Goal: Information Seeking & Learning: Learn about a topic

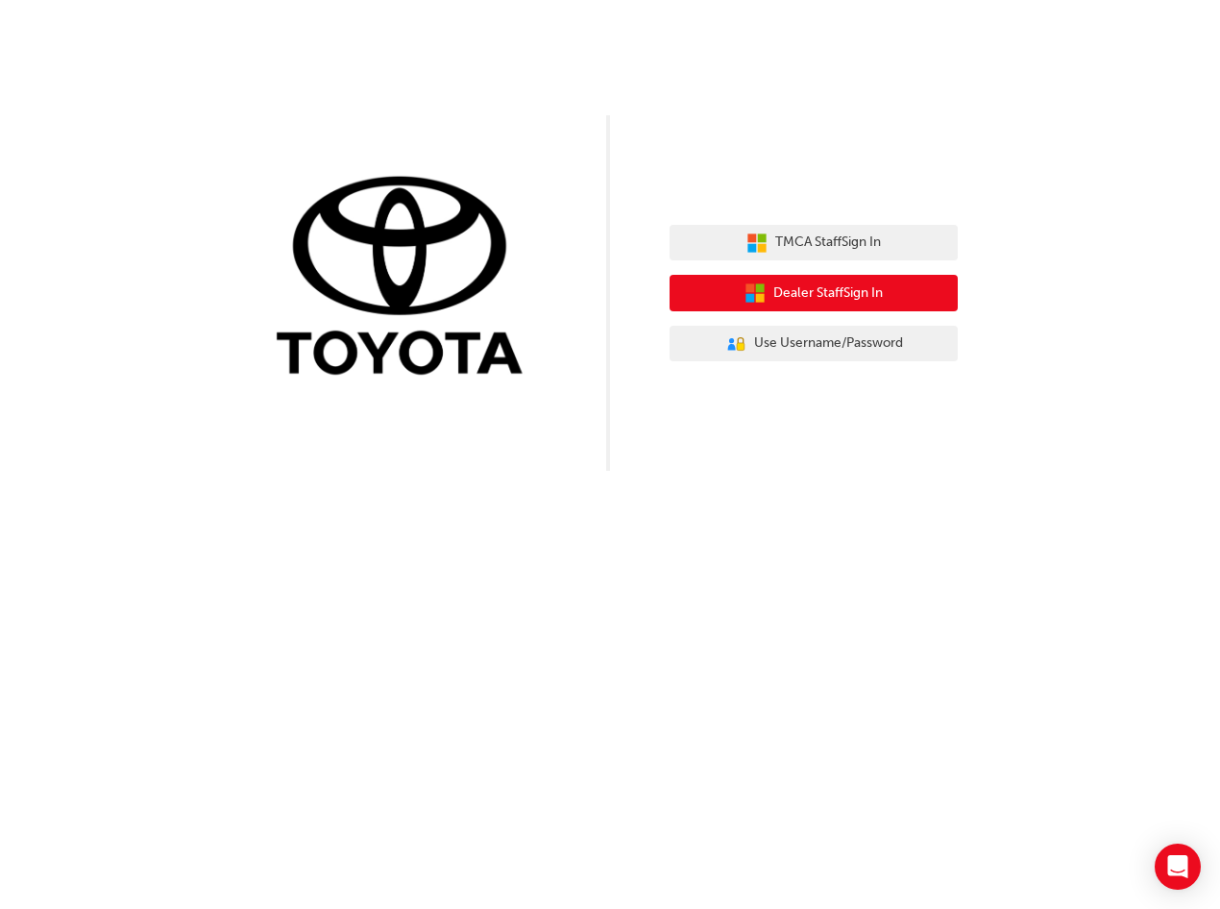
click at [872, 300] on span "Dealer Staff Sign In" at bounding box center [828, 293] width 110 height 22
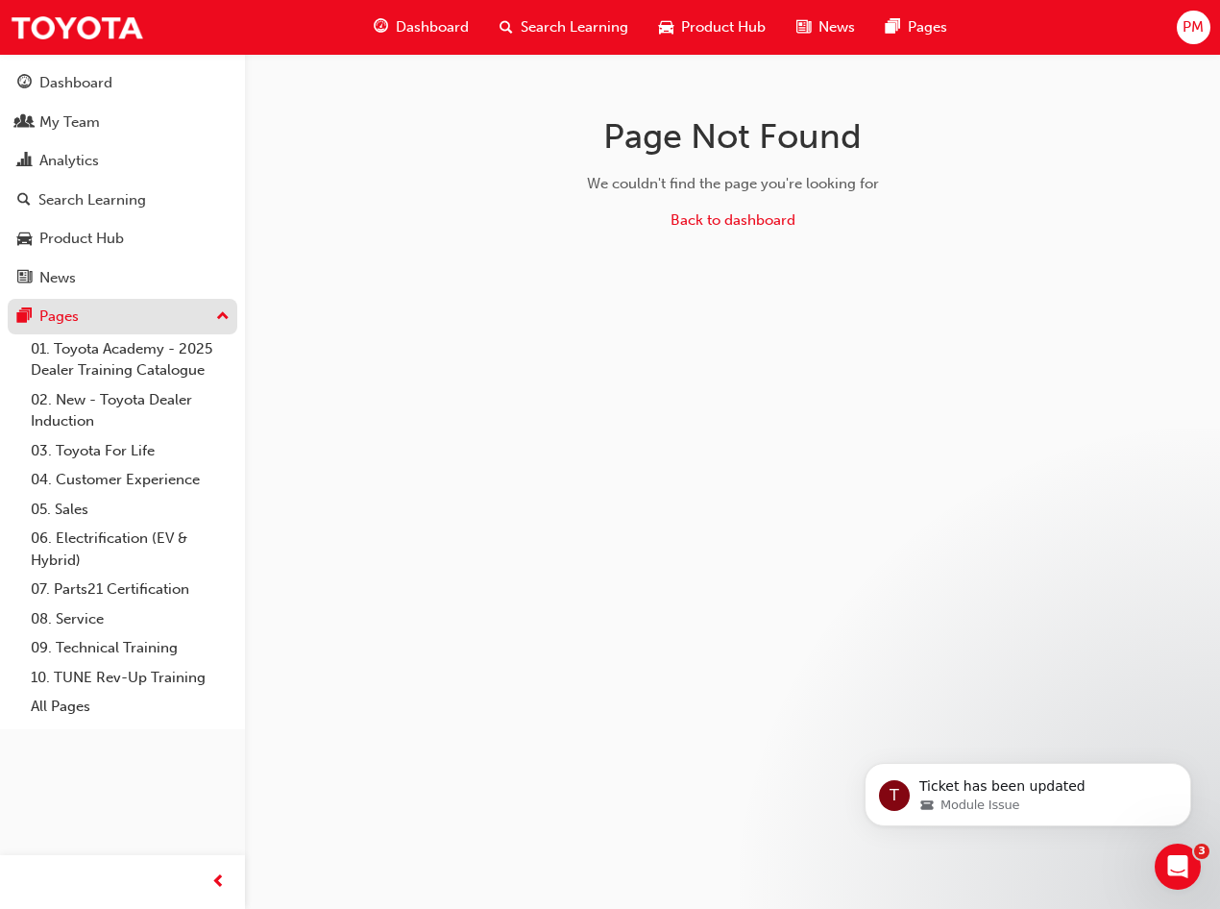
click at [125, 329] on button "Pages" at bounding box center [123, 317] width 230 height 36
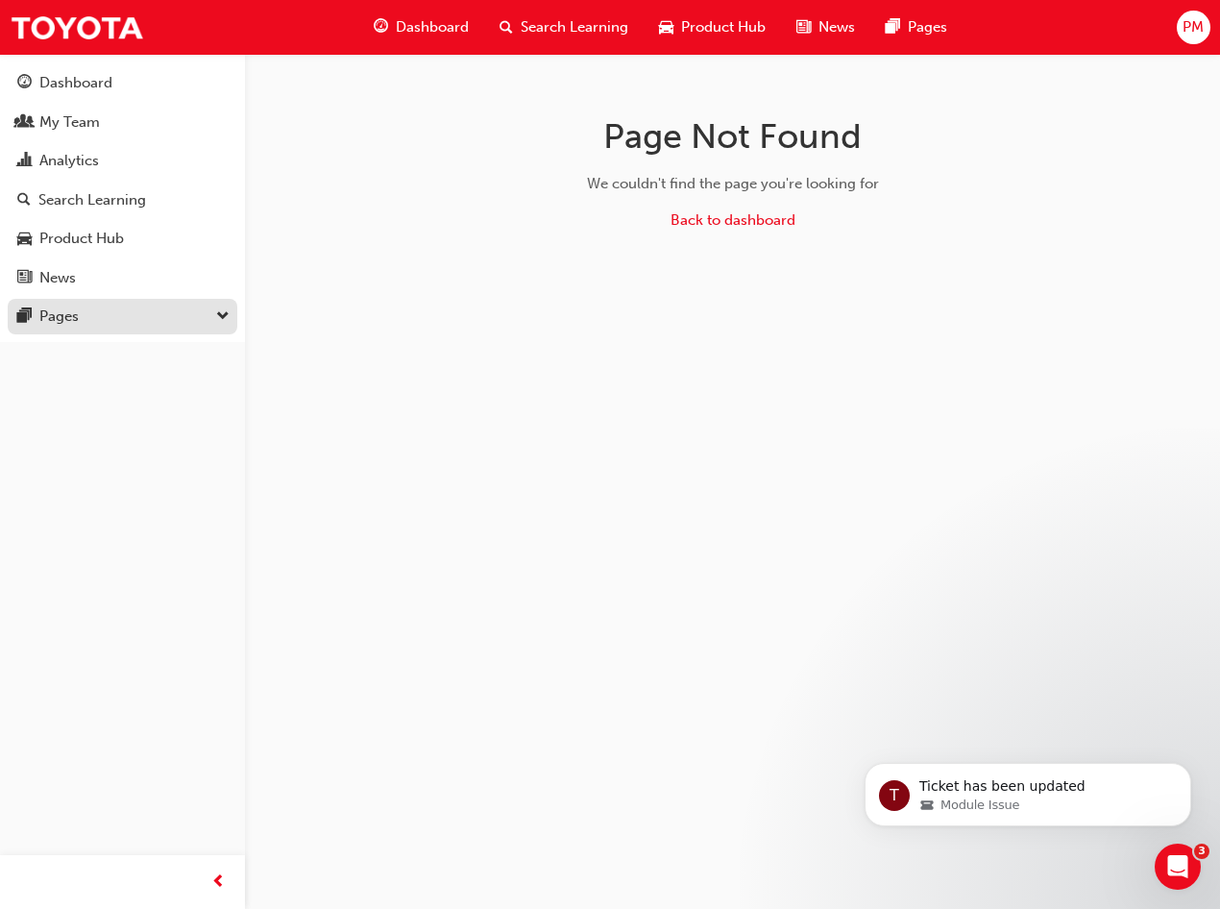
click at [130, 326] on div "Pages" at bounding box center [122, 317] width 210 height 24
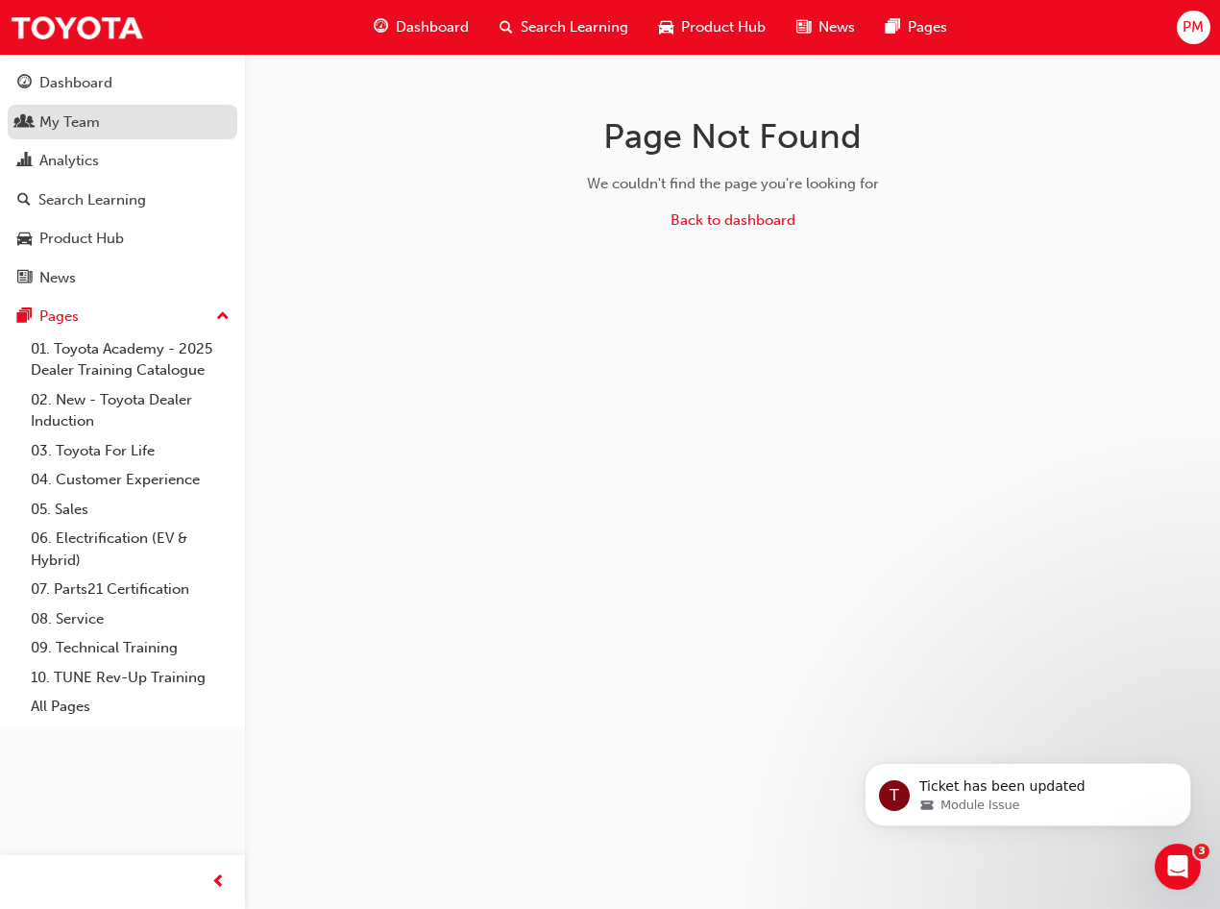
click at [75, 121] on div "My Team" at bounding box center [69, 122] width 61 height 22
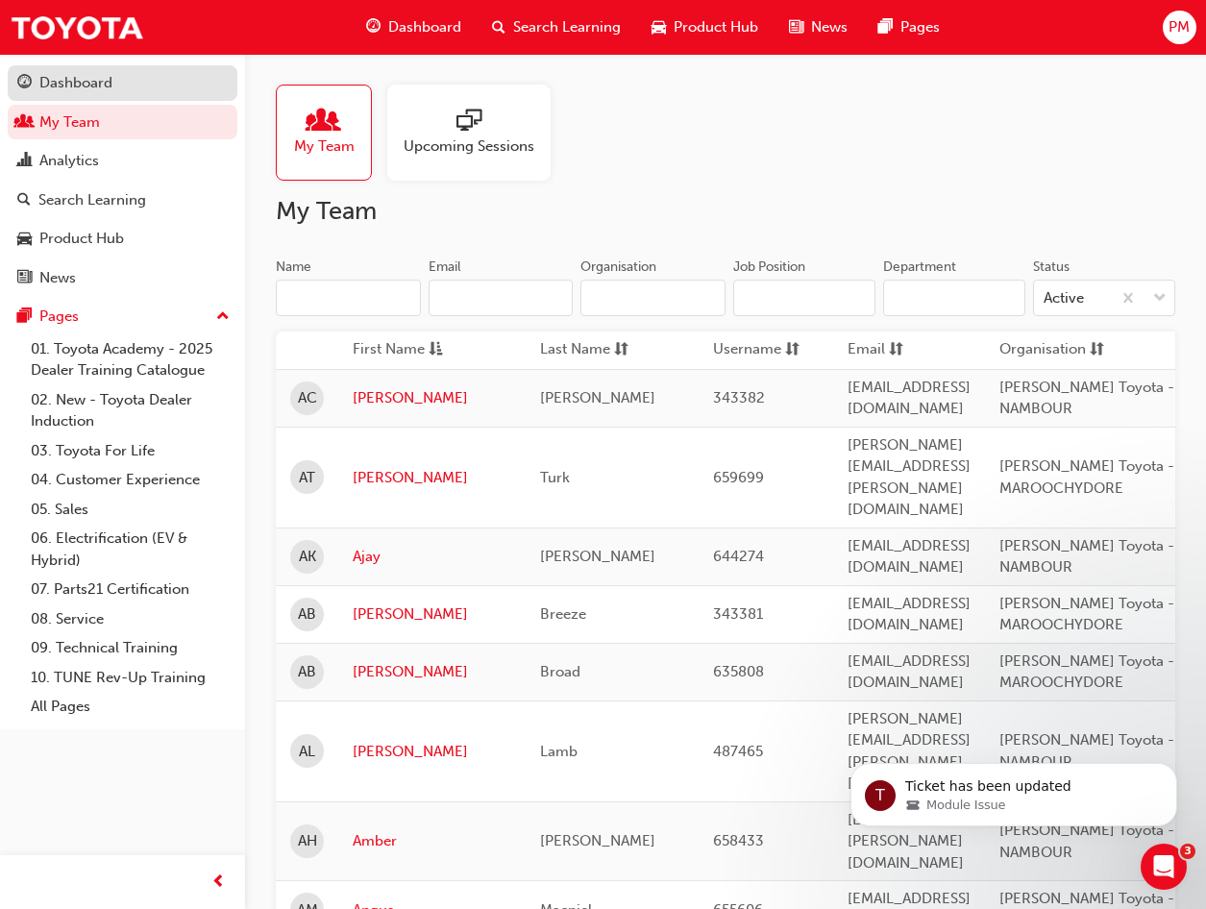
click at [119, 95] on link "Dashboard" at bounding box center [123, 83] width 230 height 36
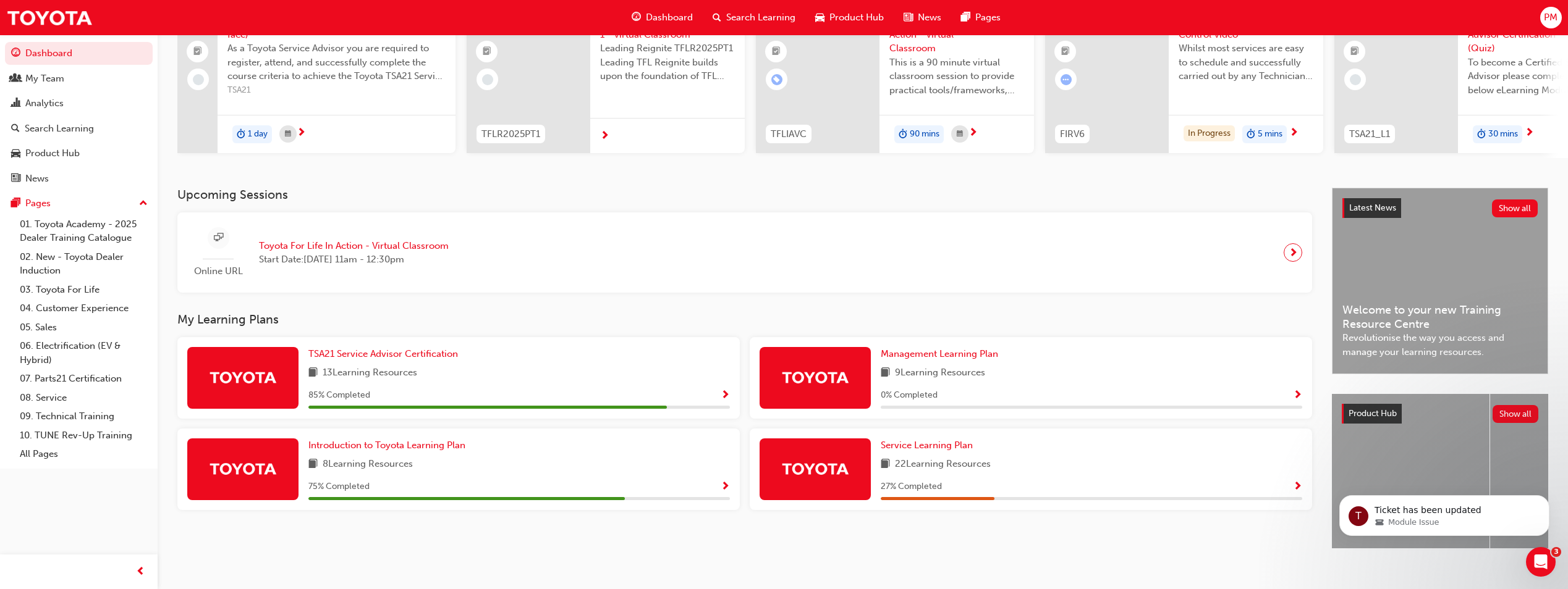
scroll to position [149, 0]
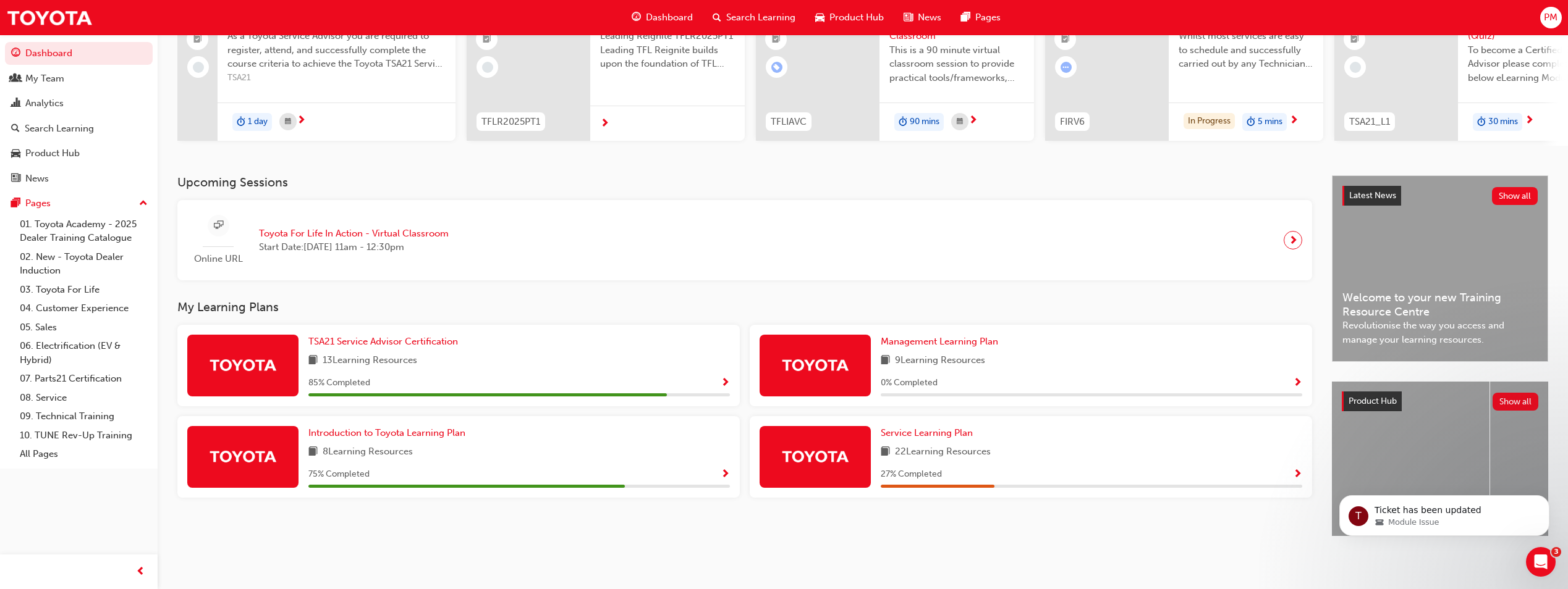
click at [576, 364] on div "TSA21 Service Advisor Certification 13 Learning Resources 85 % Completed" at bounding box center [519, 366] width 421 height 62
click at [729, 378] on span "Show Progress" at bounding box center [725, 383] width 9 height 11
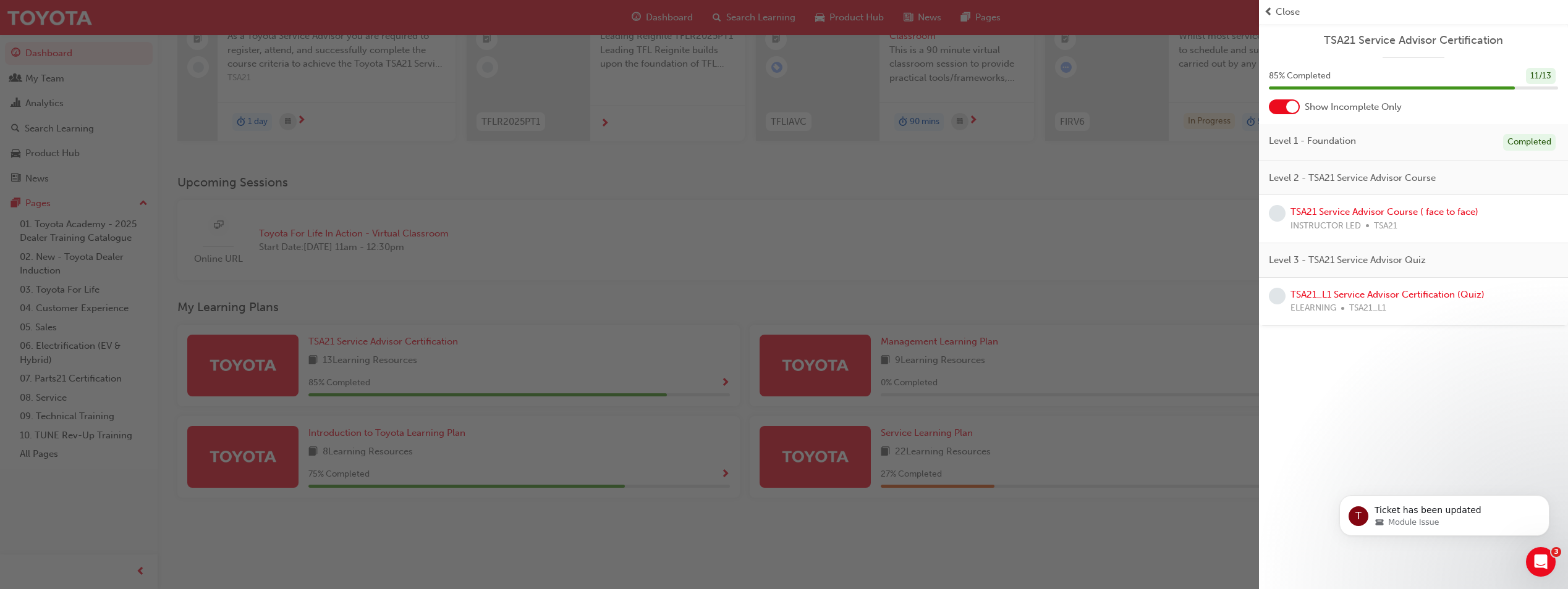
click at [784, 342] on div "button" at bounding box center [629, 294] width 1259 height 589
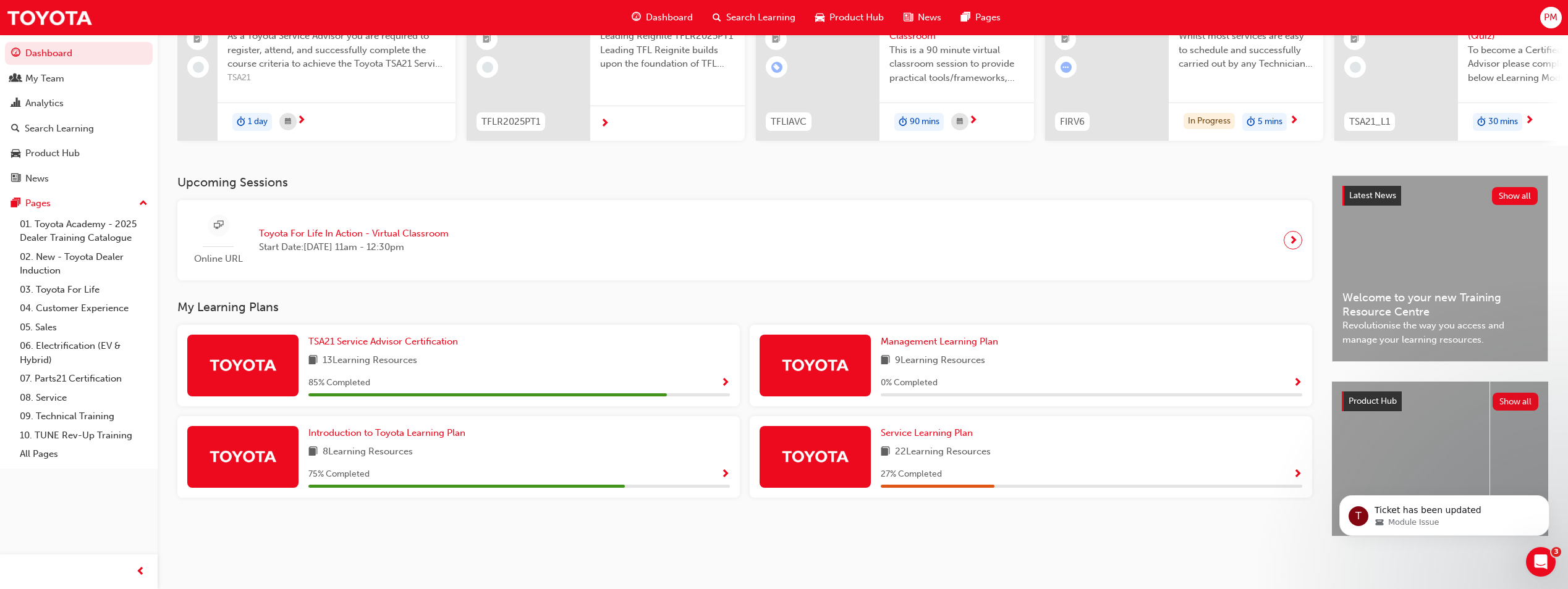
click at [784, 353] on div "9 Learning Resources" at bounding box center [1091, 361] width 421 height 15
click at [385, 431] on span "Introduction to Toyota Learning Plan" at bounding box center [387, 433] width 157 height 11
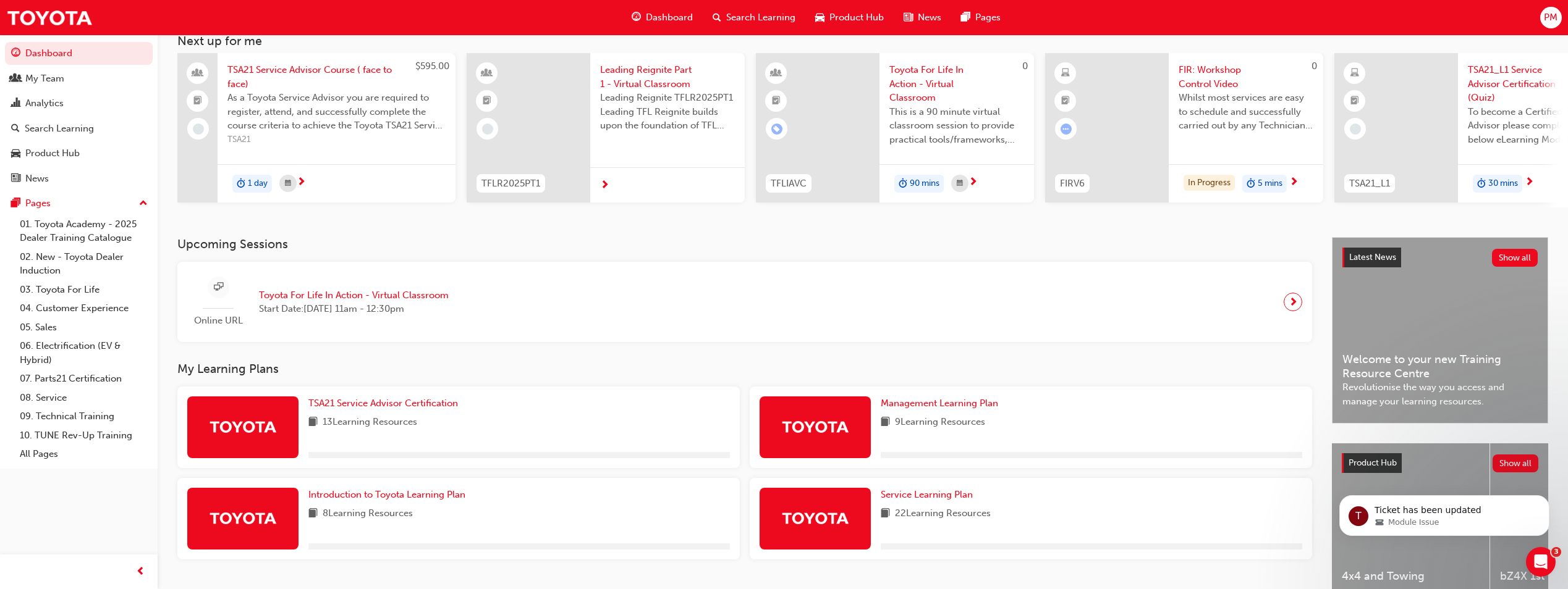
scroll to position [149, 0]
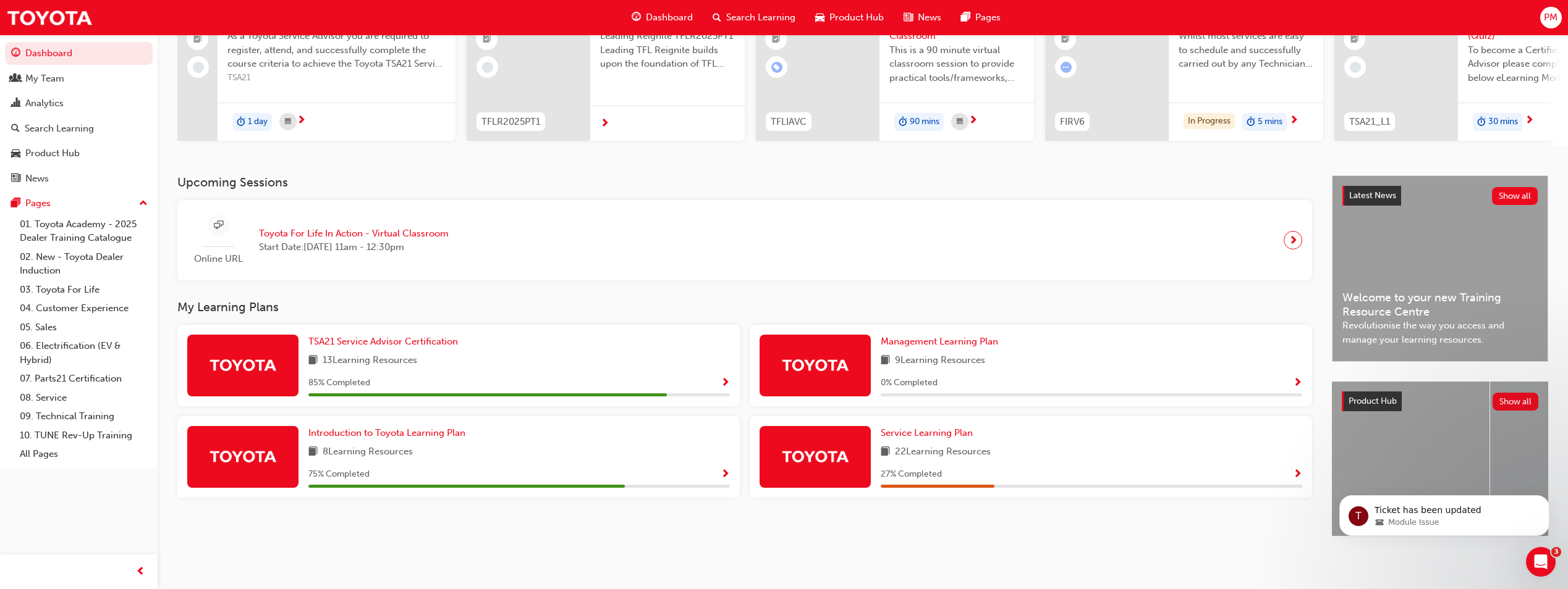
click at [784, 446] on img at bounding box center [815, 457] width 68 height 22
click at [784, 428] on span "Service Learning Plan" at bounding box center [927, 433] width 92 height 11
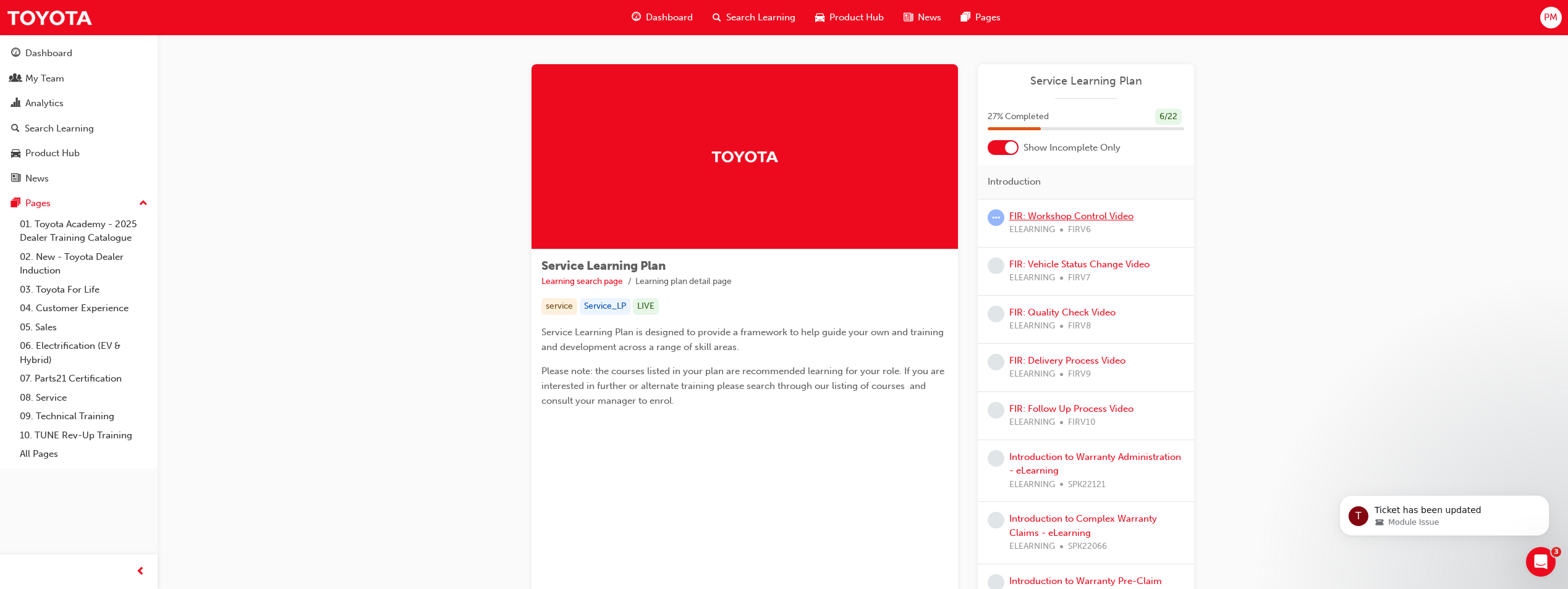
click at [784, 219] on link "FIR: Workshop Control Video" at bounding box center [1071, 216] width 124 height 11
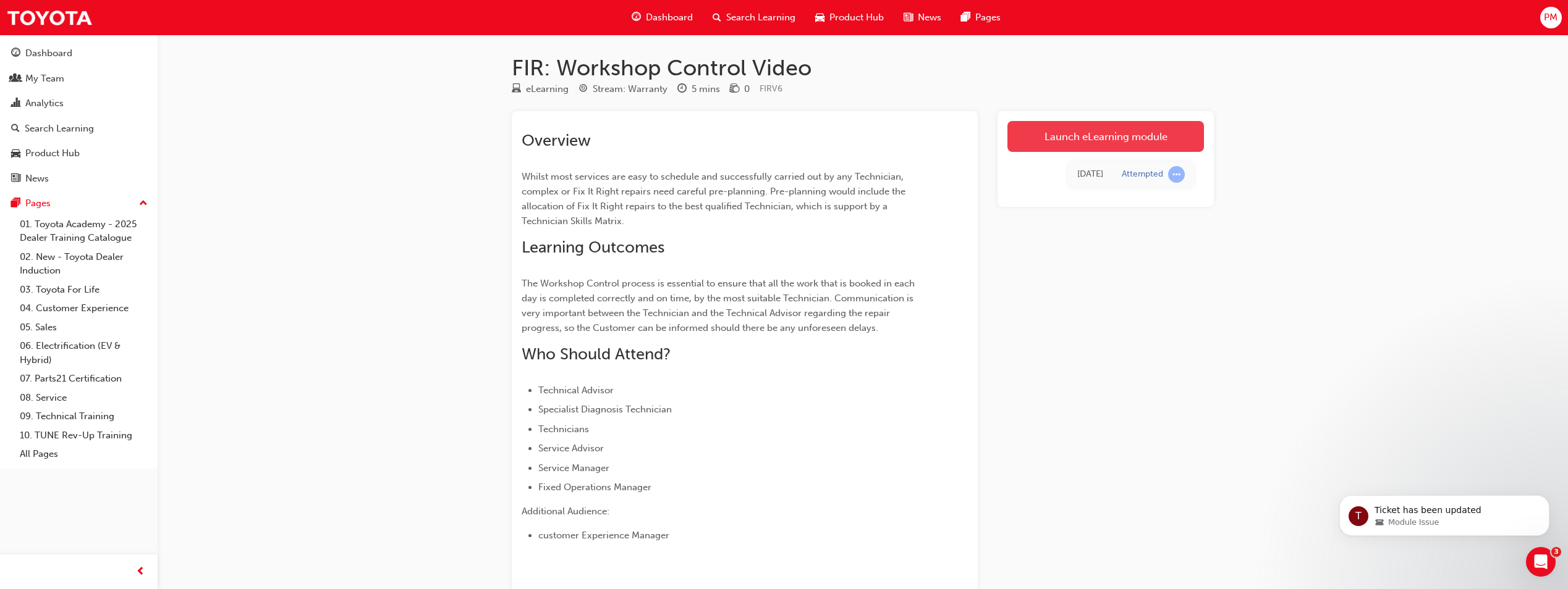
click at [784, 142] on link "Launch eLearning module" at bounding box center [1105, 136] width 196 height 31
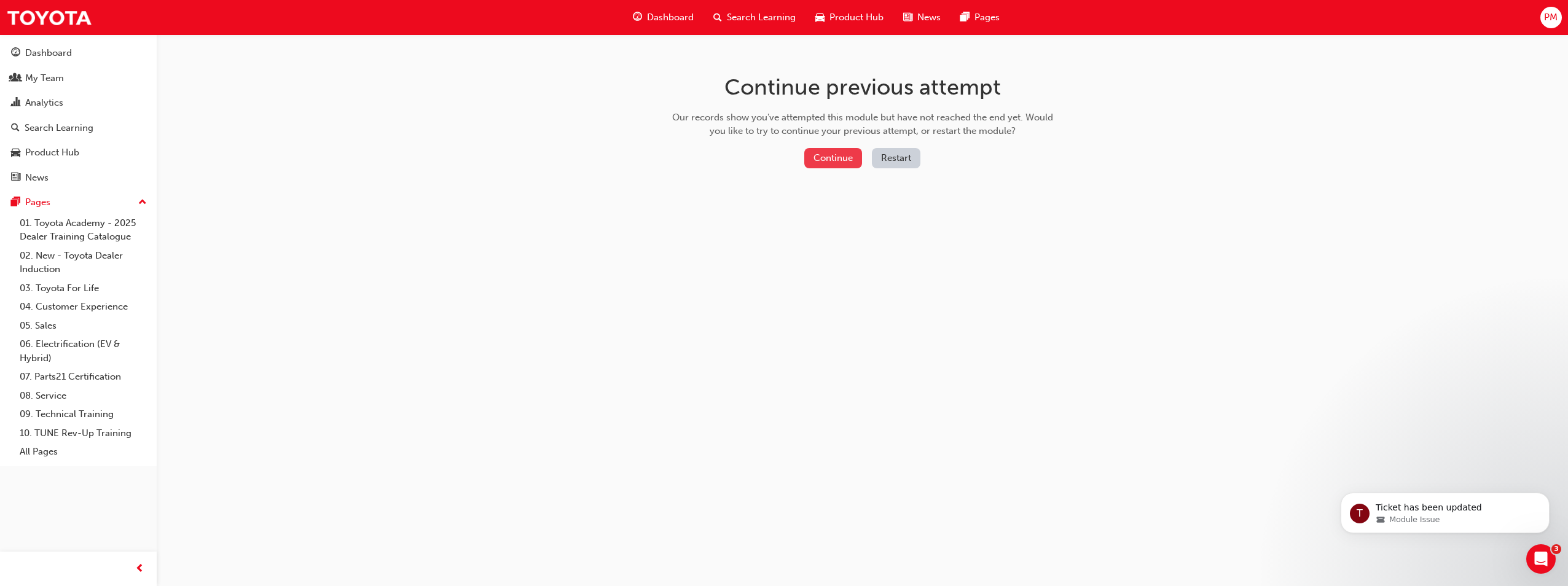
click at [780, 155] on button "Continue" at bounding box center [833, 159] width 58 height 20
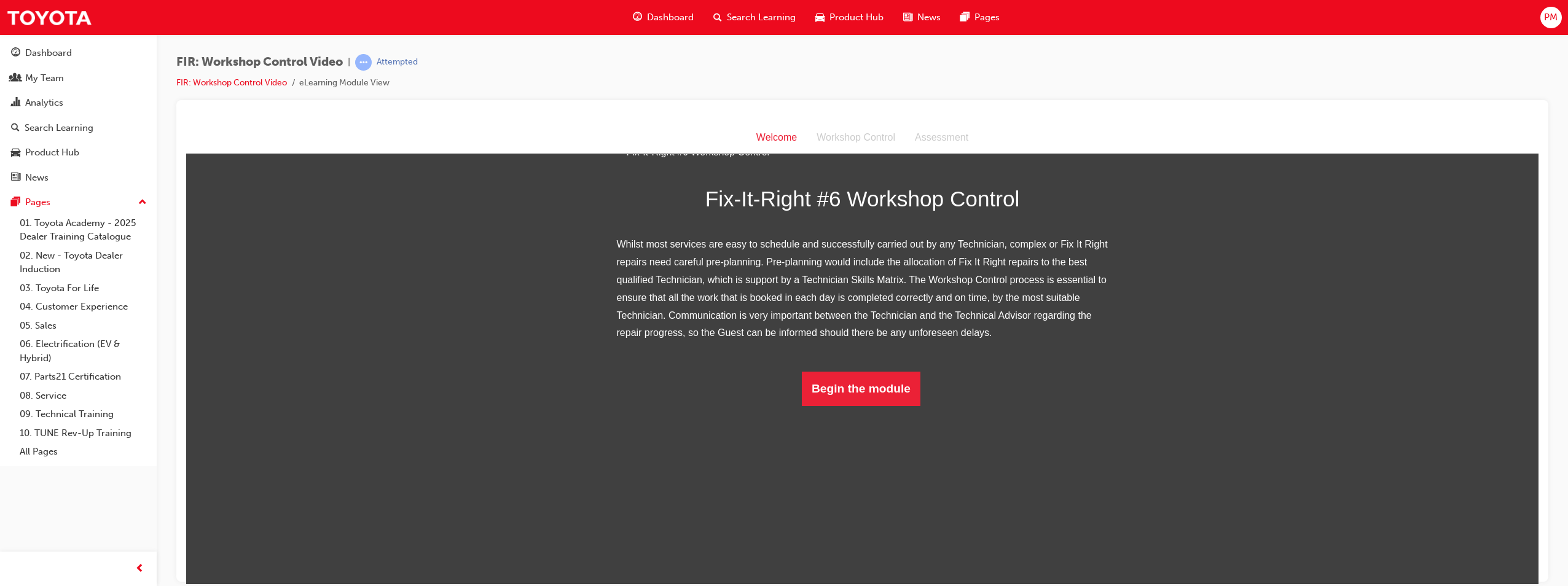
scroll to position [90, 0]
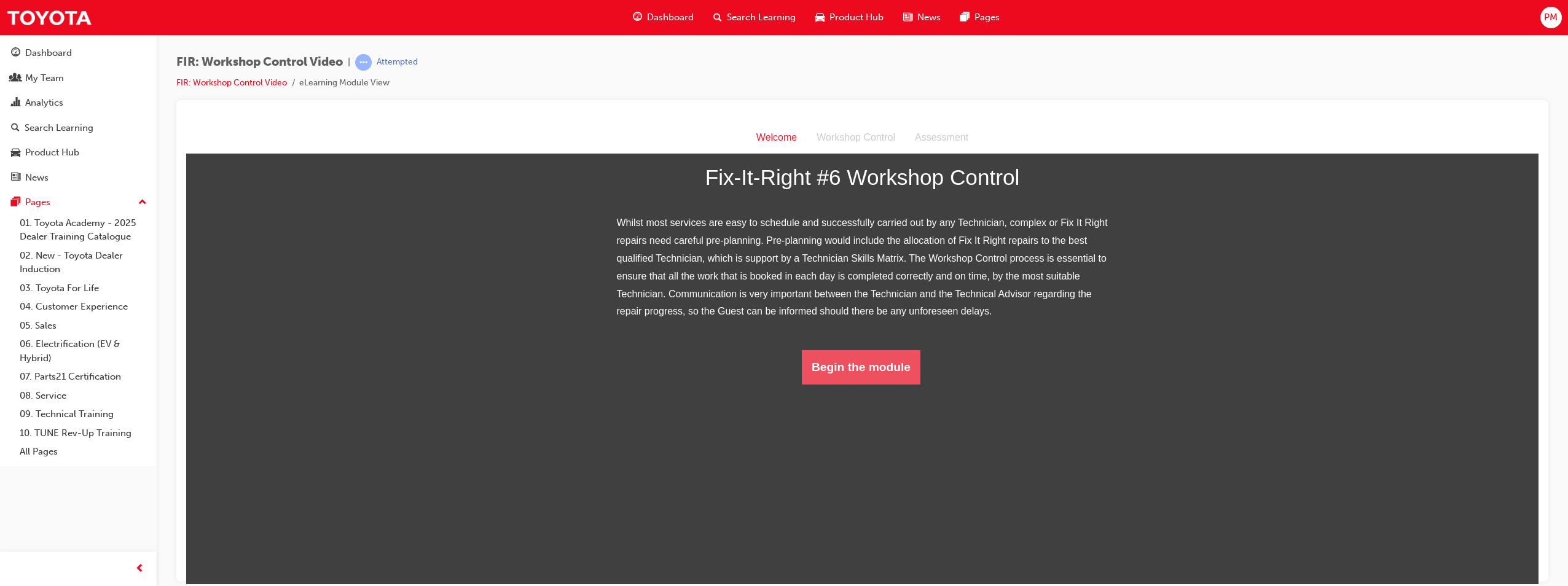
click at [780, 384] on button "Begin the module" at bounding box center [861, 367] width 118 height 35
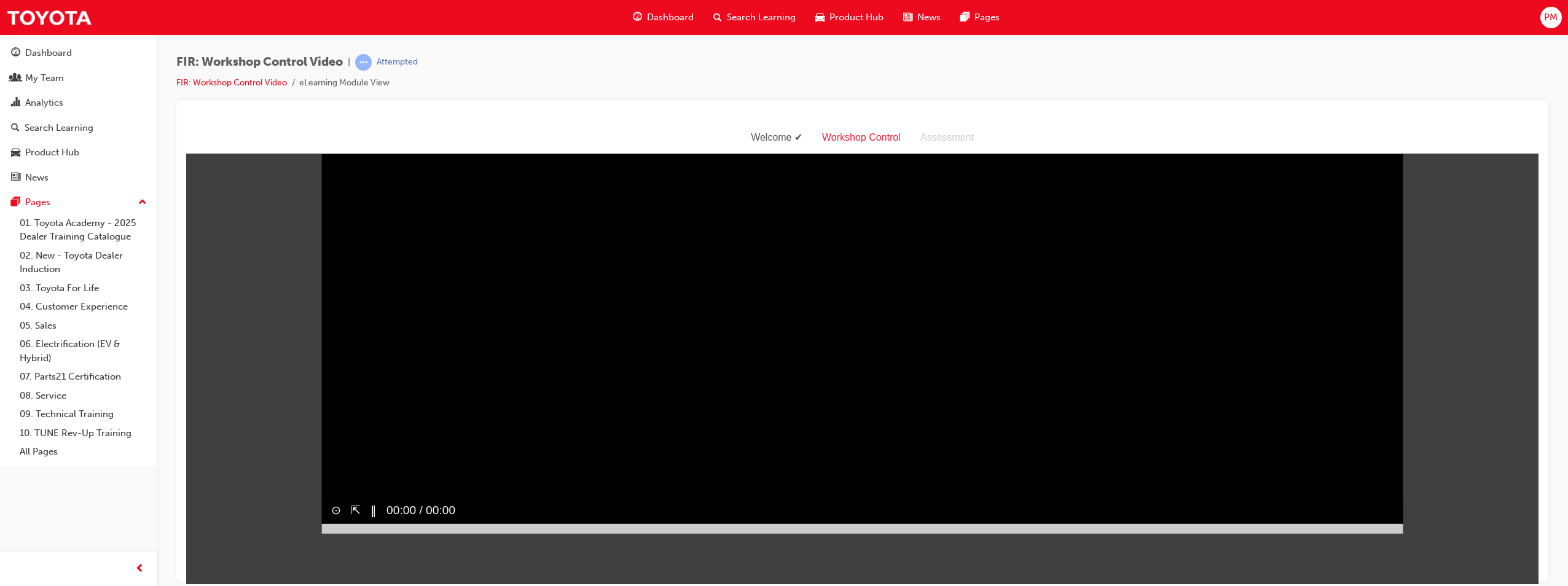
scroll to position [73, 0]
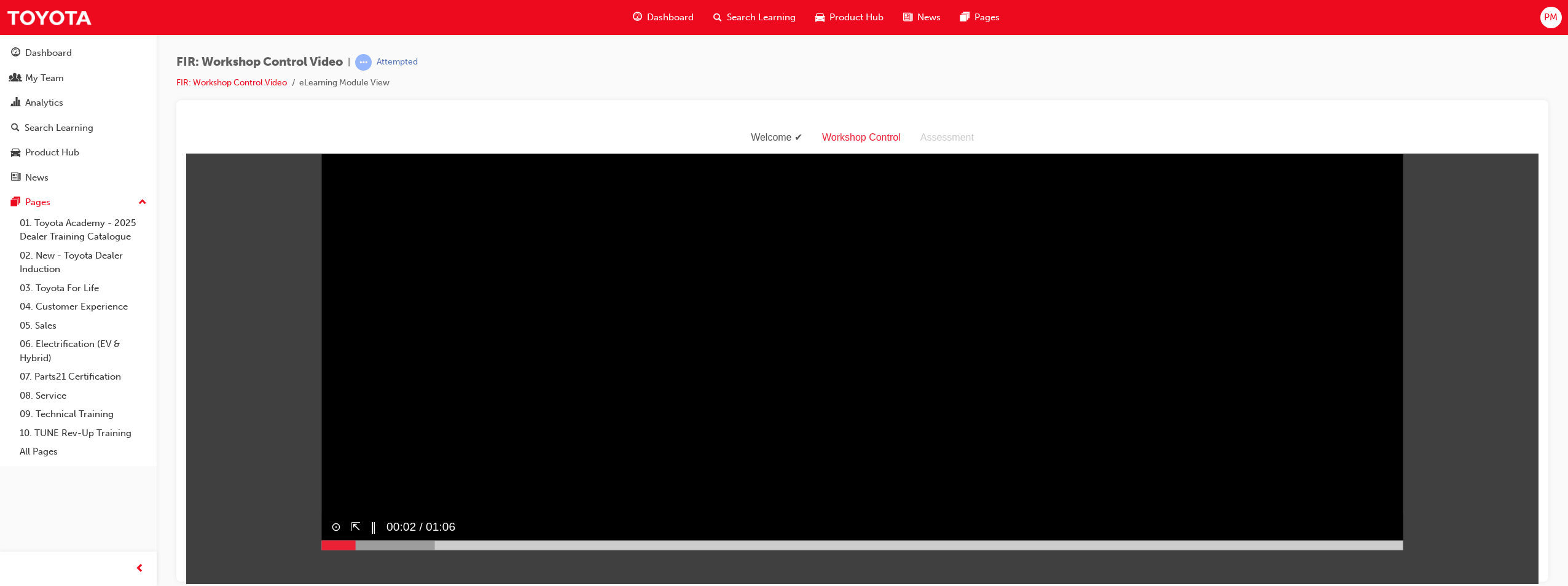
click at [780, 550] on div at bounding box center [862, 544] width 1082 height 10
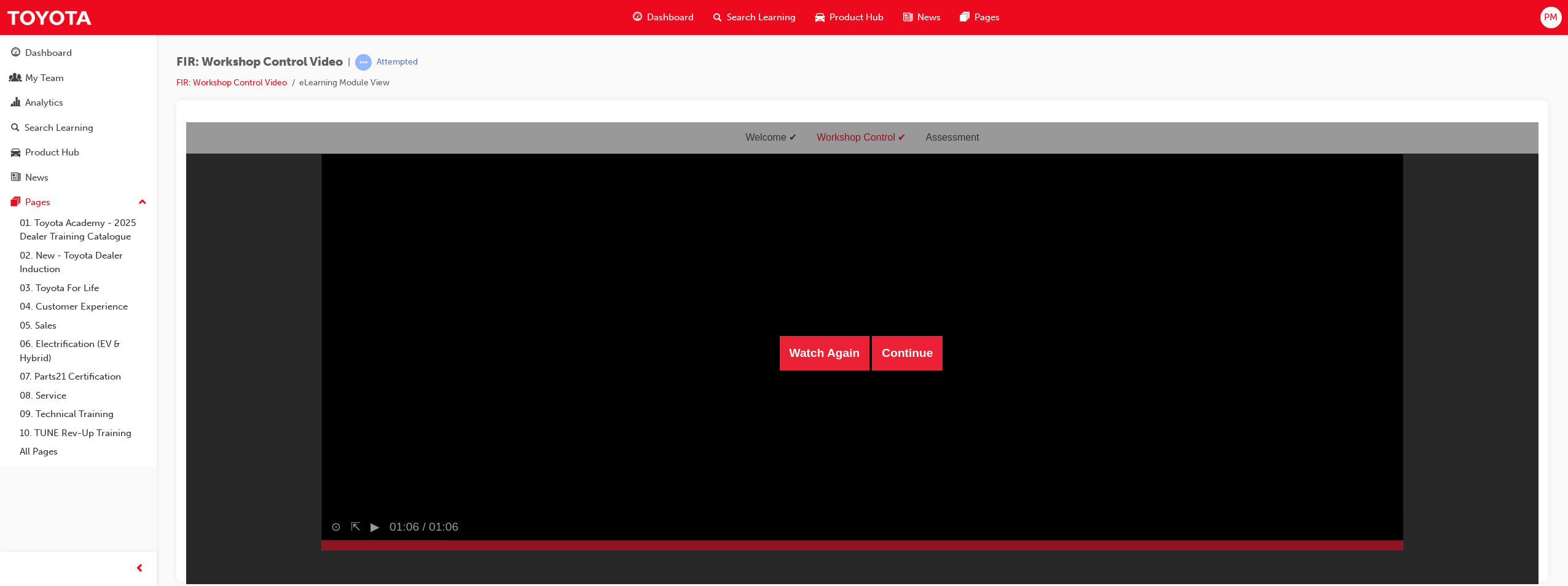
scroll to position [0, 0]
click at [780, 352] on button "Continue" at bounding box center [907, 353] width 70 height 35
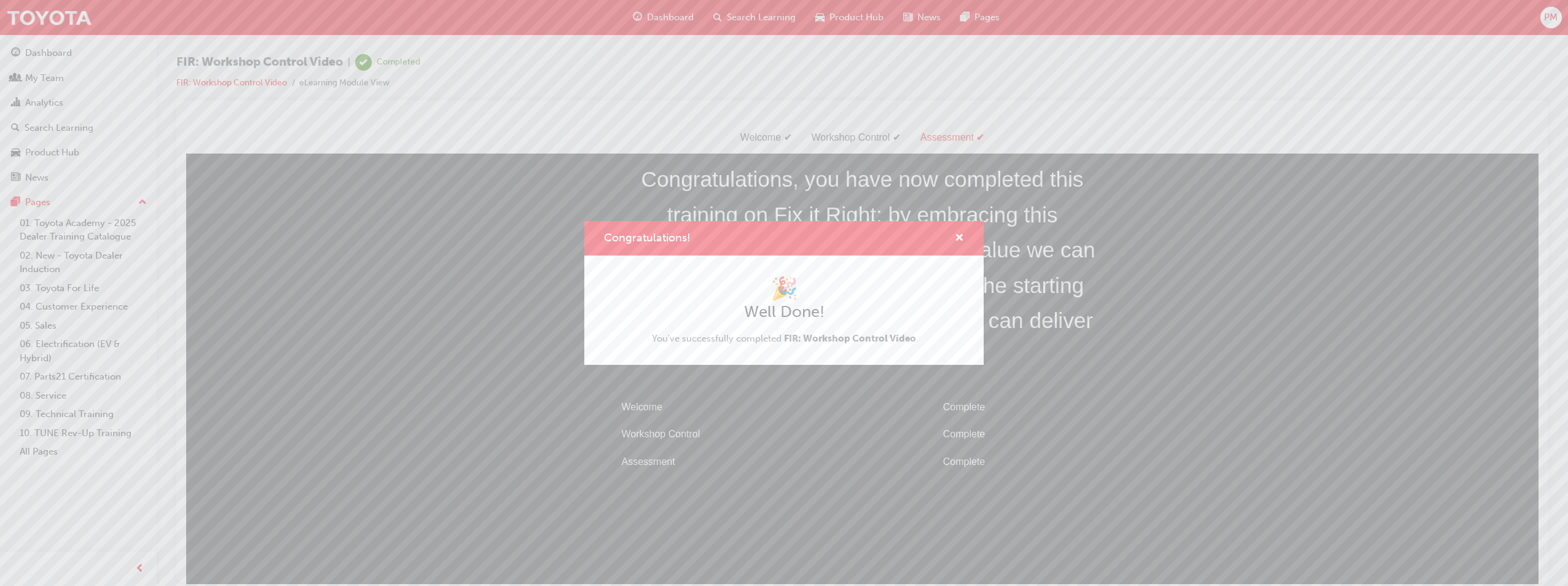
click at [780, 241] on div "Congratulations!" at bounding box center [784, 239] width 399 height 35
click at [780, 240] on span "cross-icon" at bounding box center [959, 239] width 9 height 11
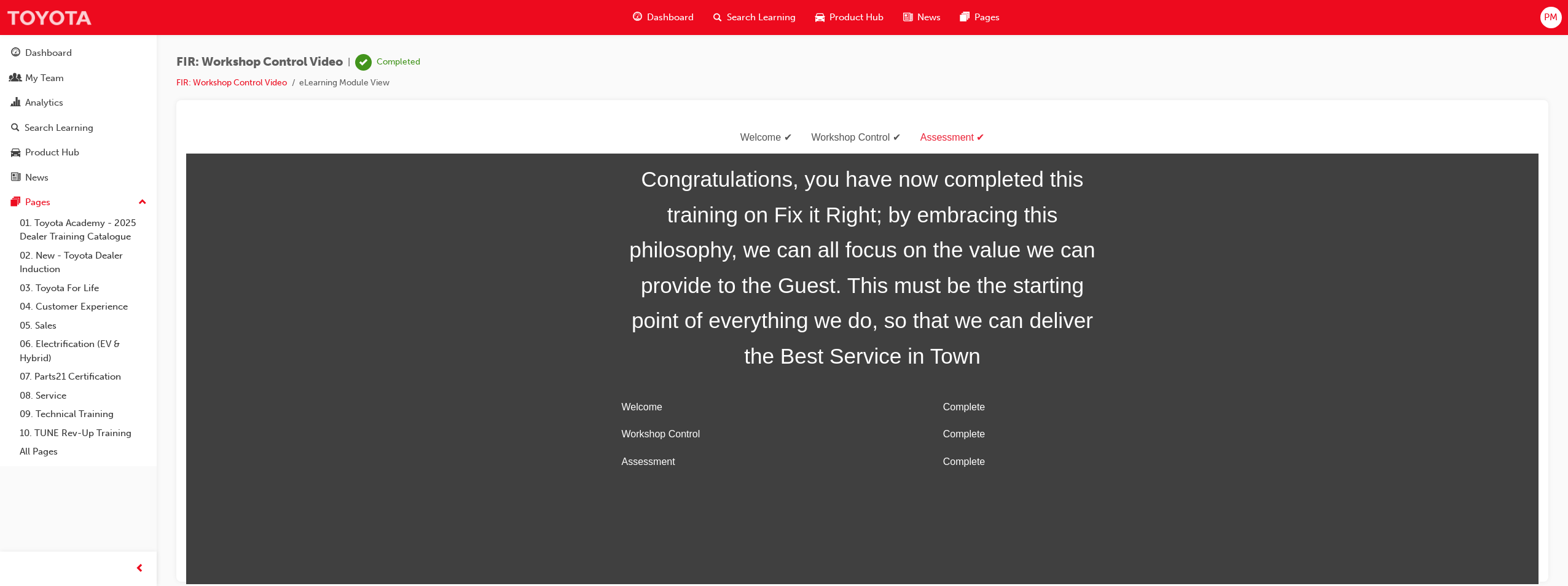
click at [20, 8] on img at bounding box center [49, 17] width 86 height 28
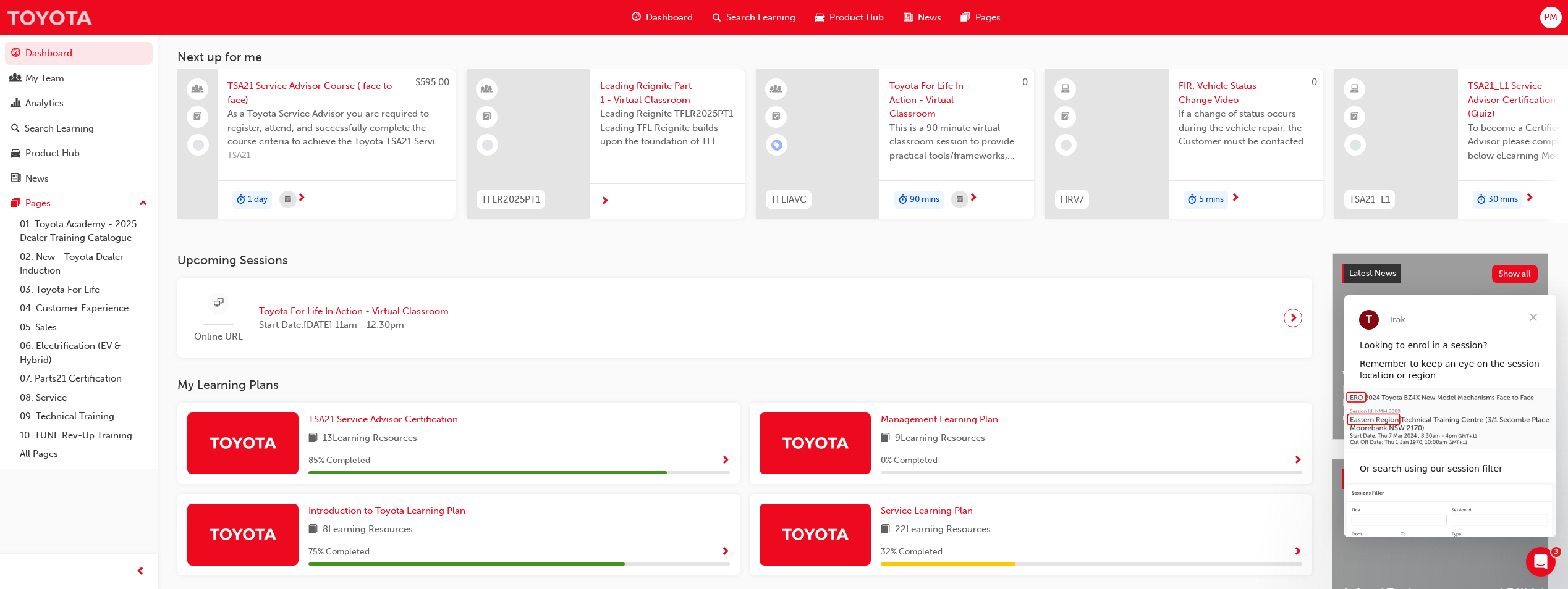
scroll to position [149, 0]
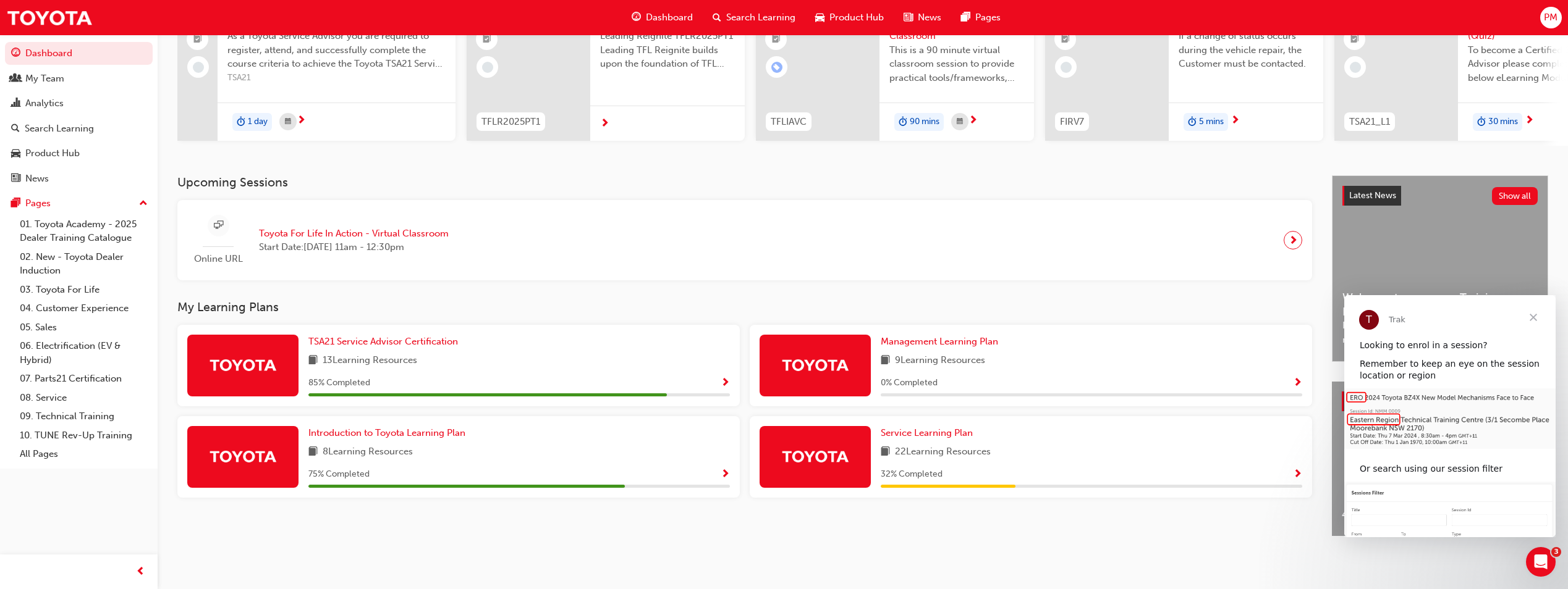
click at [784, 438] on div "Service Learning Plan 22 Learning Resources 32 % Completed" at bounding box center [1091, 457] width 421 height 62
click at [784, 475] on span "Show Progress" at bounding box center [1298, 475] width 9 height 11
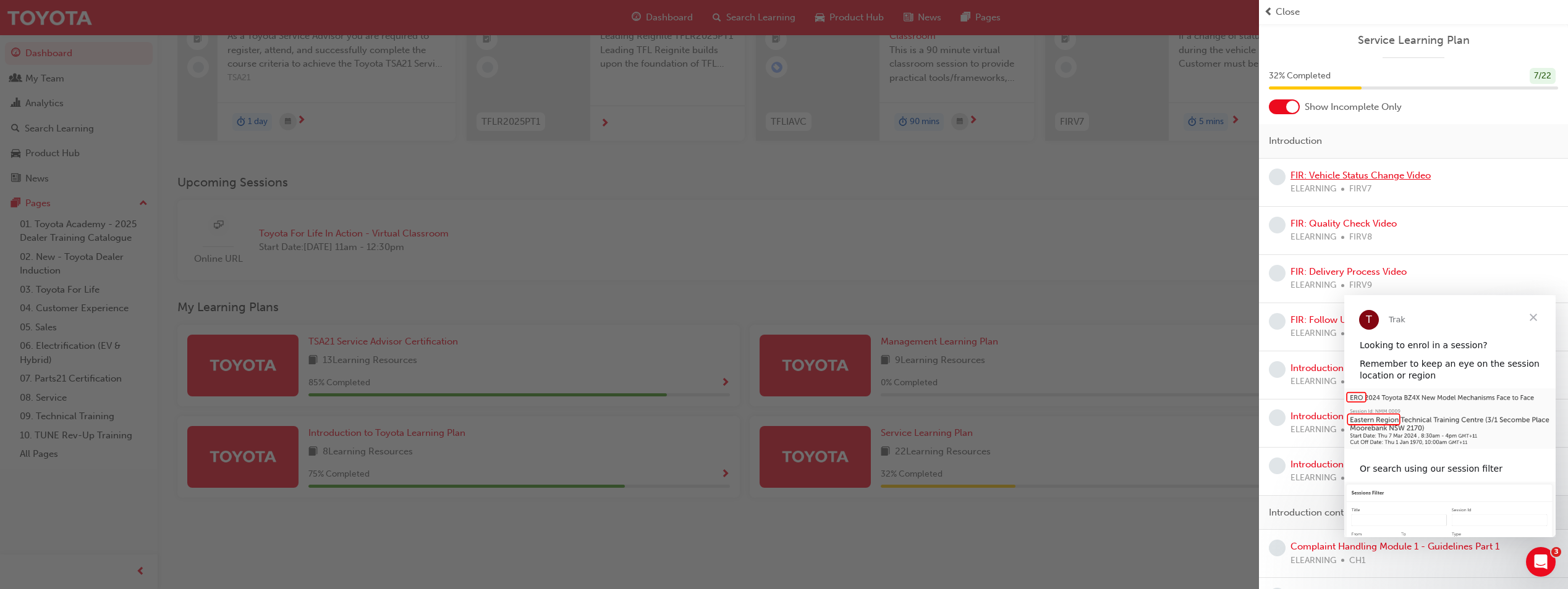
click at [784, 179] on link "FIR: Vehicle Status Change Video" at bounding box center [1361, 175] width 140 height 11
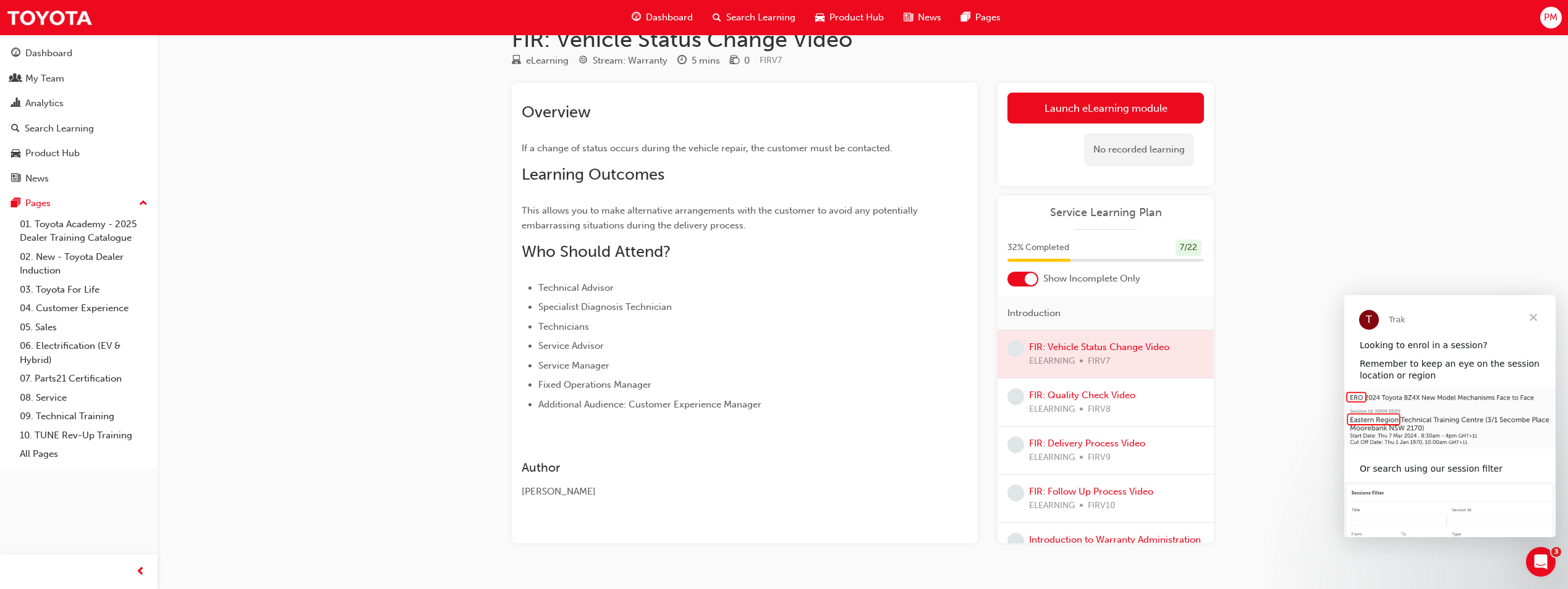
scroll to position [53, 0]
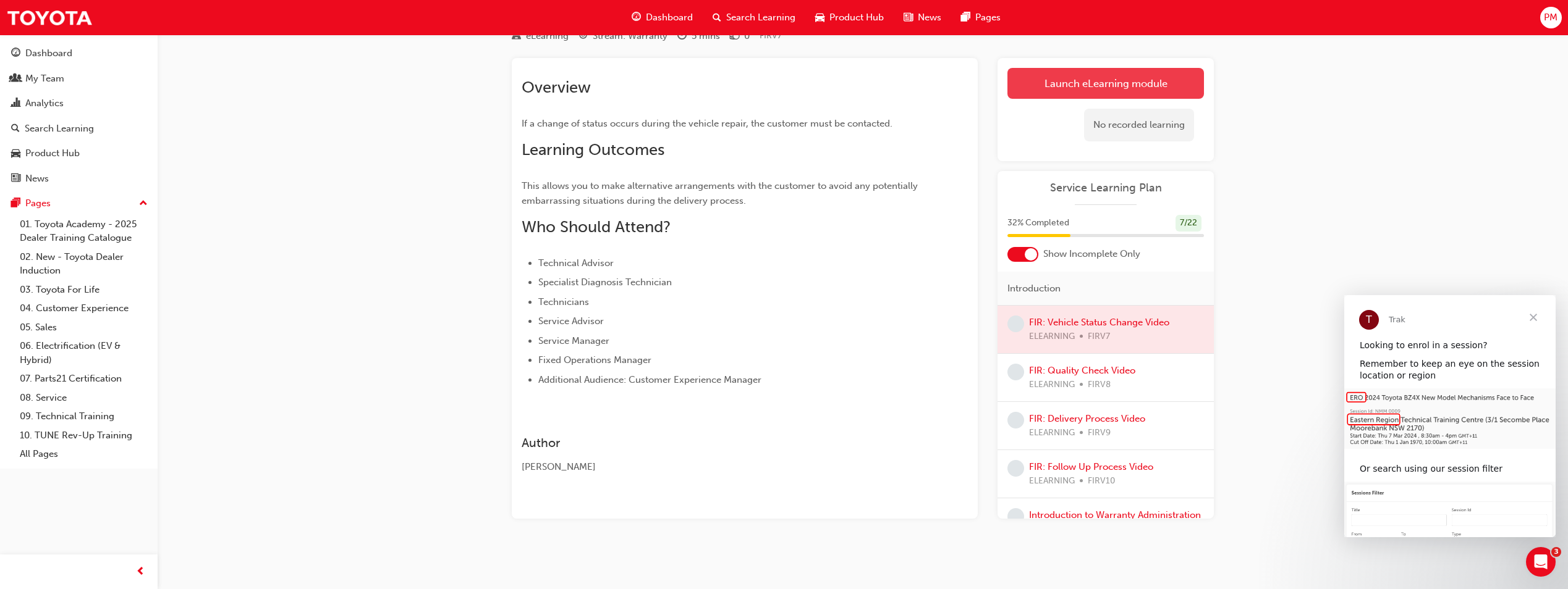
click at [784, 91] on link "Launch eLearning module" at bounding box center [1105, 84] width 196 height 31
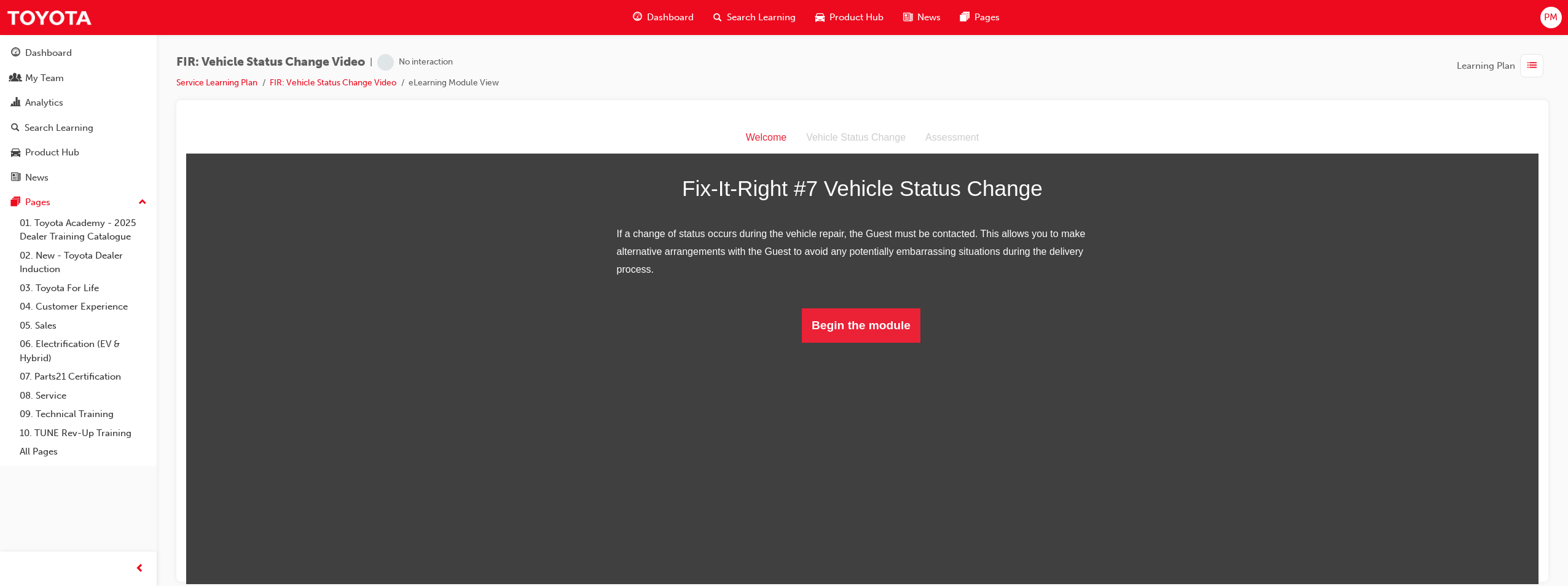
scroll to position [36, 0]
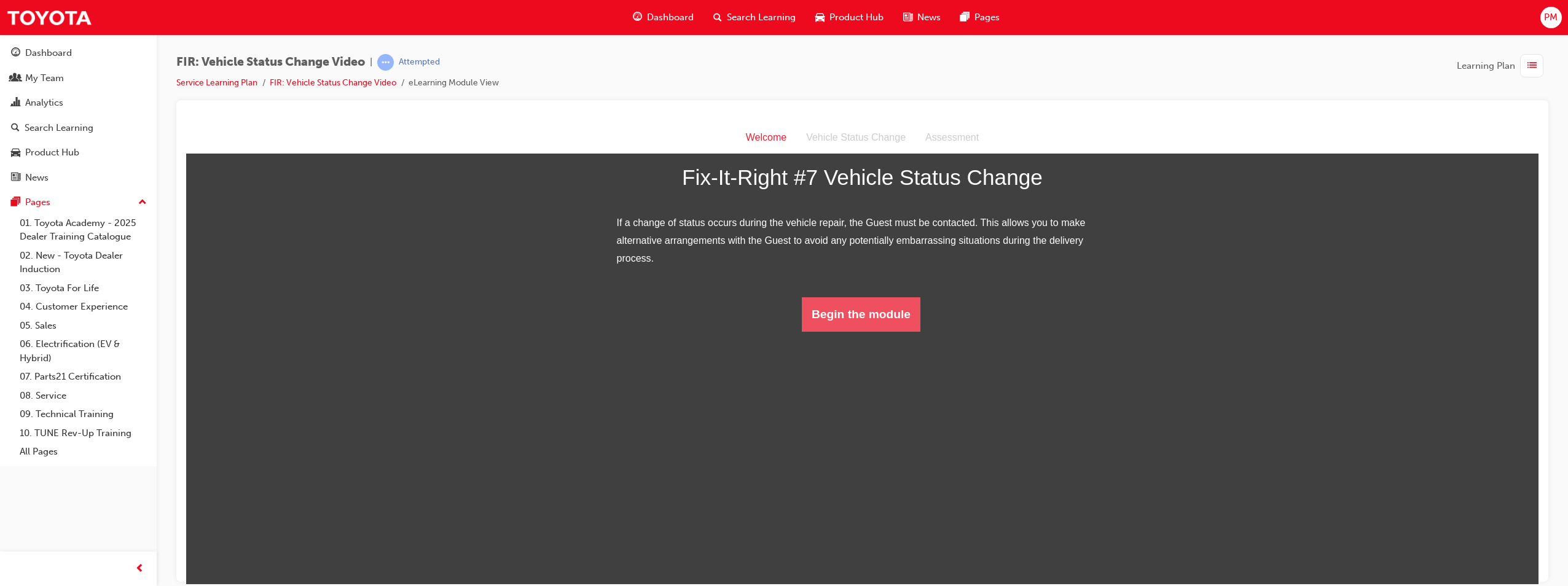
click at [780, 331] on button "Begin the module" at bounding box center [861, 314] width 118 height 35
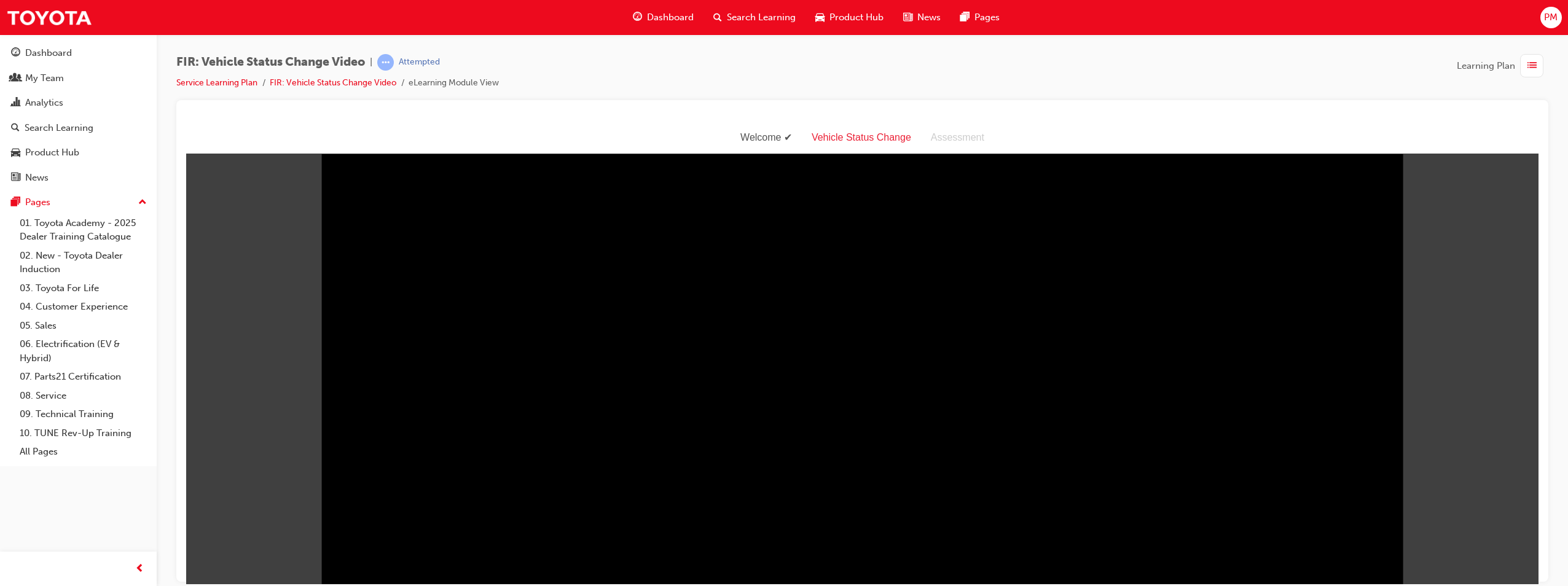
scroll to position [73, 0]
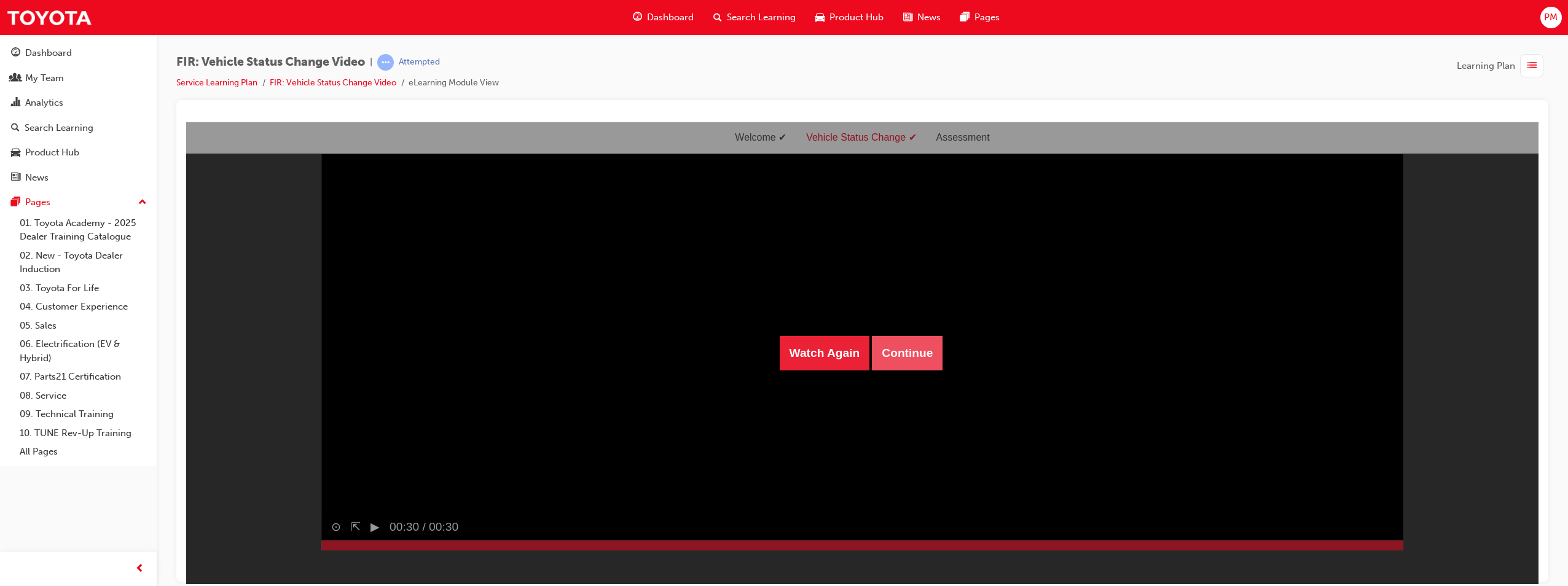
click at [780, 365] on button "Continue" at bounding box center [907, 353] width 70 height 35
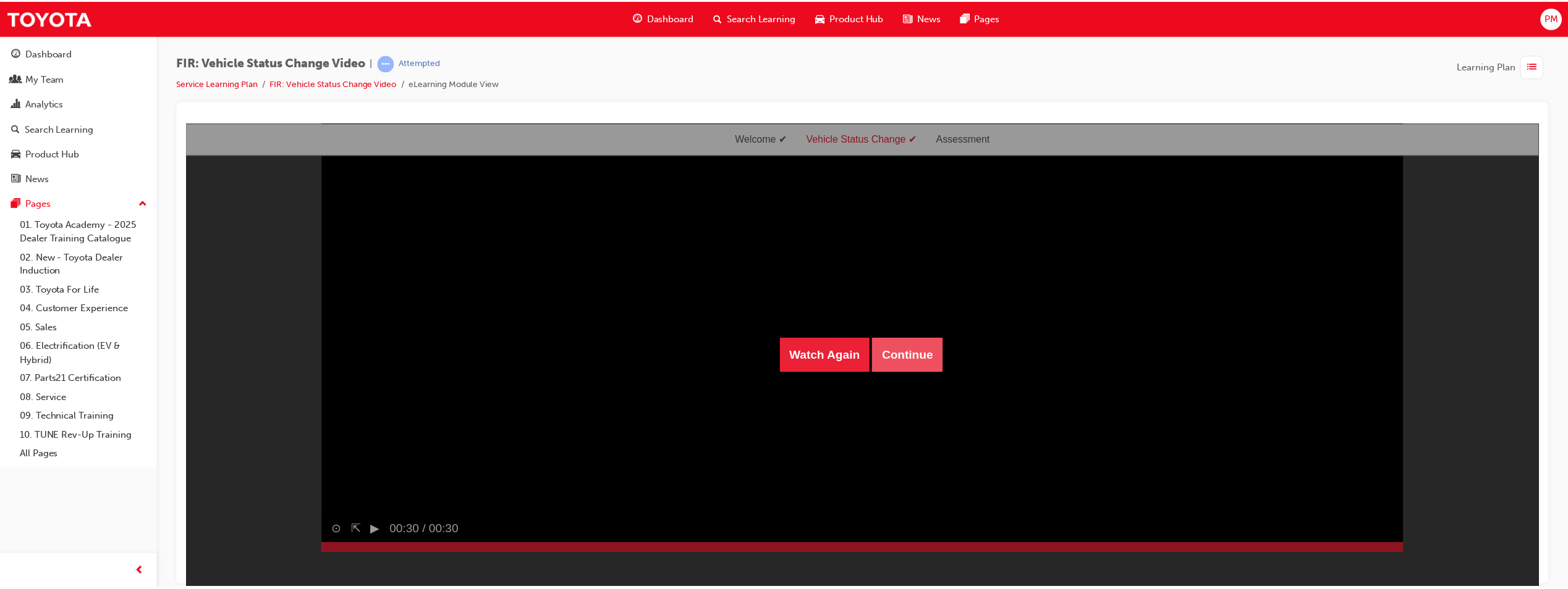
scroll to position [39, 0]
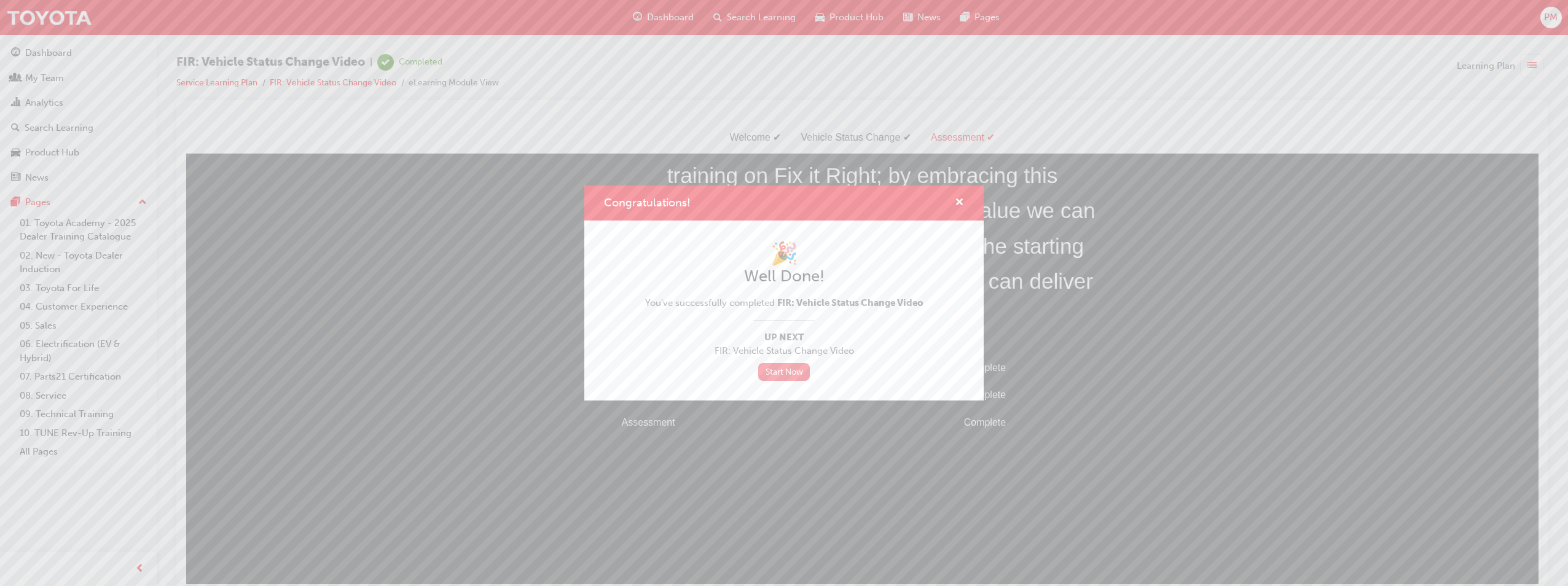
click at [780, 376] on link "Start Now" at bounding box center [783, 372] width 52 height 18
click at [776, 368] on link "Start Now" at bounding box center [783, 372] width 52 height 18
click at [780, 200] on span "cross-icon" at bounding box center [959, 203] width 9 height 11
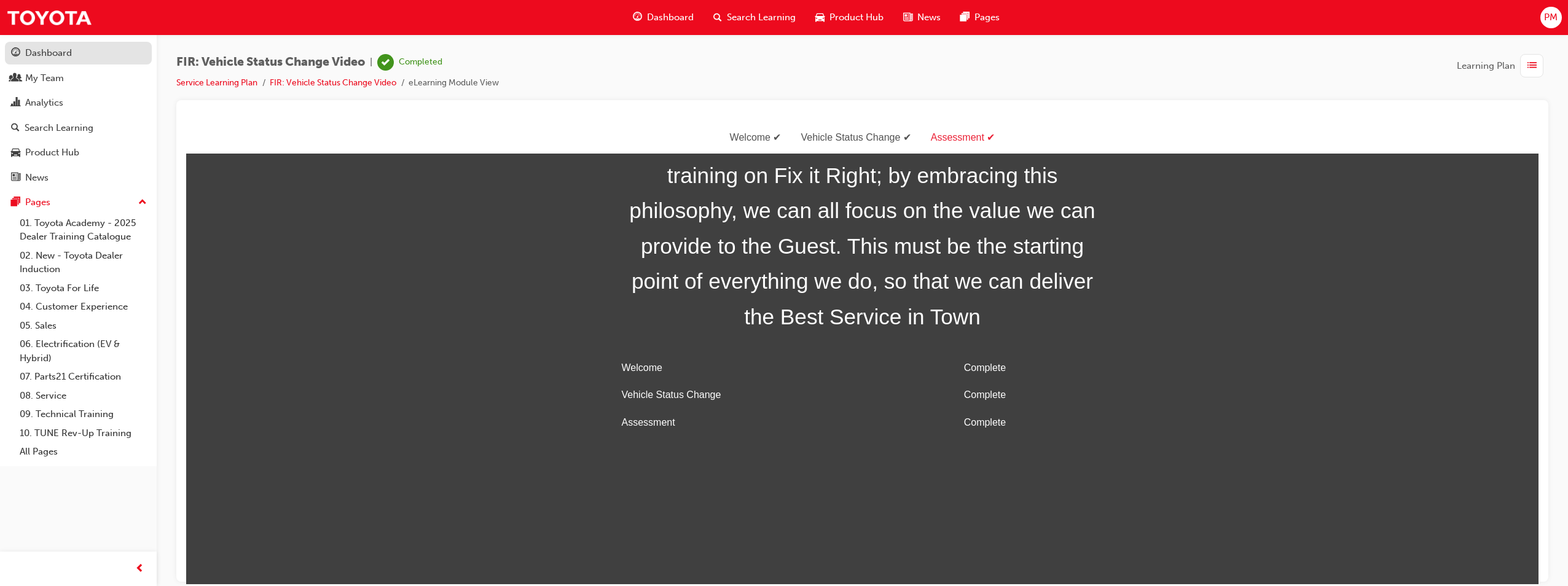
click at [65, 50] on div "Dashboard" at bounding box center [48, 53] width 47 height 14
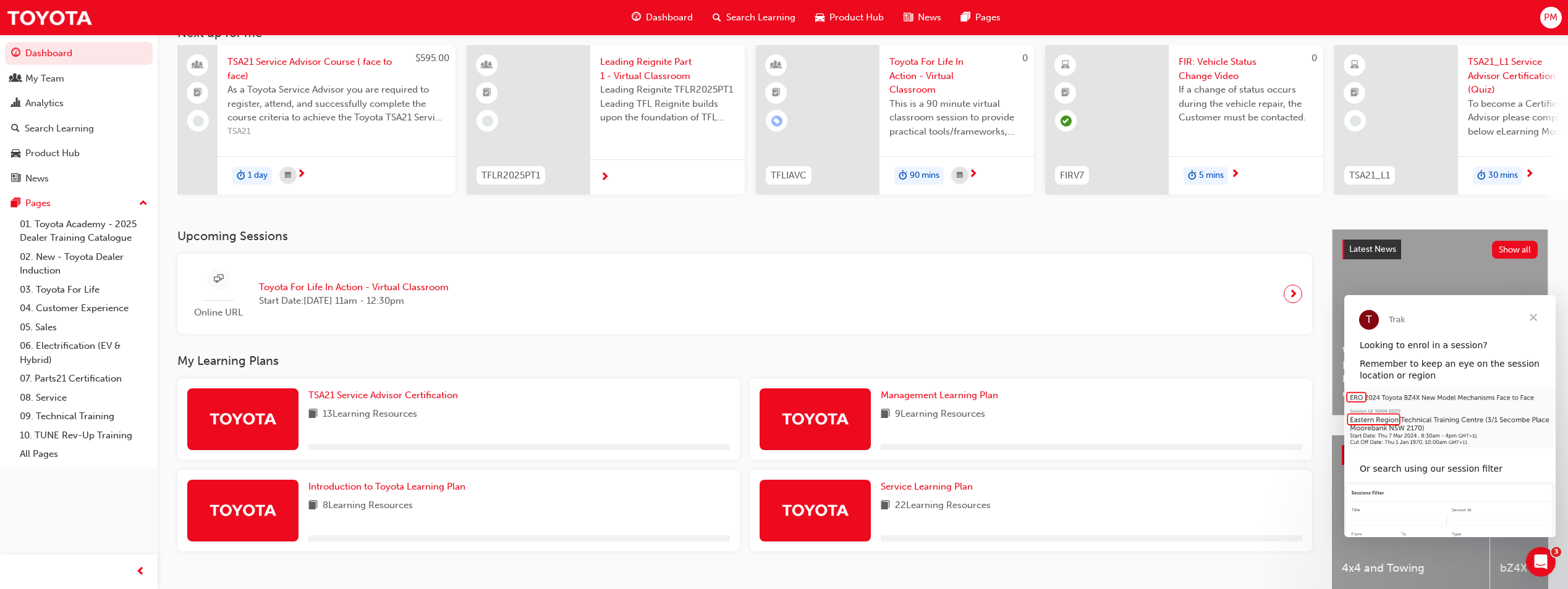
scroll to position [149, 0]
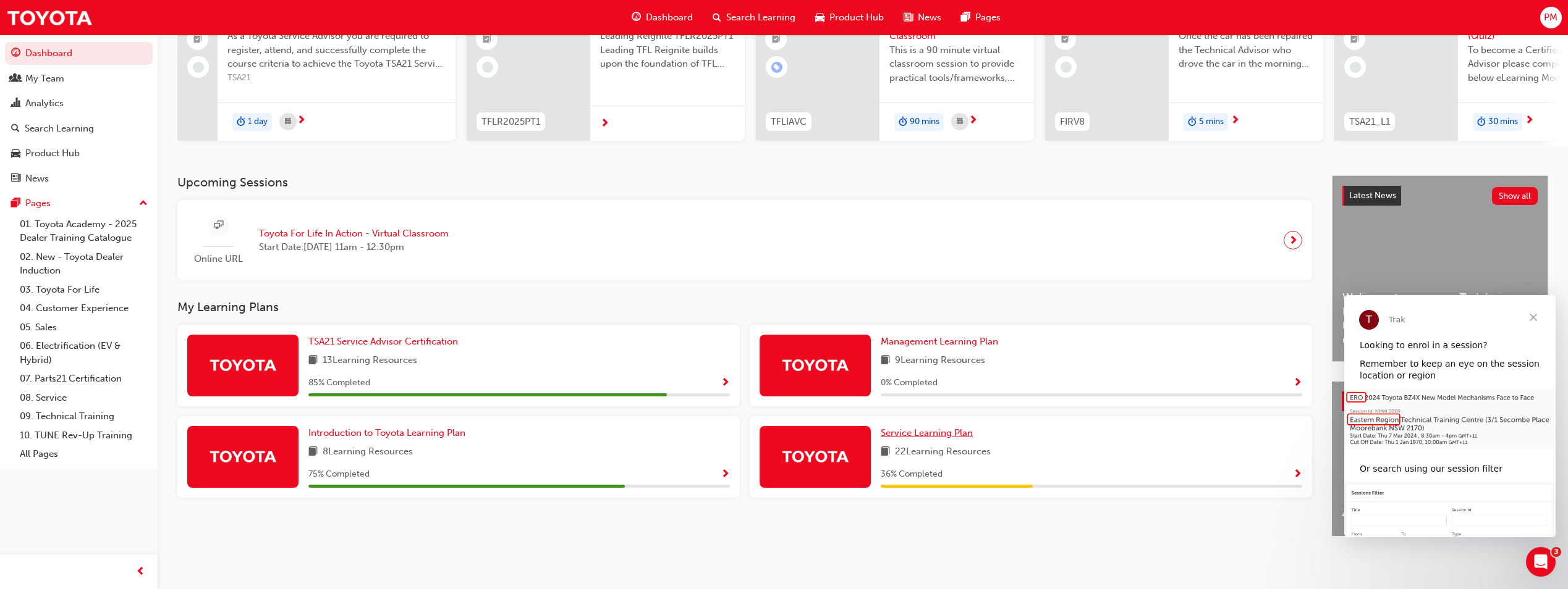
click at [784, 428] on span "Service Learning Plan" at bounding box center [927, 433] width 92 height 11
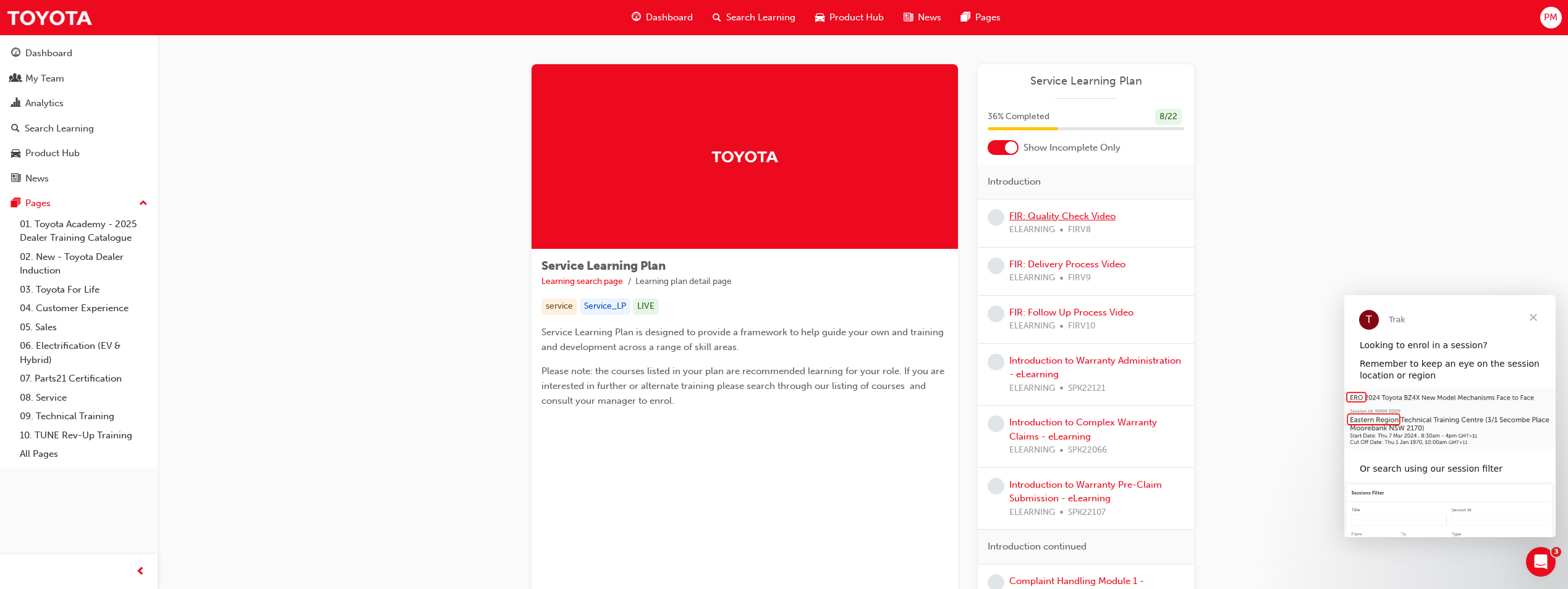
click at [784, 221] on link "FIR: Quality Check Video" at bounding box center [1062, 216] width 106 height 11
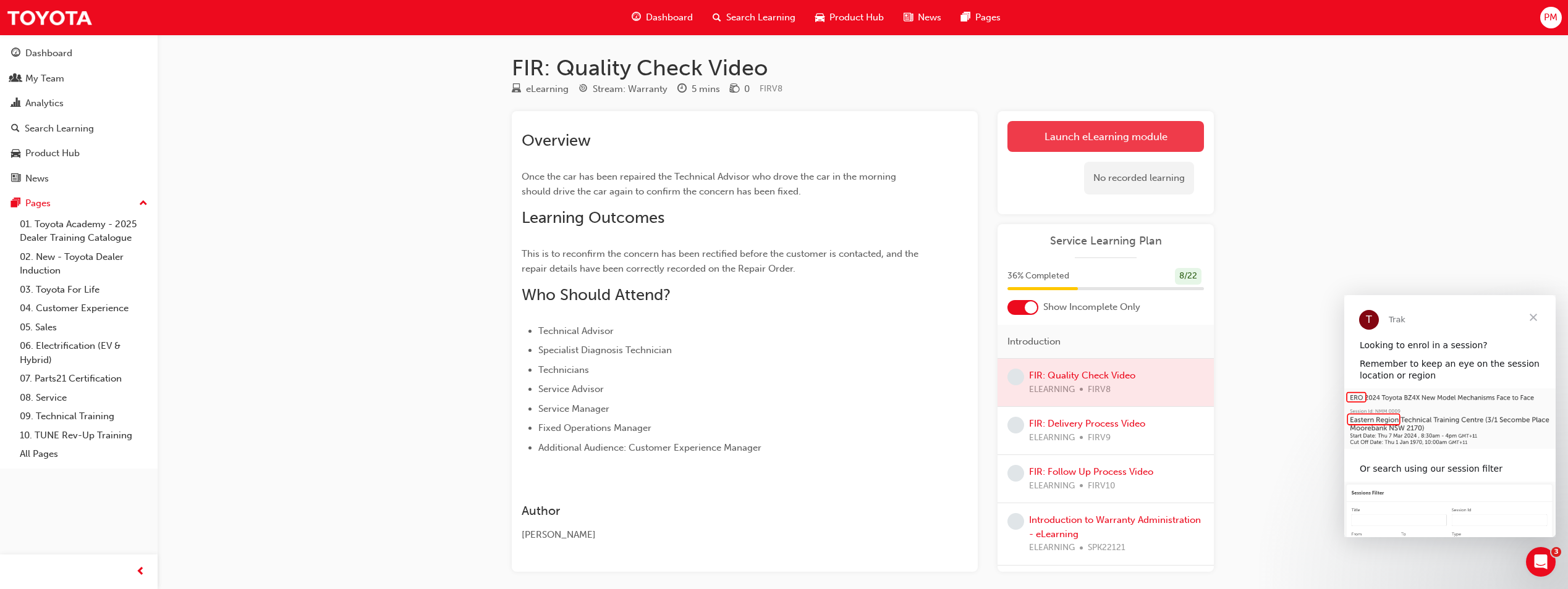
click at [784, 124] on link "Launch eLearning module" at bounding box center [1105, 136] width 196 height 31
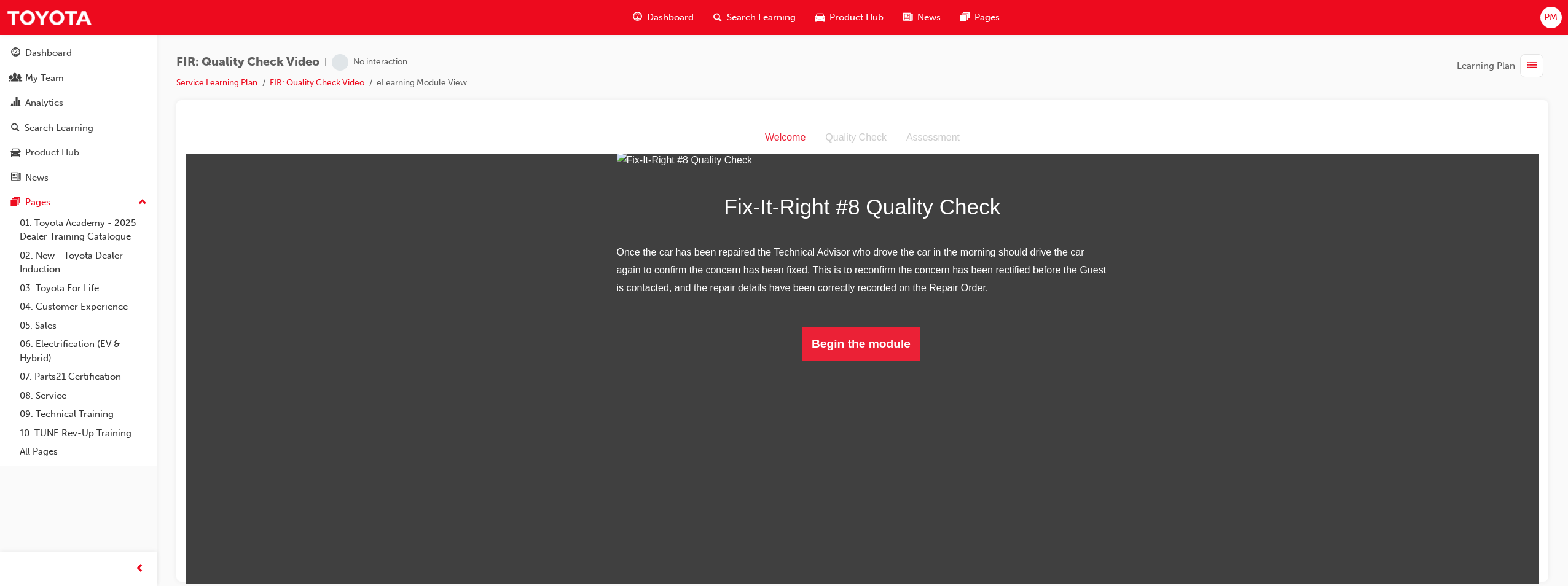
scroll to position [36, 0]
click at [780, 361] on button "Begin the module" at bounding box center [861, 344] width 118 height 35
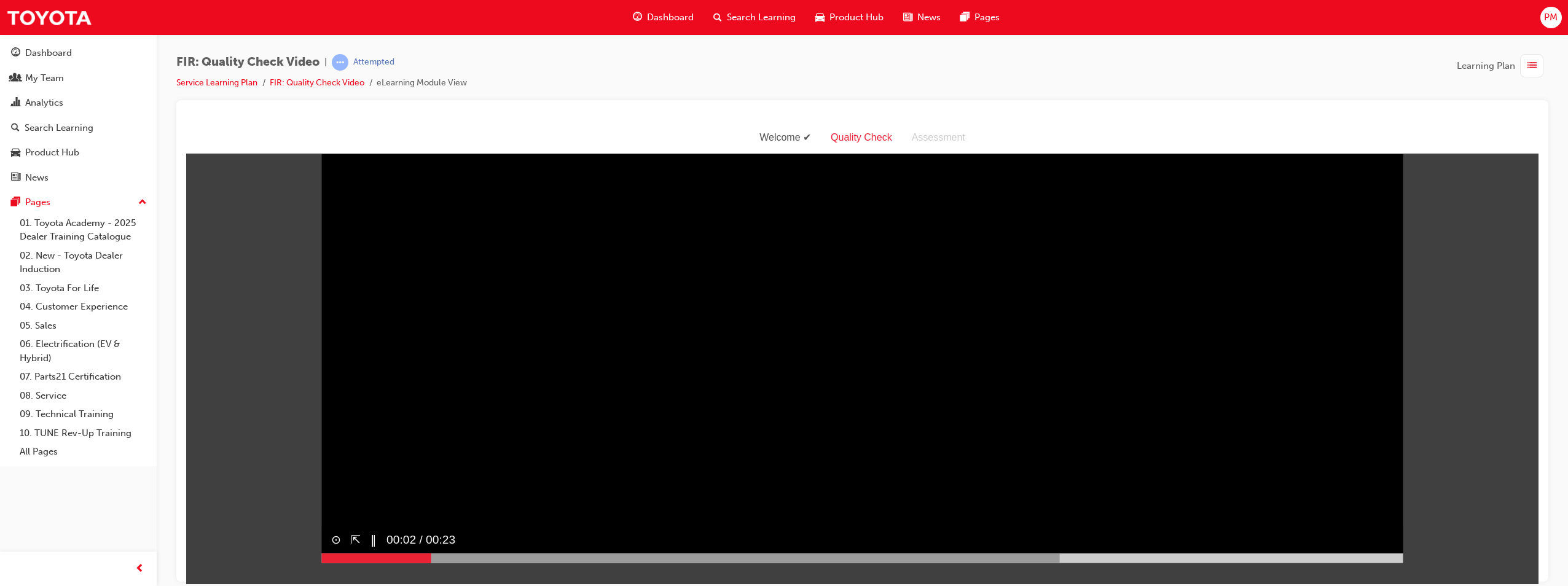
scroll to position [73, 0]
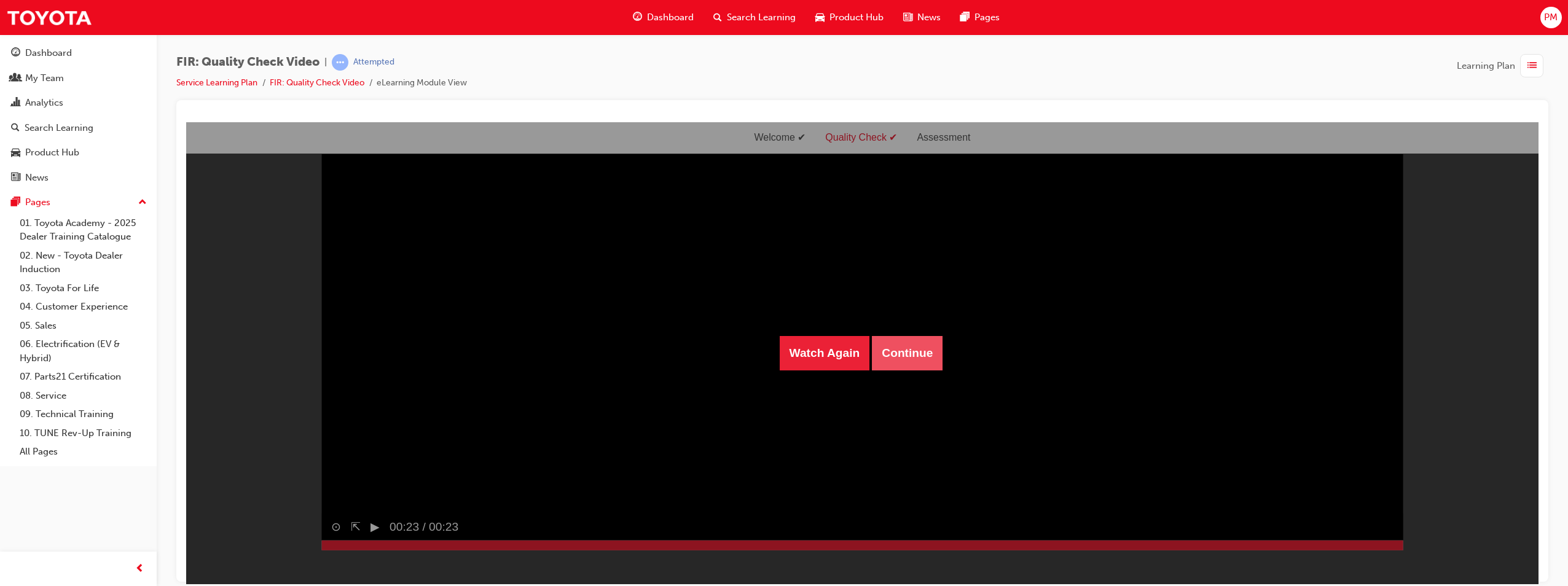
click at [780, 352] on button "Continue" at bounding box center [907, 353] width 70 height 35
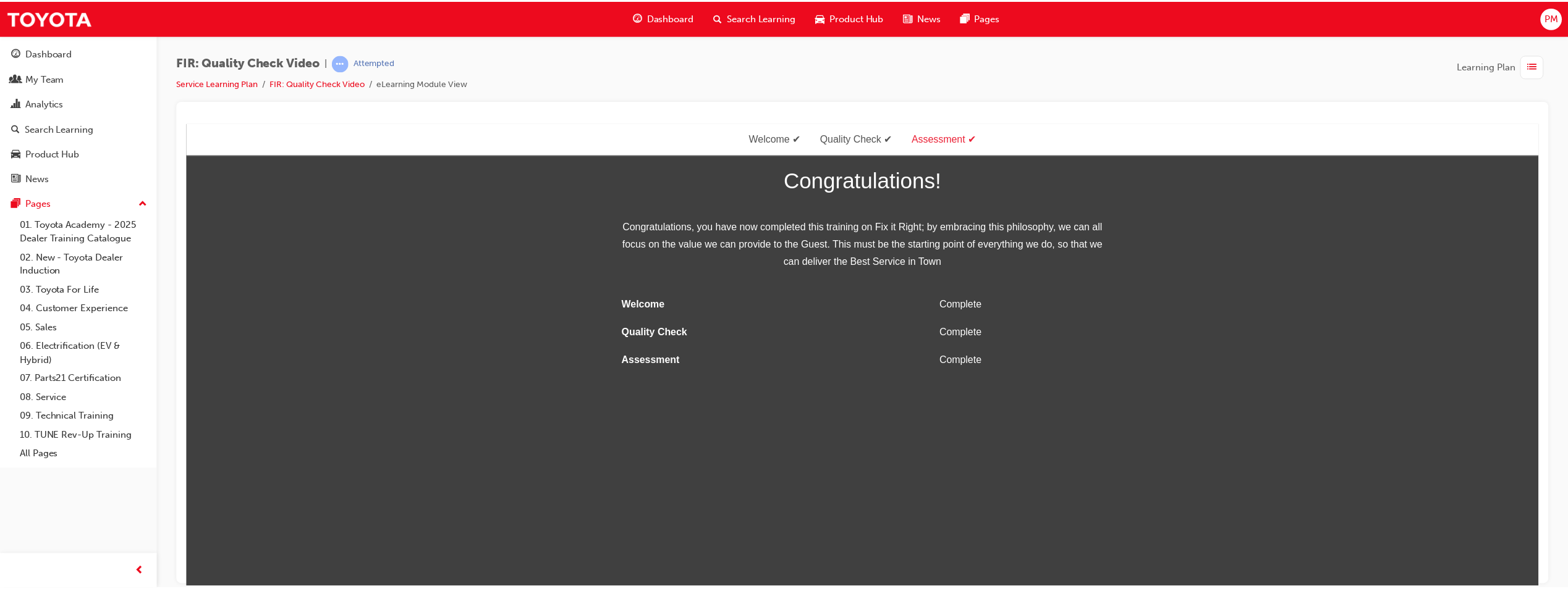
scroll to position [0, 0]
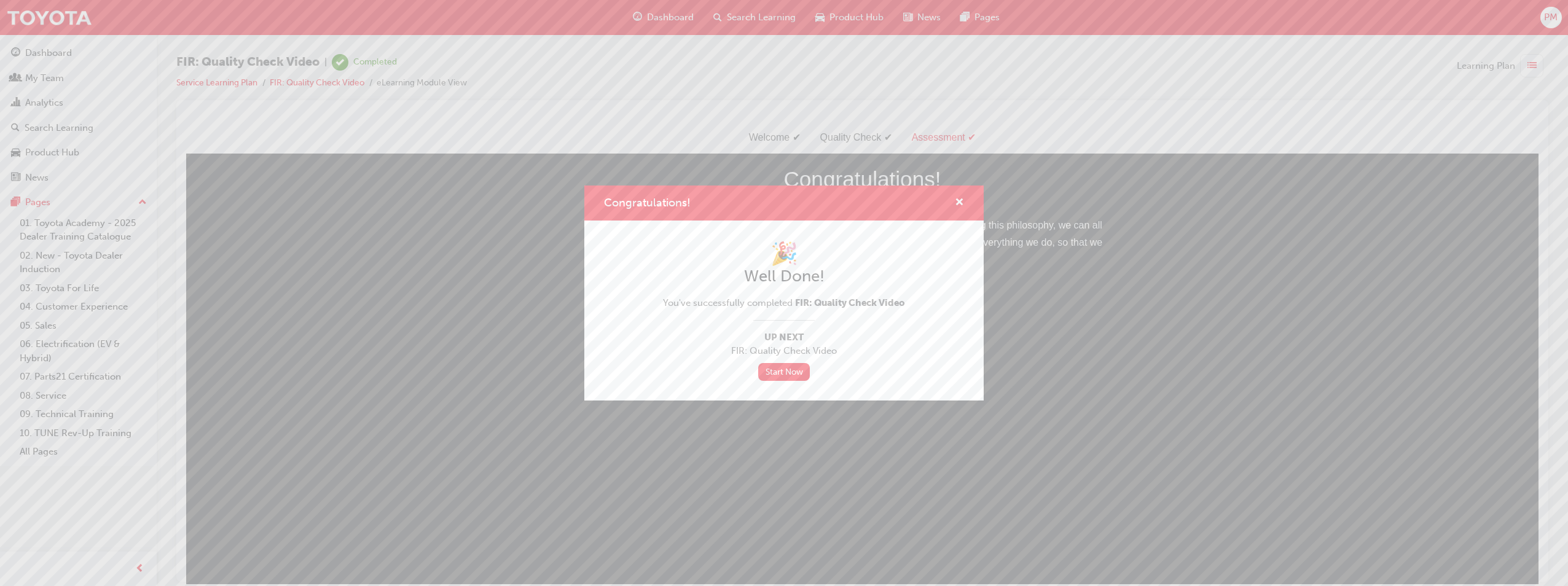
click at [780, 326] on div "🎉 Well Done! You've successfully completed FIR: Quality Check Video Up Next FIR…" at bounding box center [784, 311] width 242 height 141
click at [774, 372] on link "Start Now" at bounding box center [783, 372] width 52 height 18
click at [773, 372] on link "Start Now" at bounding box center [783, 372] width 52 height 18
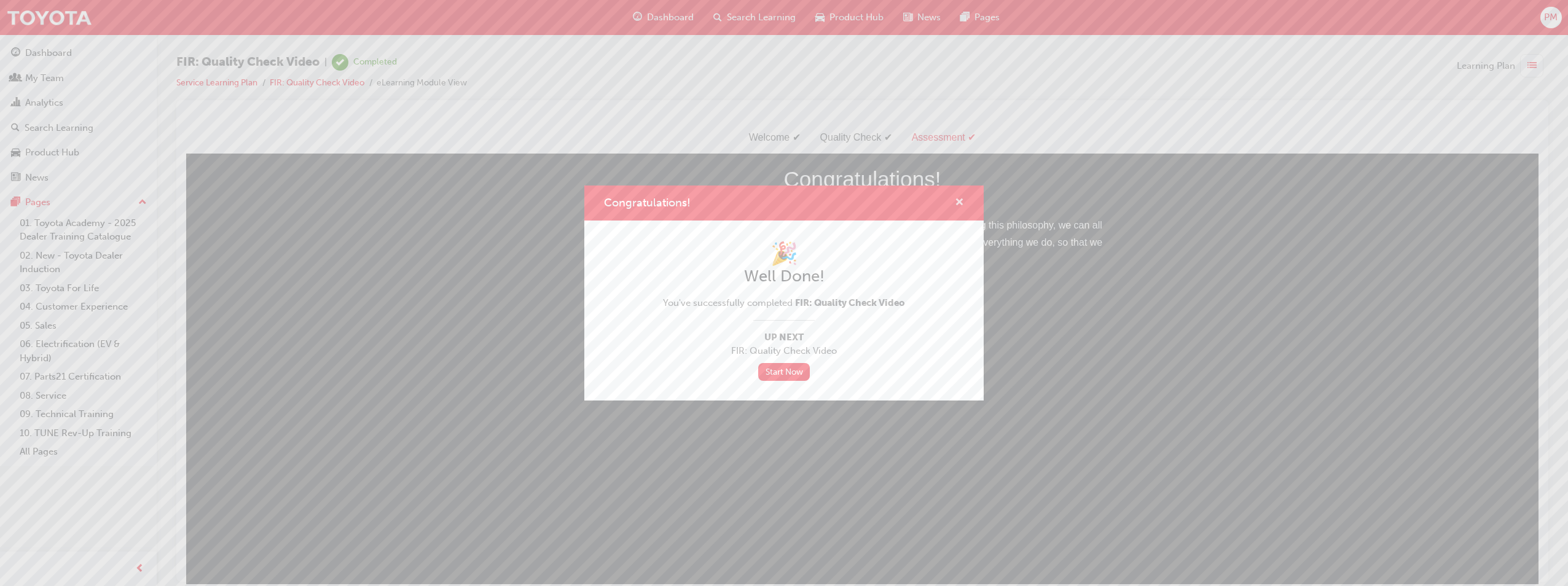
click at [780, 198] on span "cross-icon" at bounding box center [959, 203] width 9 height 11
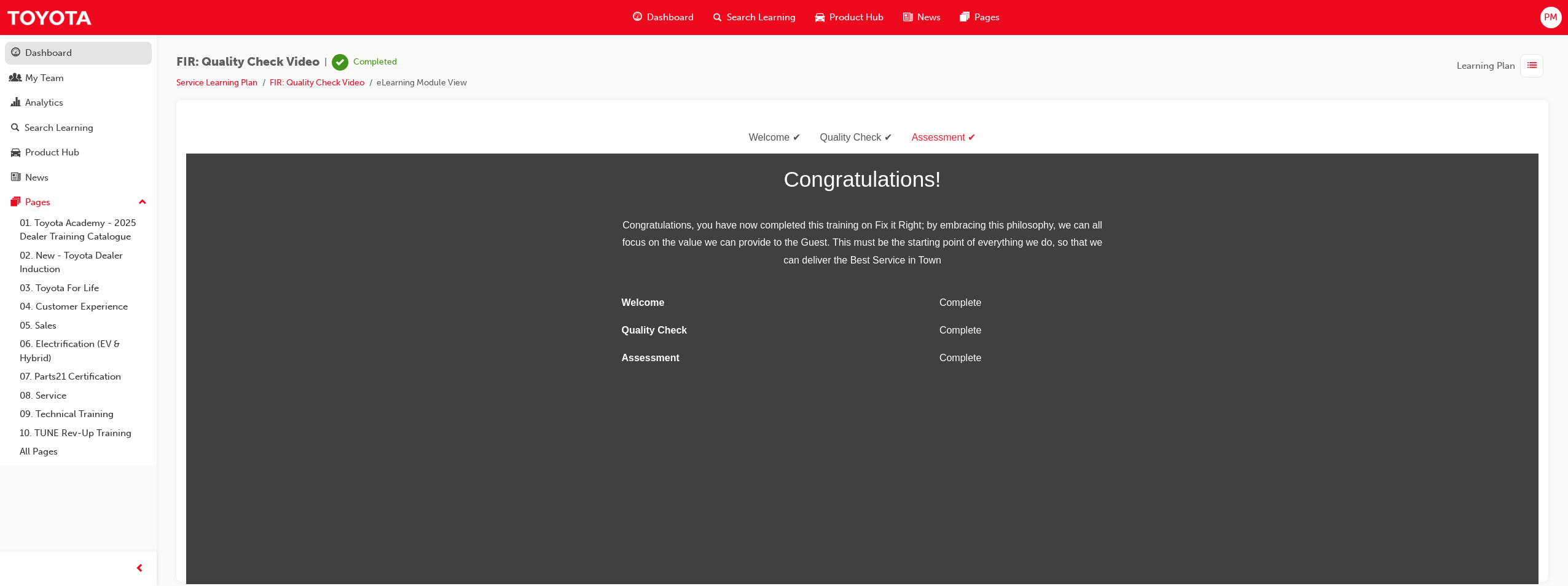
click at [47, 56] on div "Dashboard" at bounding box center [48, 53] width 47 height 14
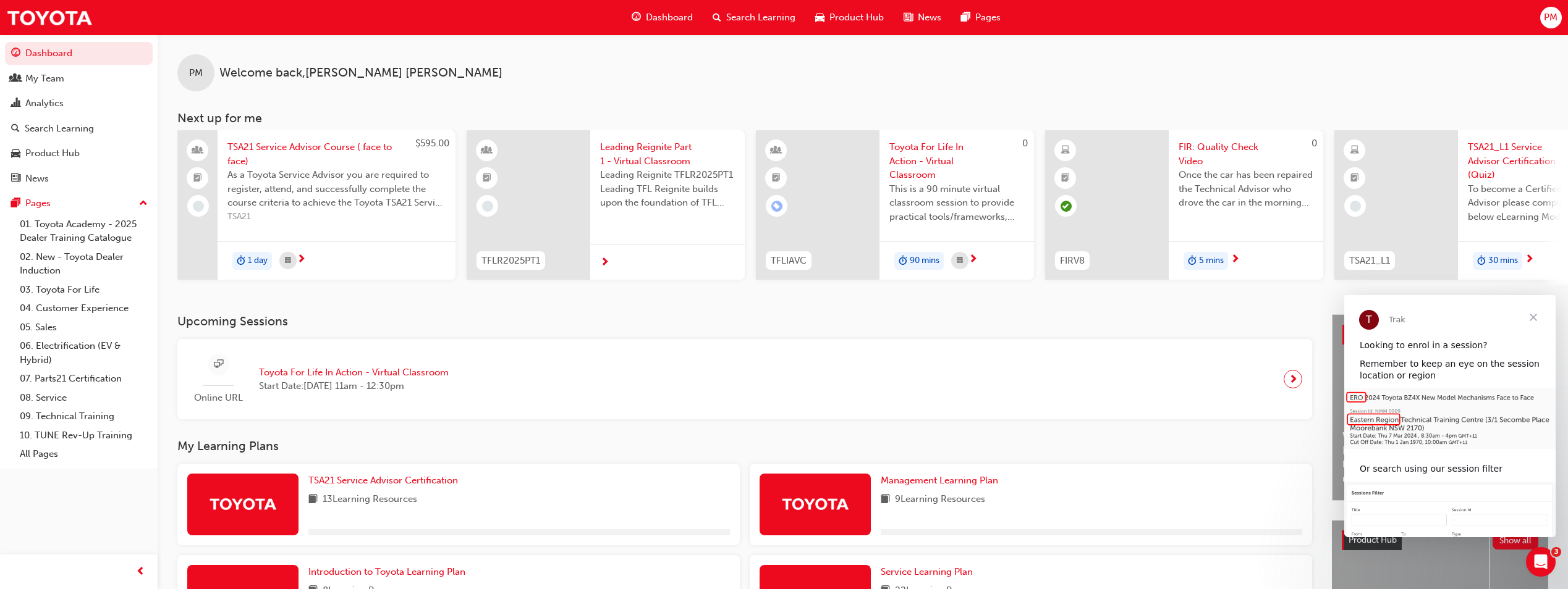
scroll to position [149, 0]
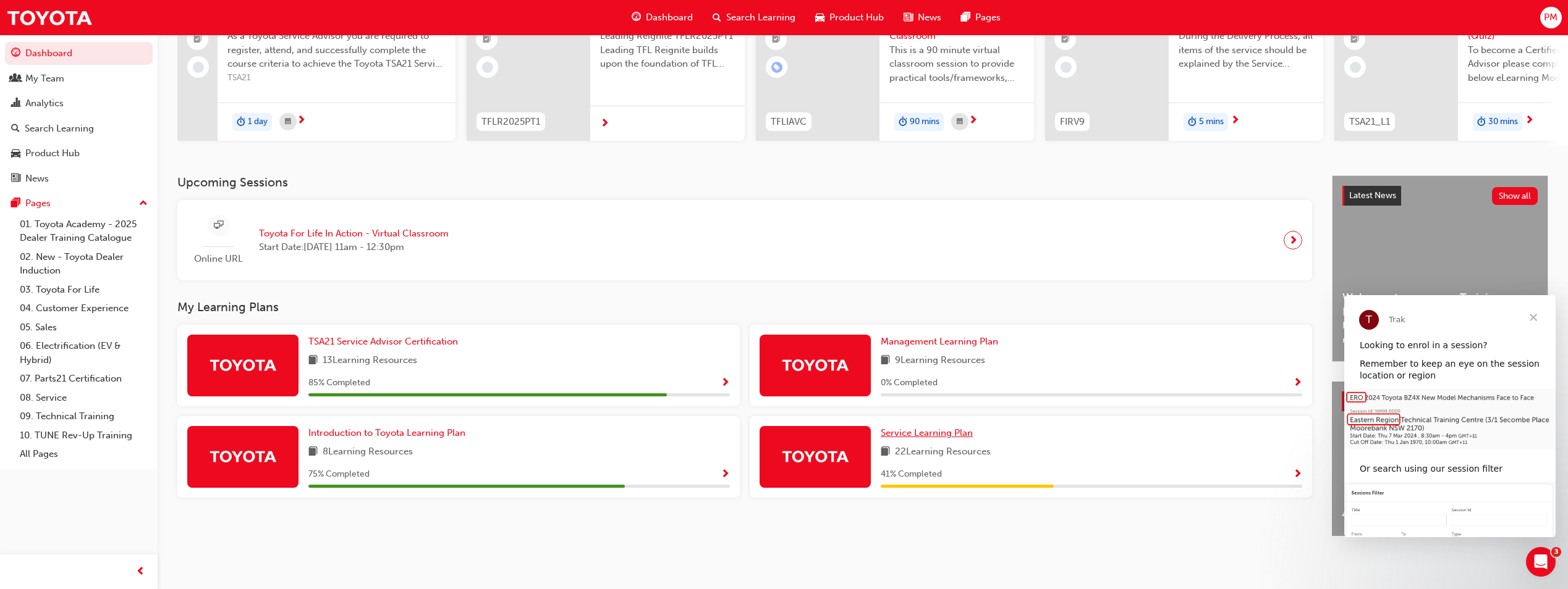
click at [784, 431] on span "Service Learning Plan" at bounding box center [927, 433] width 92 height 11
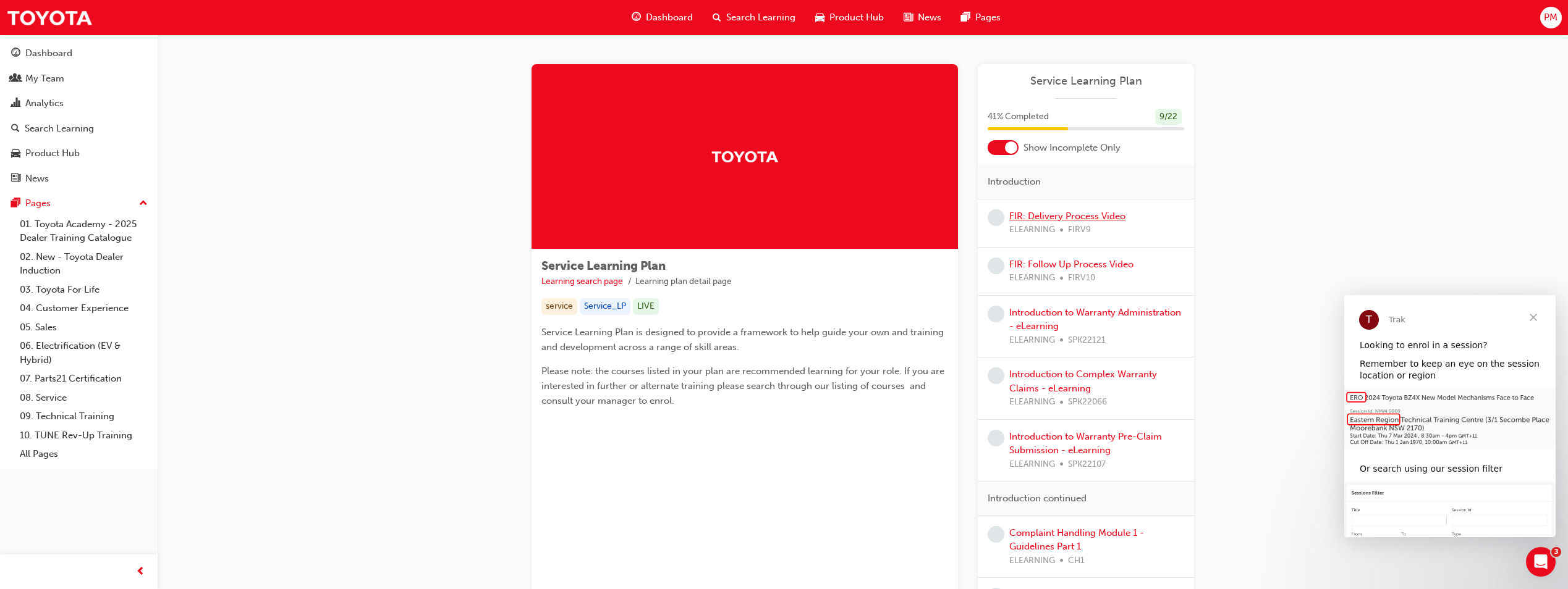
click at [784, 217] on link "FIR: Delivery Process Video" at bounding box center [1067, 216] width 116 height 11
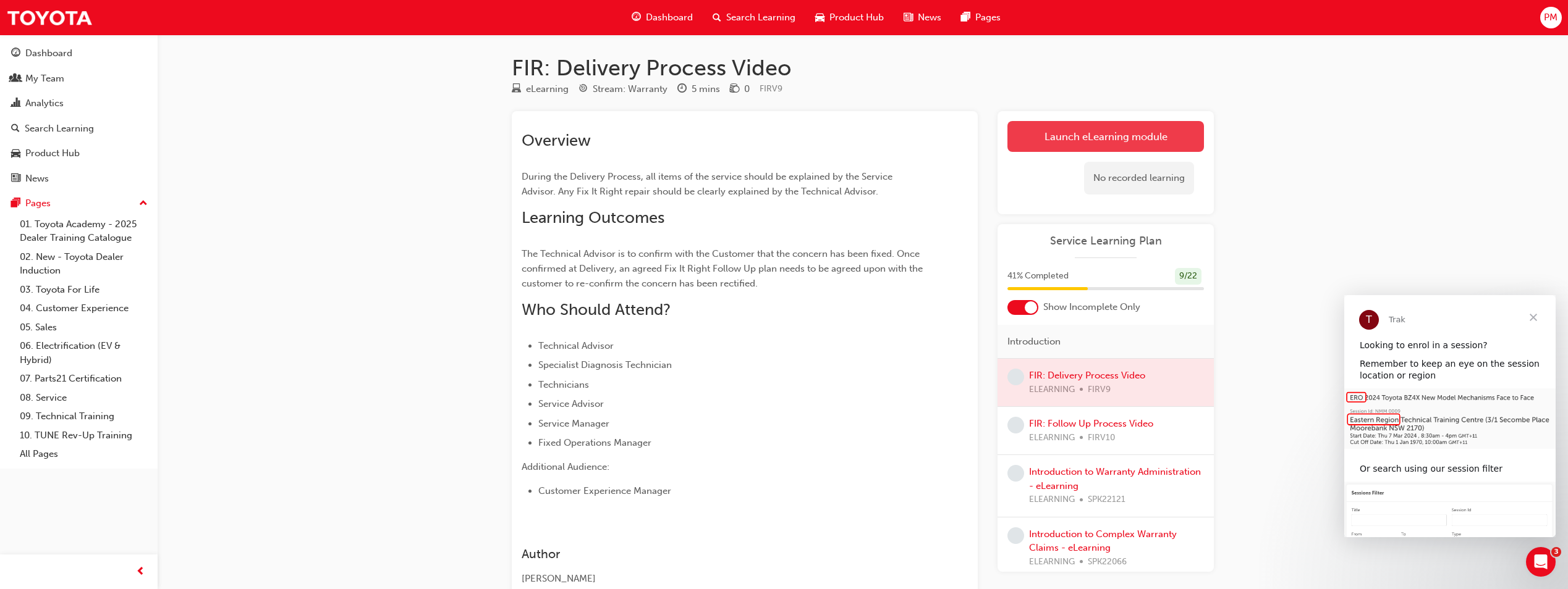
click at [784, 147] on link "Launch eLearning module" at bounding box center [1105, 136] width 196 height 31
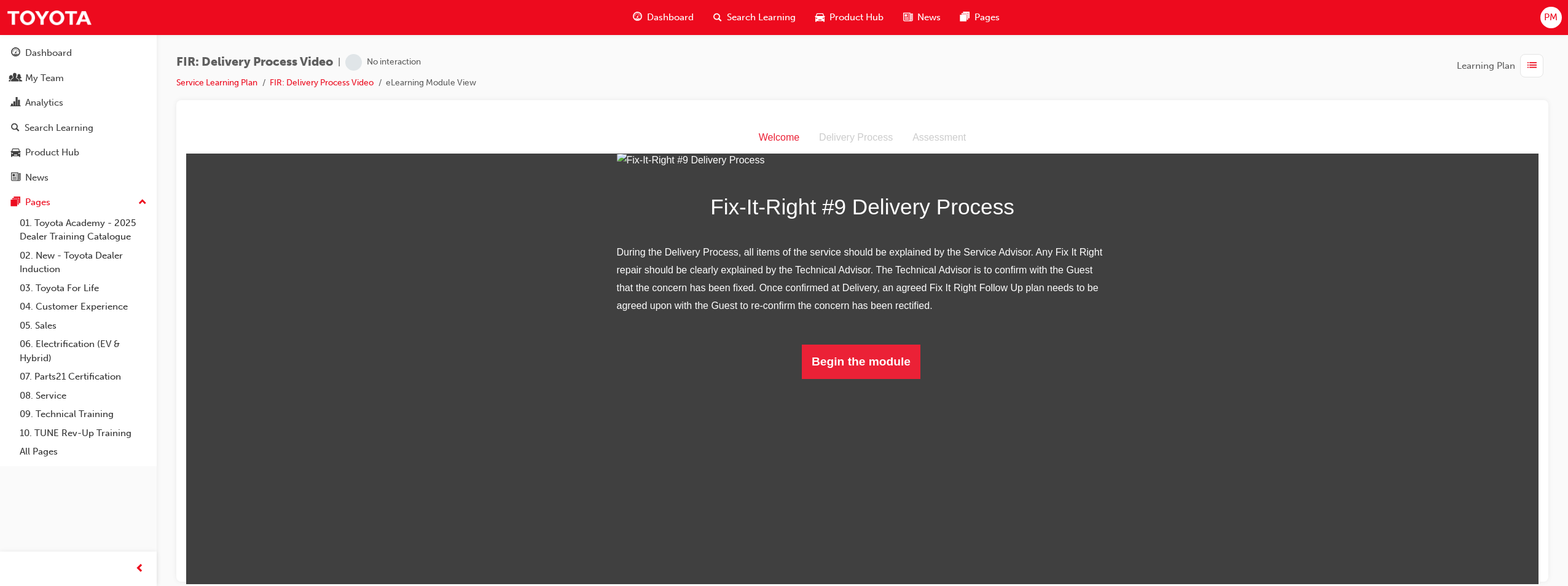
scroll to position [54, 0]
click at [780, 379] on button "Begin the module" at bounding box center [861, 361] width 118 height 35
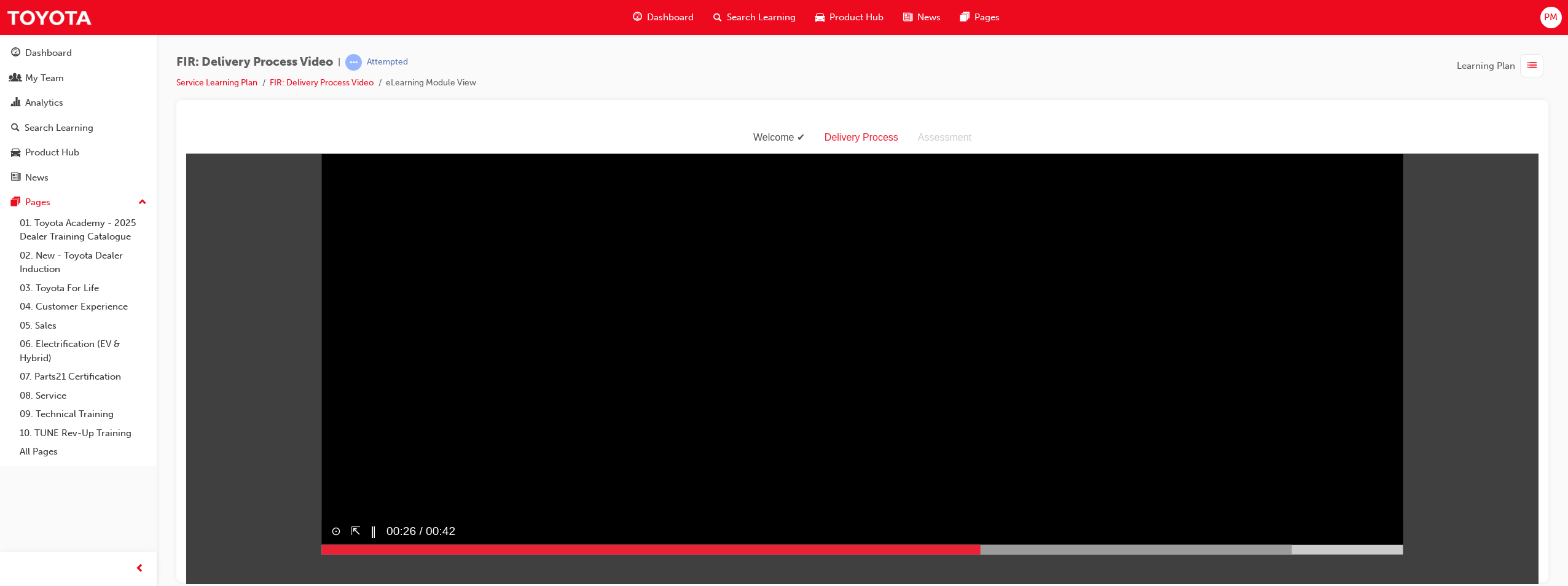
scroll to position [73, 0]
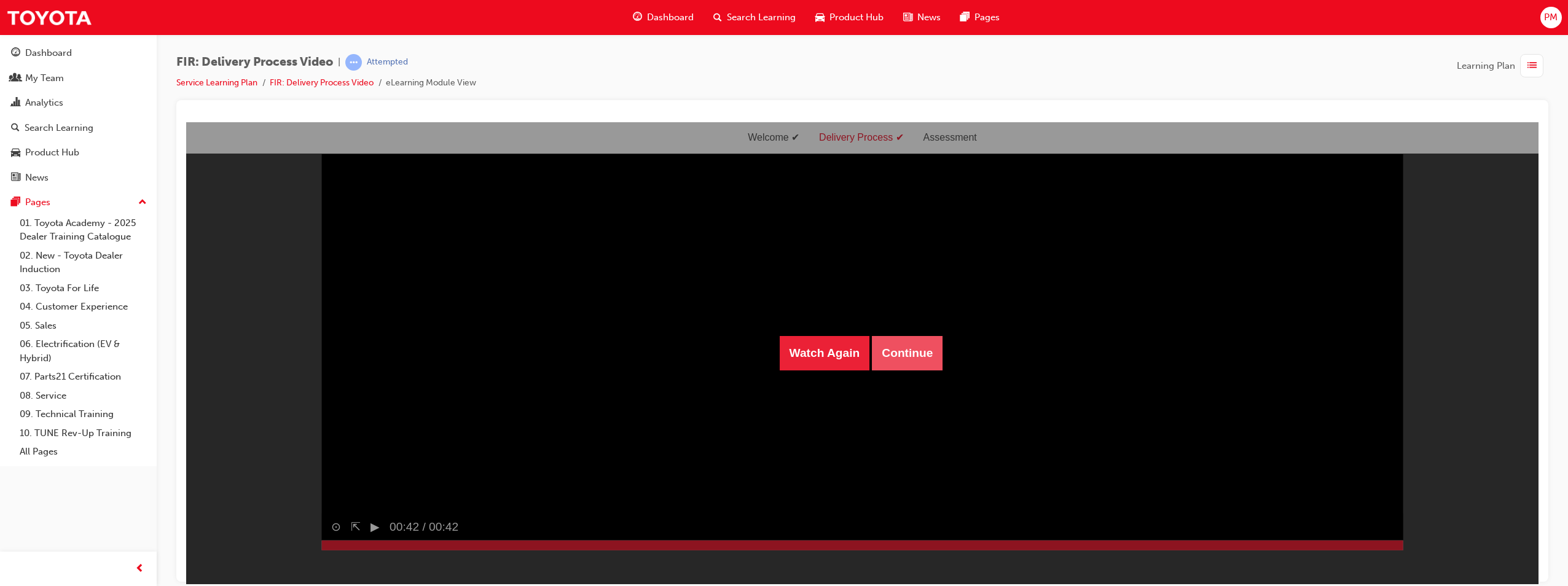
click at [780, 356] on button "Continue" at bounding box center [907, 353] width 70 height 35
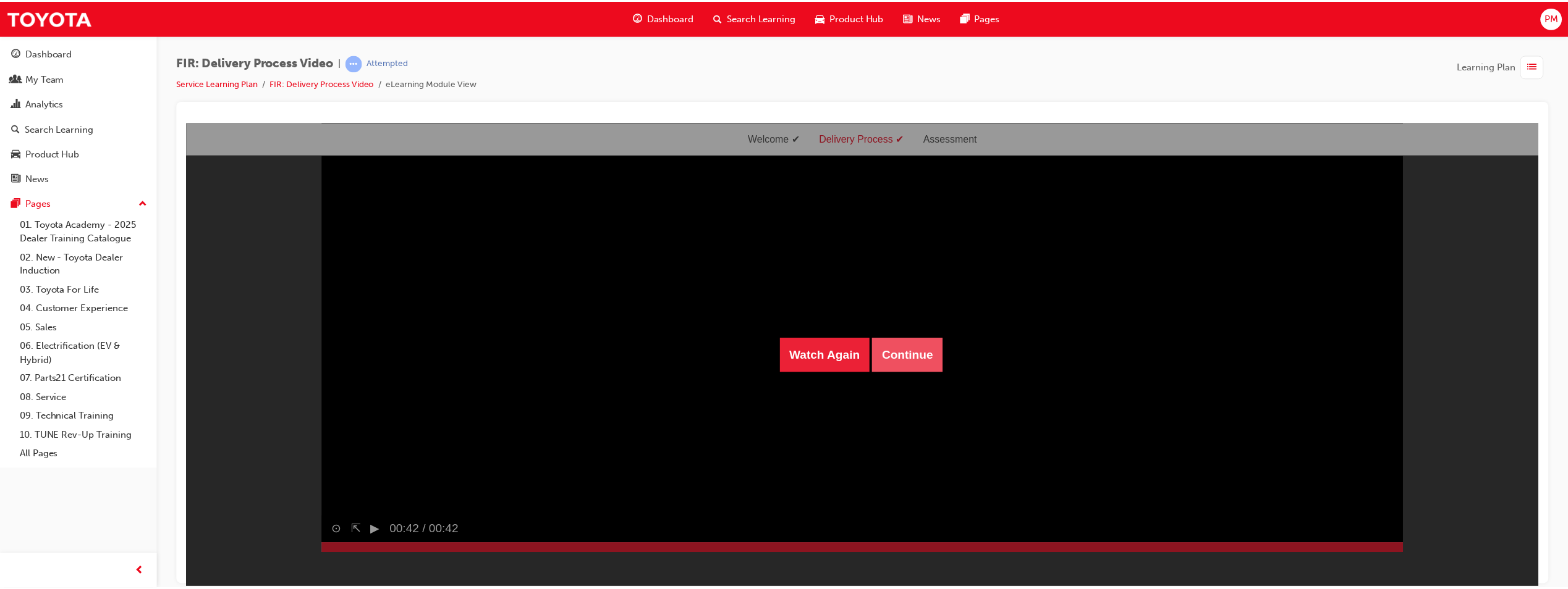
scroll to position [0, 0]
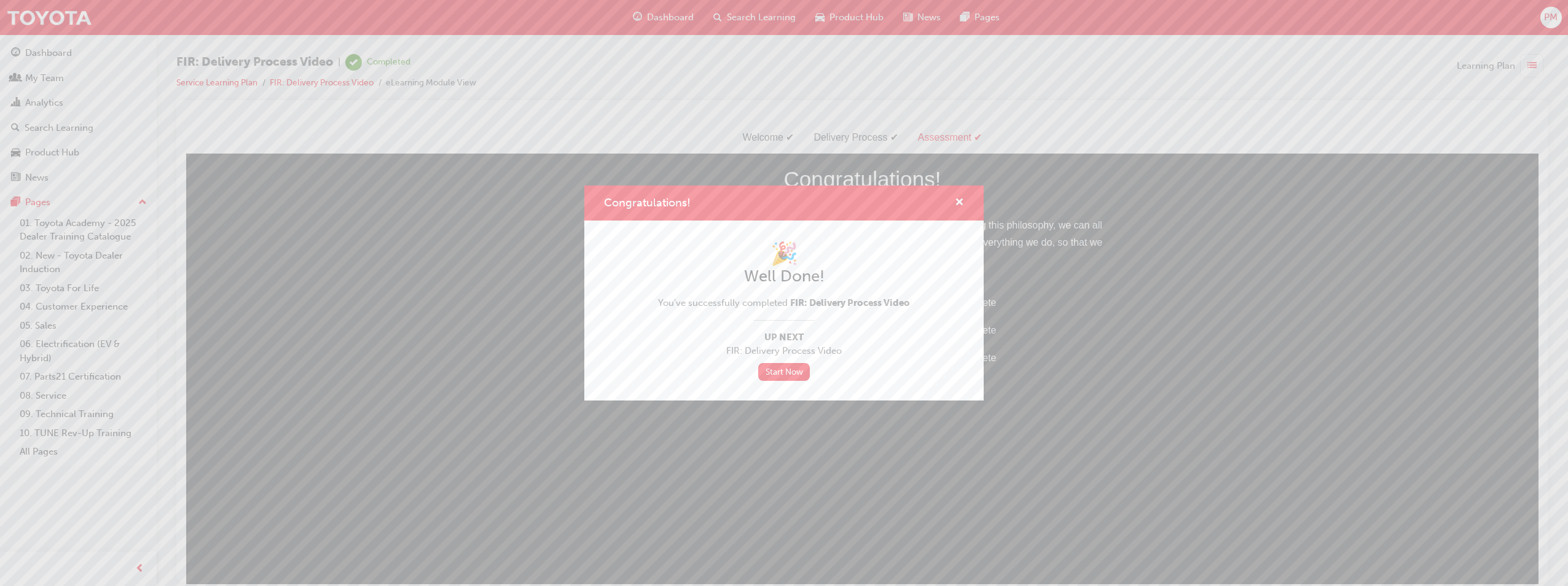
click at [726, 91] on div "Congratulations! 🎉 Well Done! You've successfully completed FIR: Delivery Proce…" at bounding box center [784, 293] width 1568 height 586
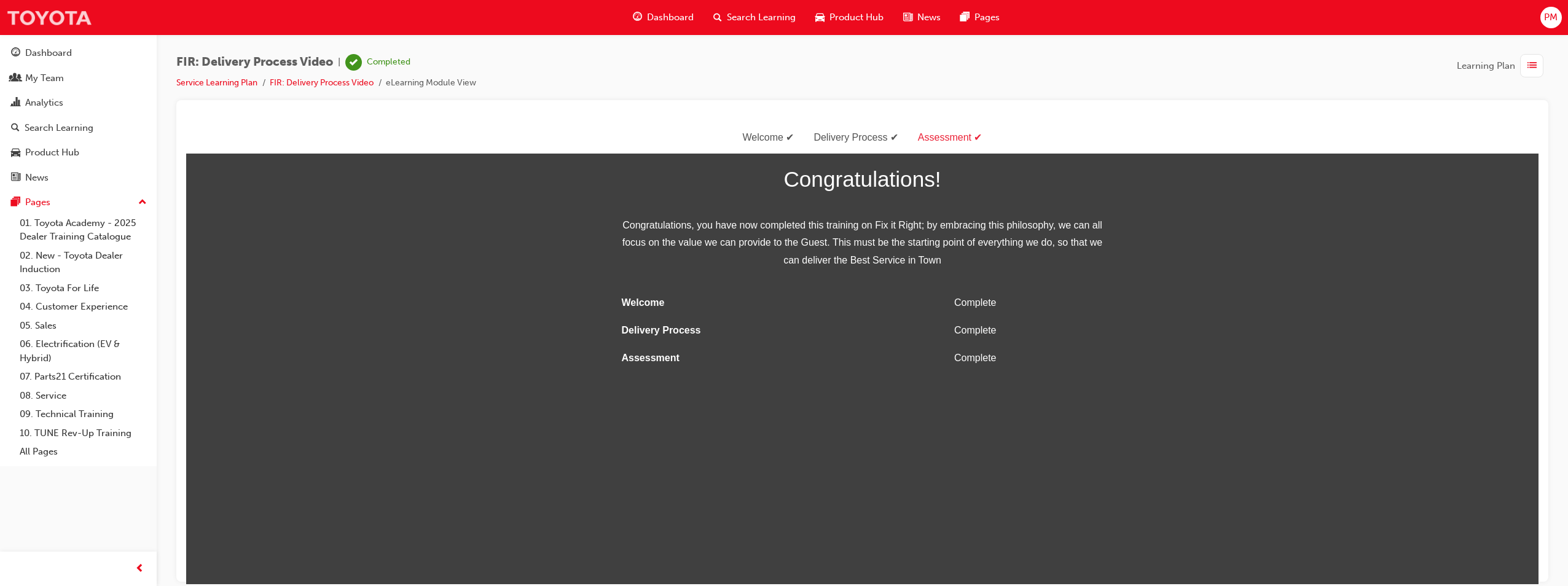
click at [51, 17] on img at bounding box center [49, 17] width 86 height 28
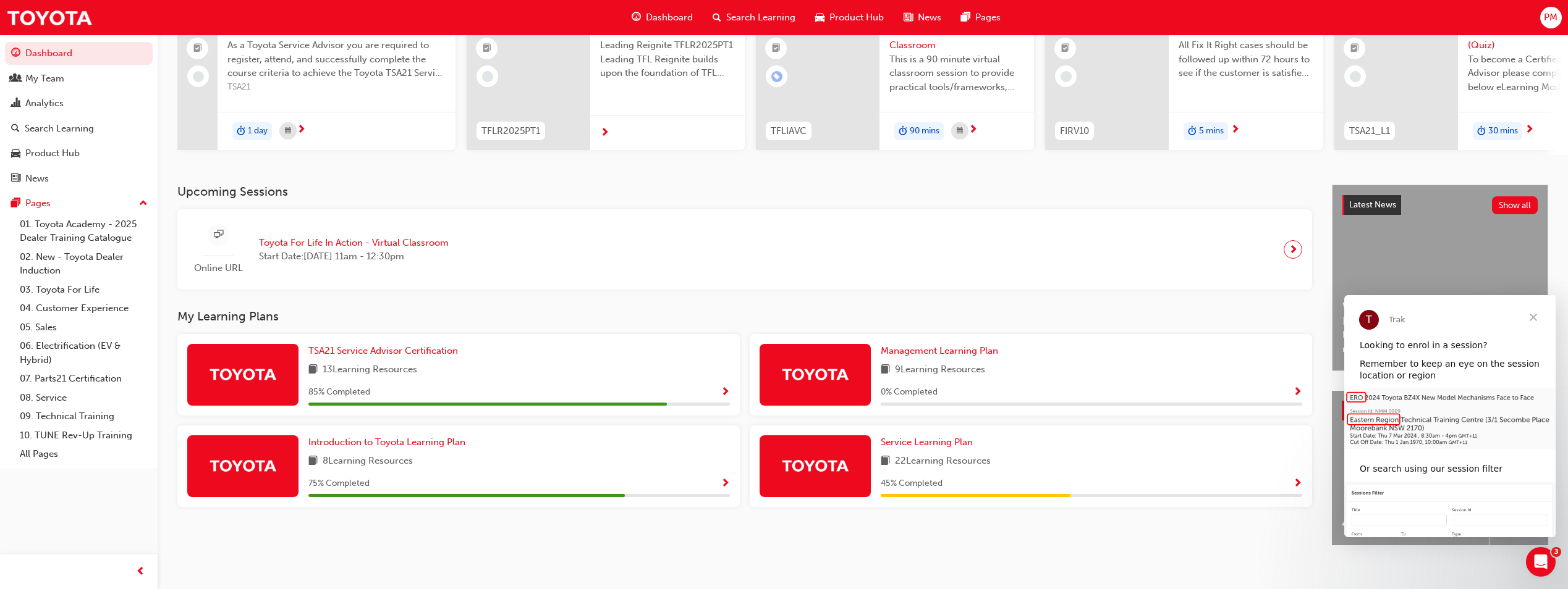
scroll to position [149, 0]
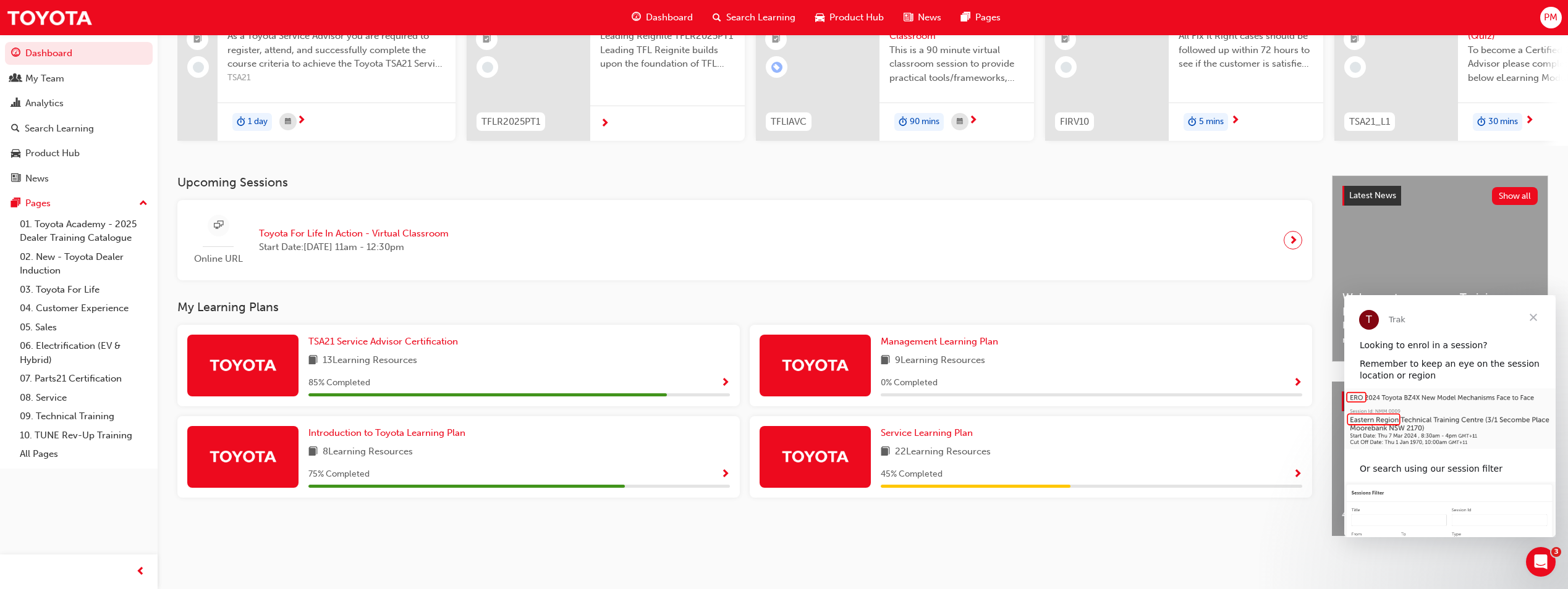
click at [784, 458] on div "Service Learning Plan 22 Learning Resources 45 % Completed" at bounding box center [1091, 457] width 421 height 62
click at [784, 469] on span "Show Progress" at bounding box center [1298, 475] width 9 height 11
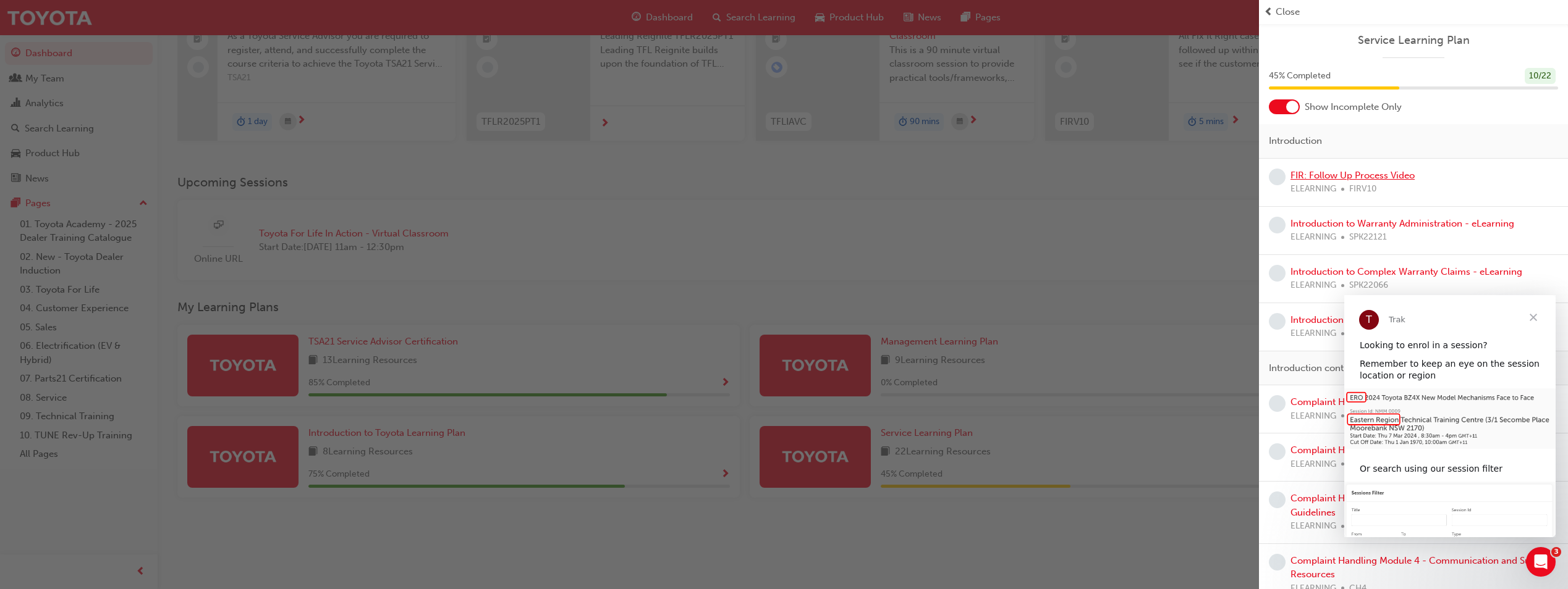
click at [784, 178] on link "FIR: Follow Up Process Video" at bounding box center [1352, 175] width 124 height 11
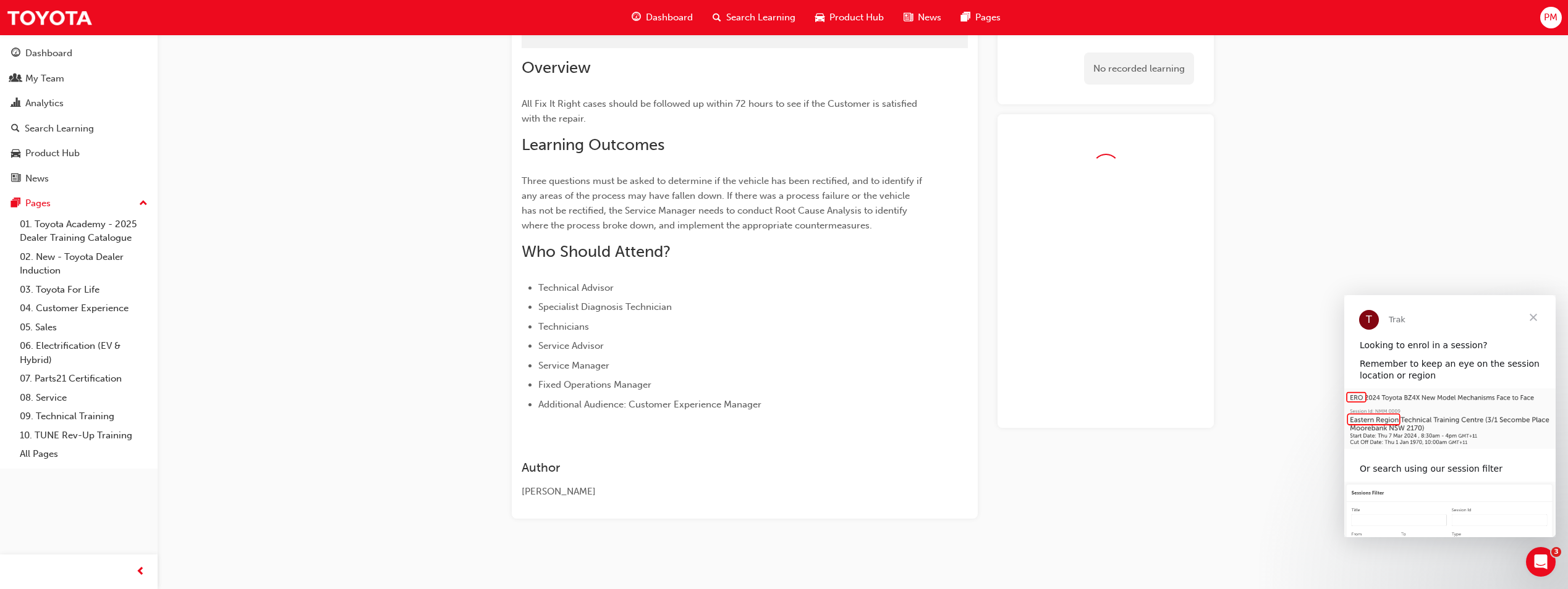
scroll to position [73, 0]
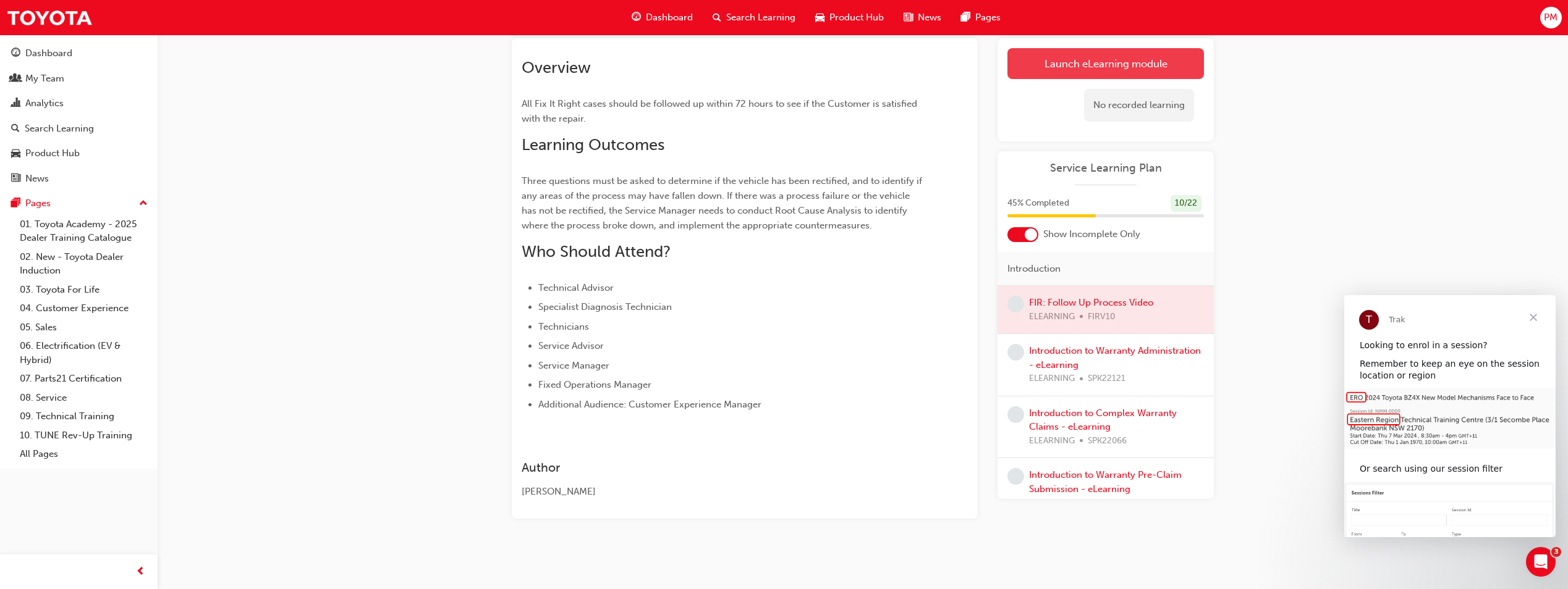
click at [784, 65] on link "Launch eLearning module" at bounding box center [1105, 64] width 196 height 31
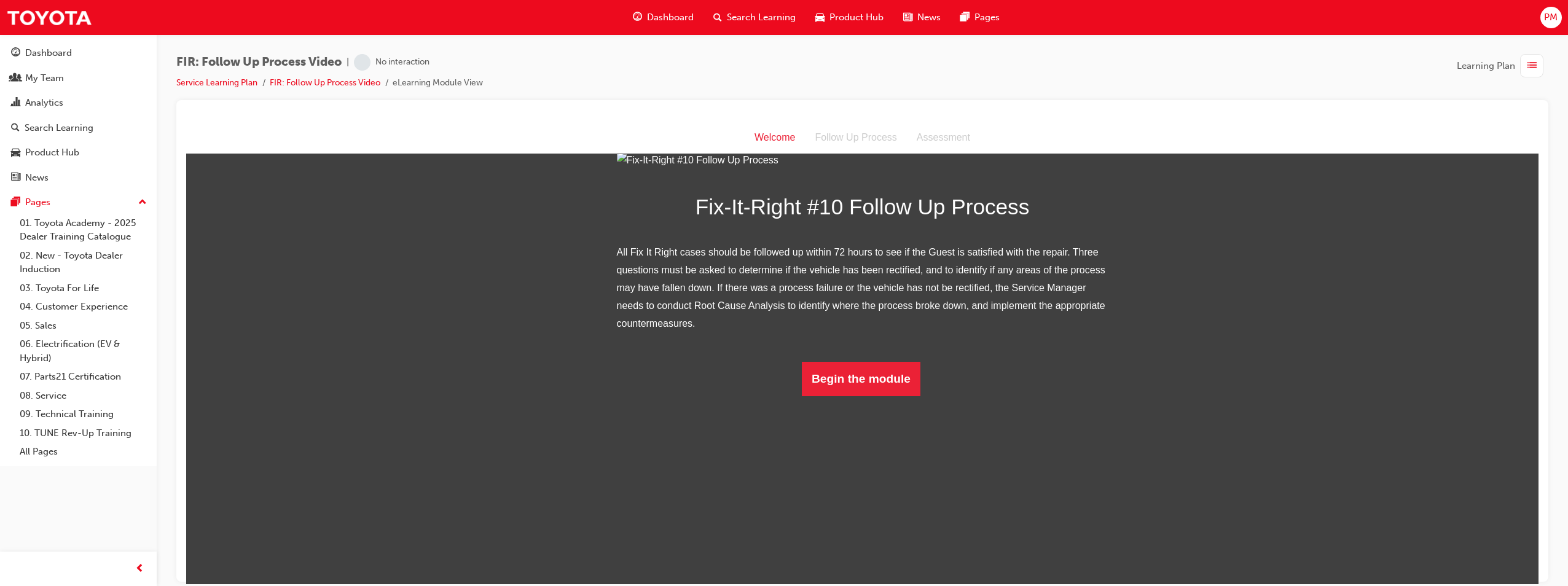
scroll to position [72, 0]
click at [780, 396] on button "Begin the module" at bounding box center [861, 379] width 118 height 35
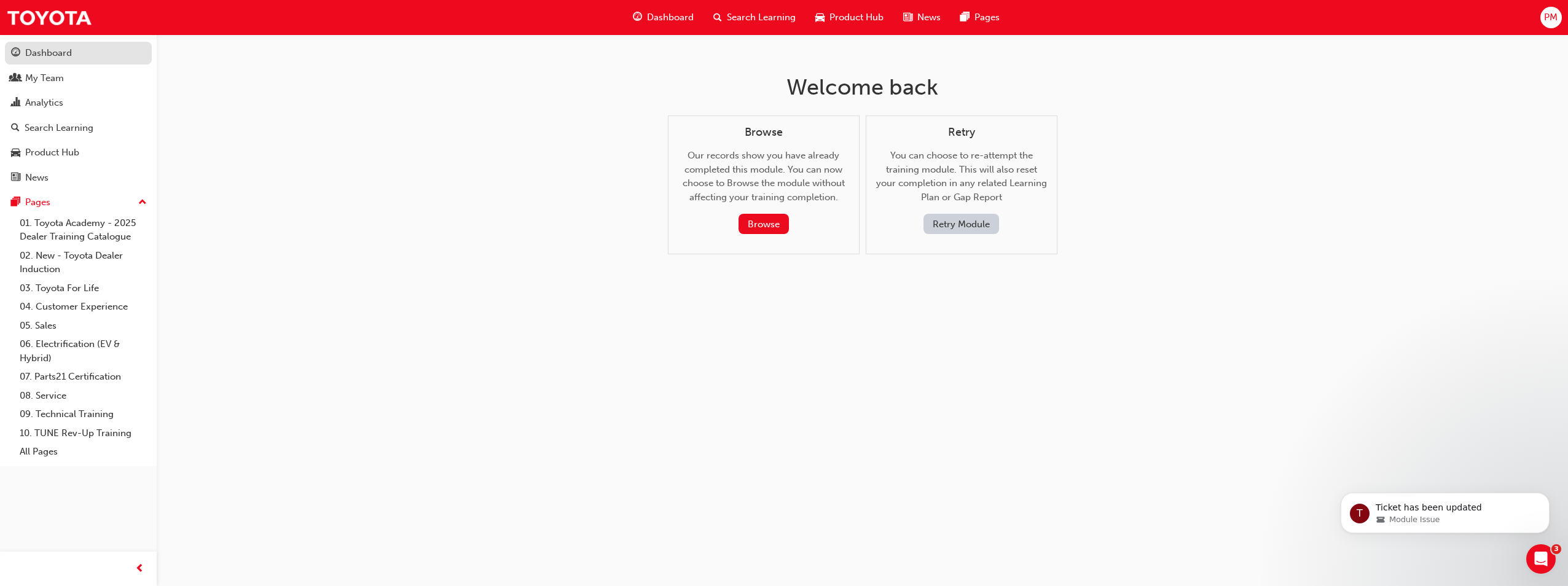
click at [45, 47] on div "Dashboard" at bounding box center [48, 53] width 47 height 14
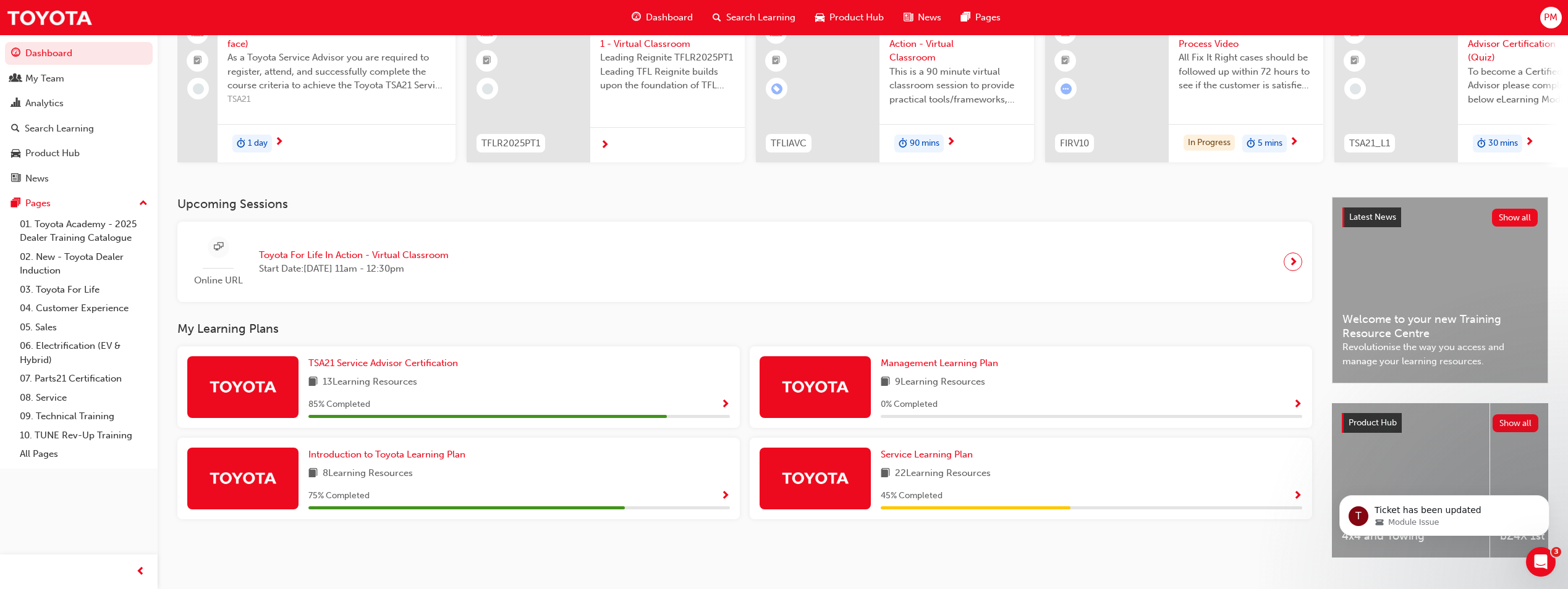
scroll to position [149, 0]
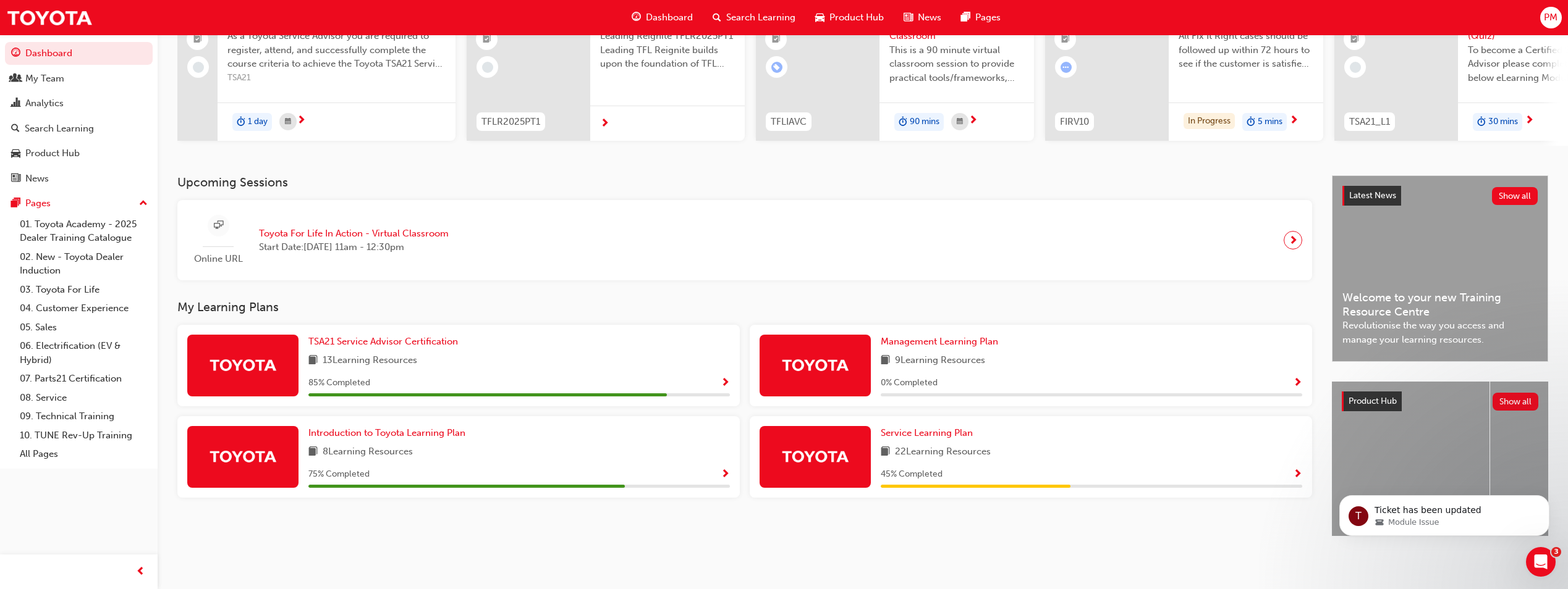
click at [1008, 450] on div "22 Learning Resources" at bounding box center [1091, 453] width 421 height 15
click at [946, 430] on span "Service Learning Plan" at bounding box center [927, 433] width 92 height 11
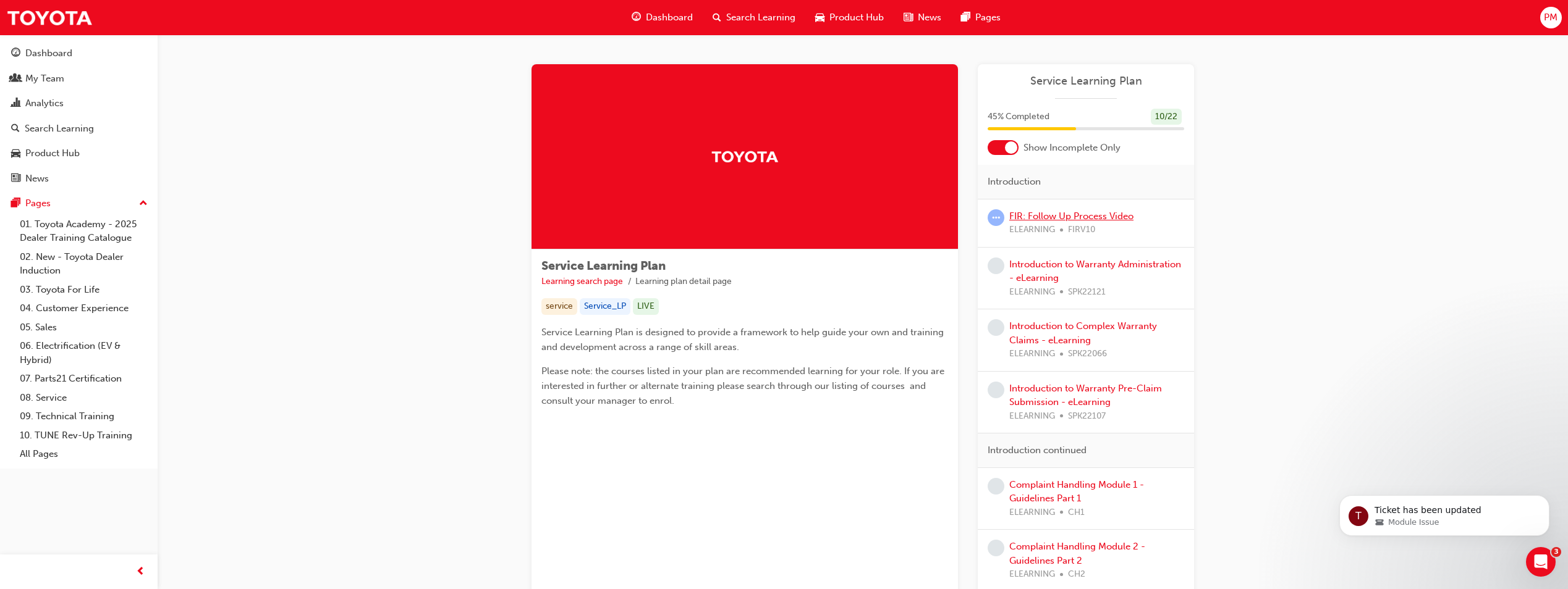
click at [1066, 218] on link "FIR: Follow Up Process Video" at bounding box center [1071, 216] width 124 height 11
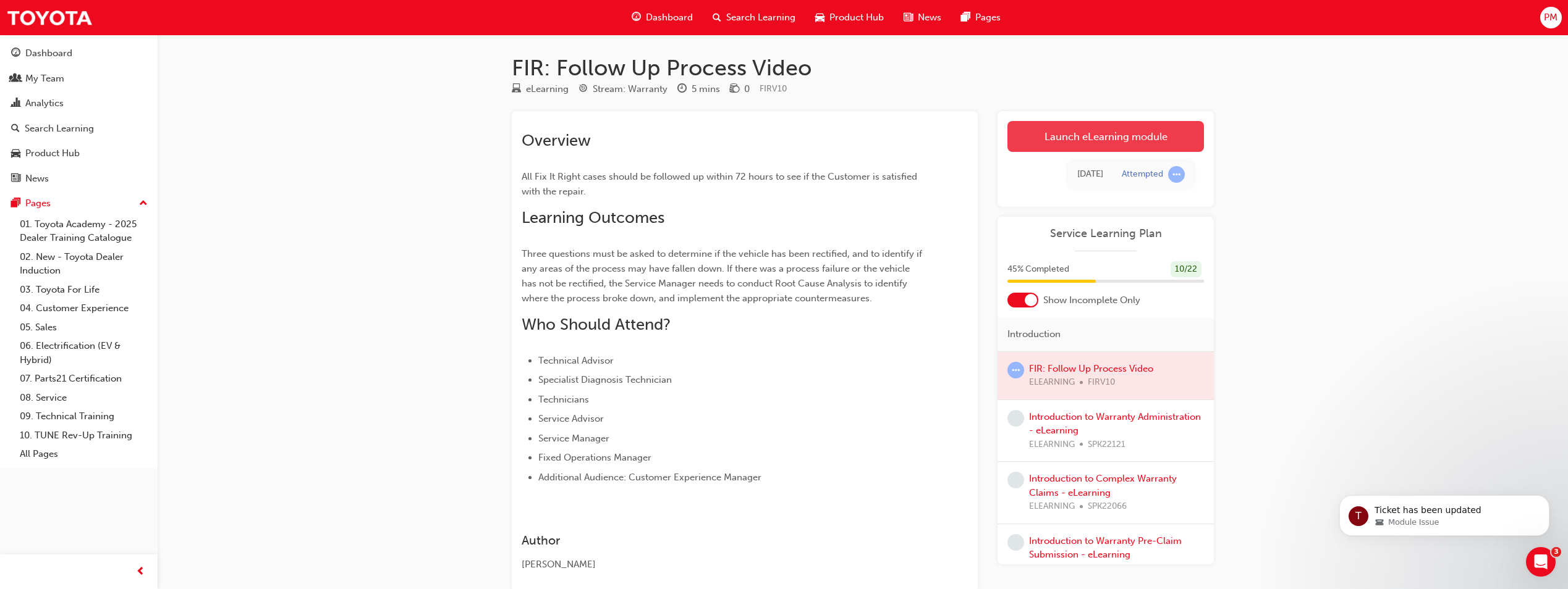
click at [1108, 149] on link "Launch eLearning module" at bounding box center [1105, 136] width 196 height 31
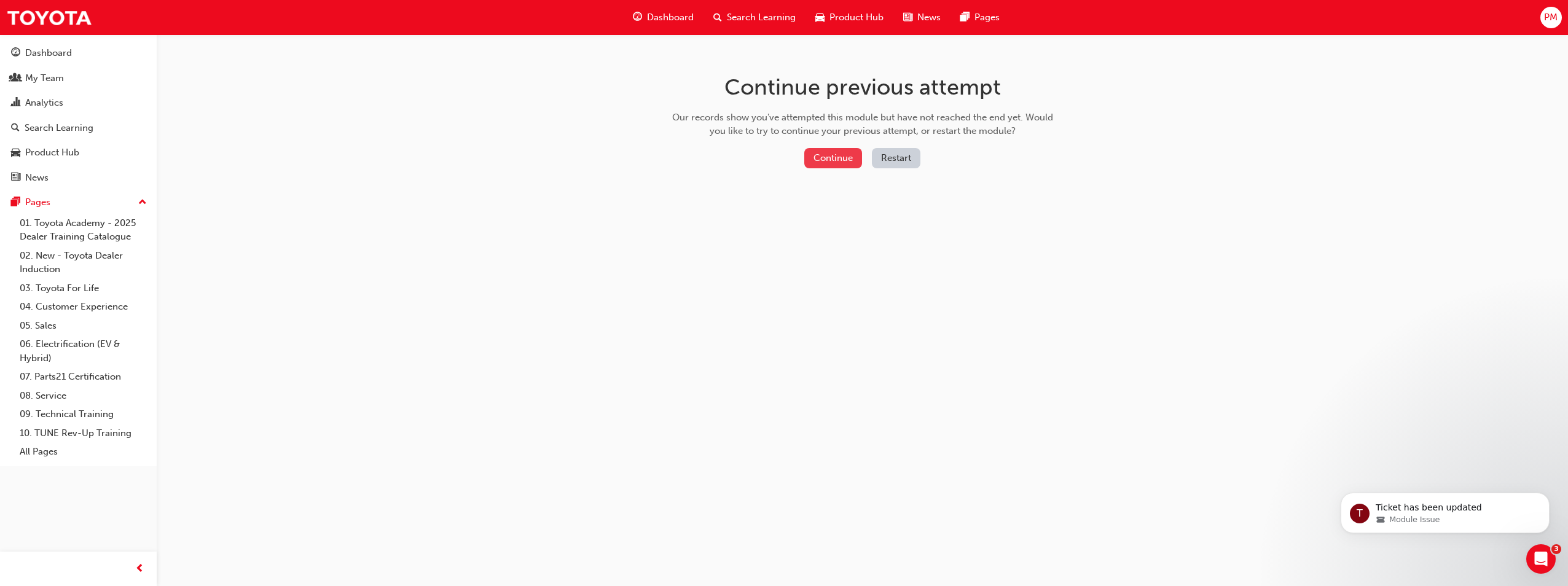
click at [847, 159] on button "Continue" at bounding box center [833, 159] width 58 height 20
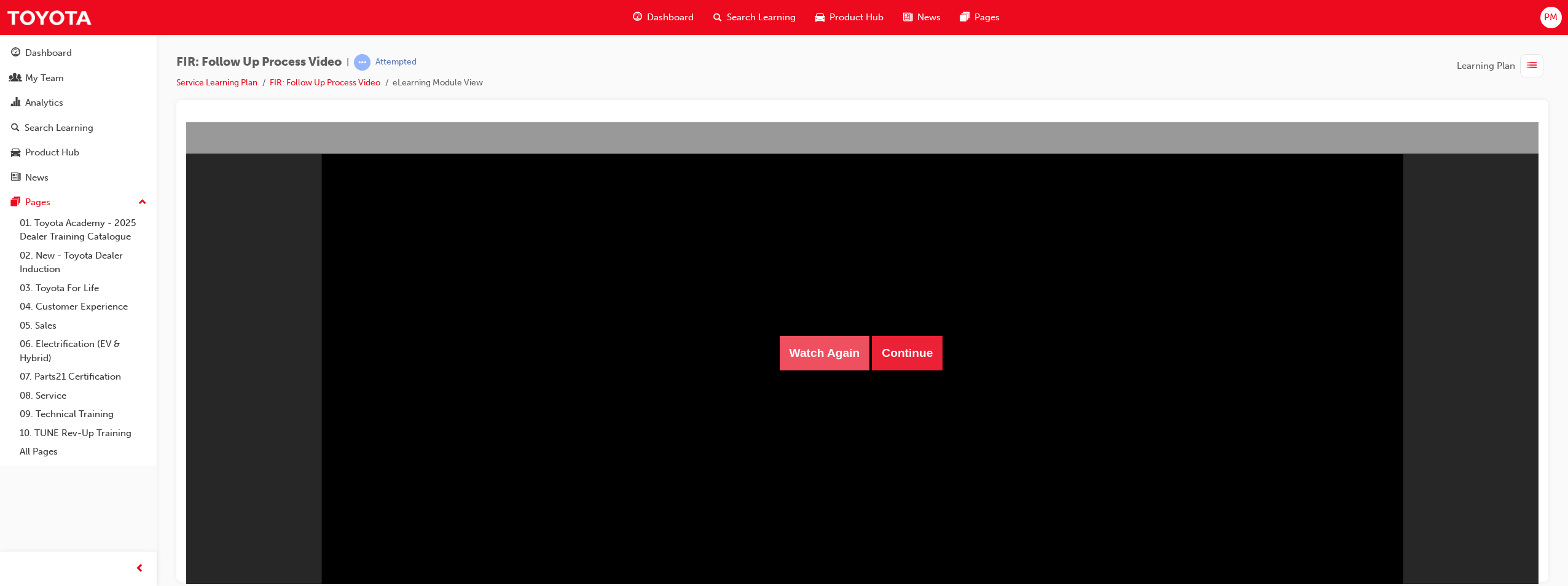
scroll to position [75, 0]
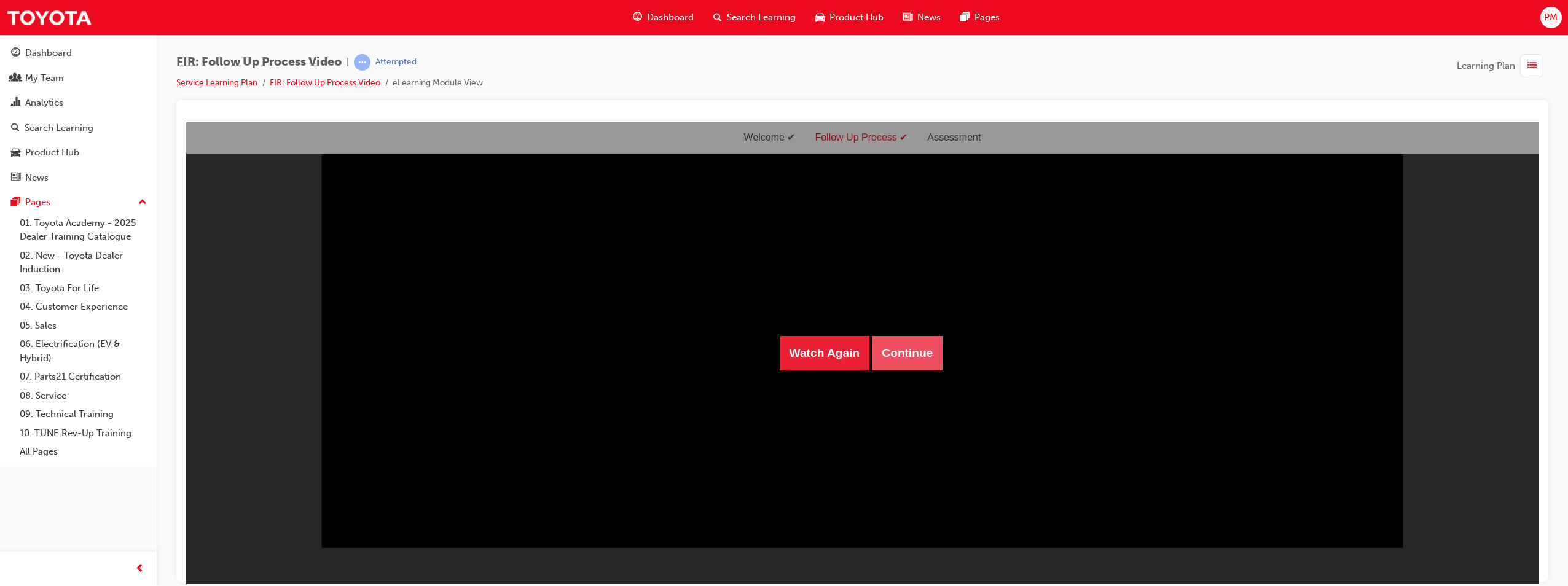
click at [897, 357] on button "Continue" at bounding box center [907, 353] width 70 height 35
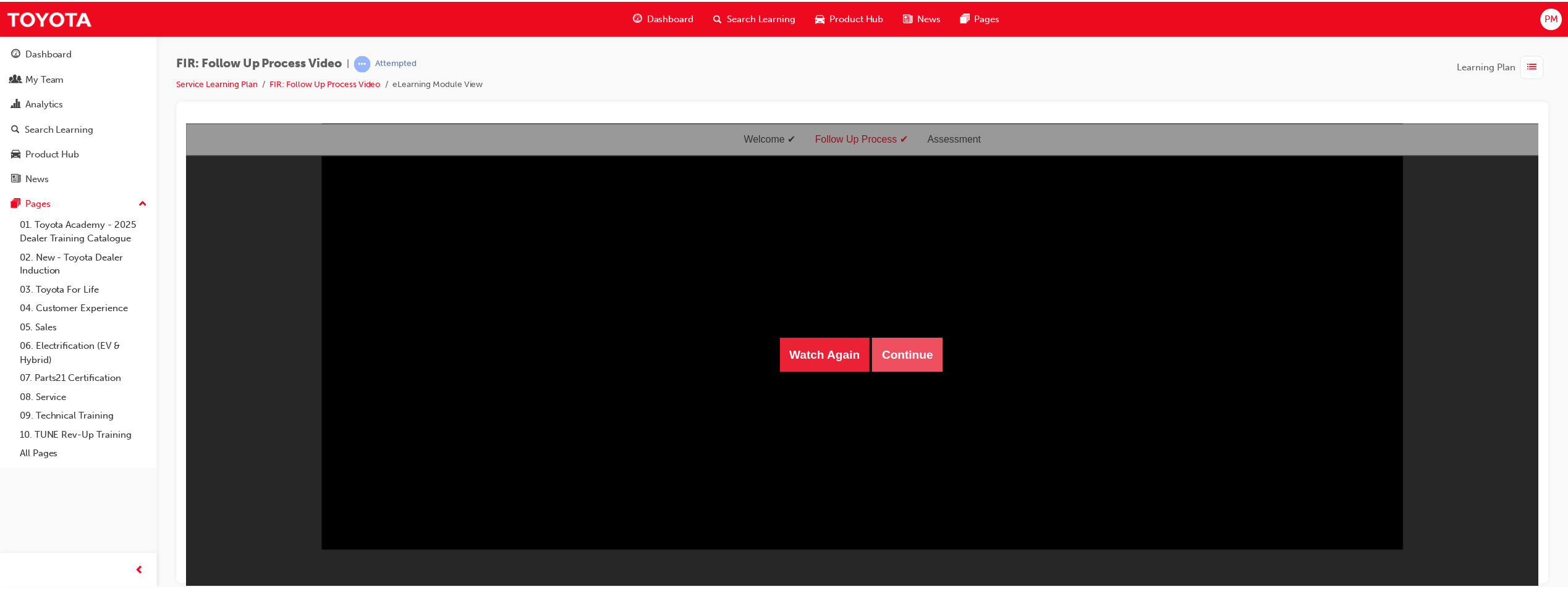
scroll to position [0, 0]
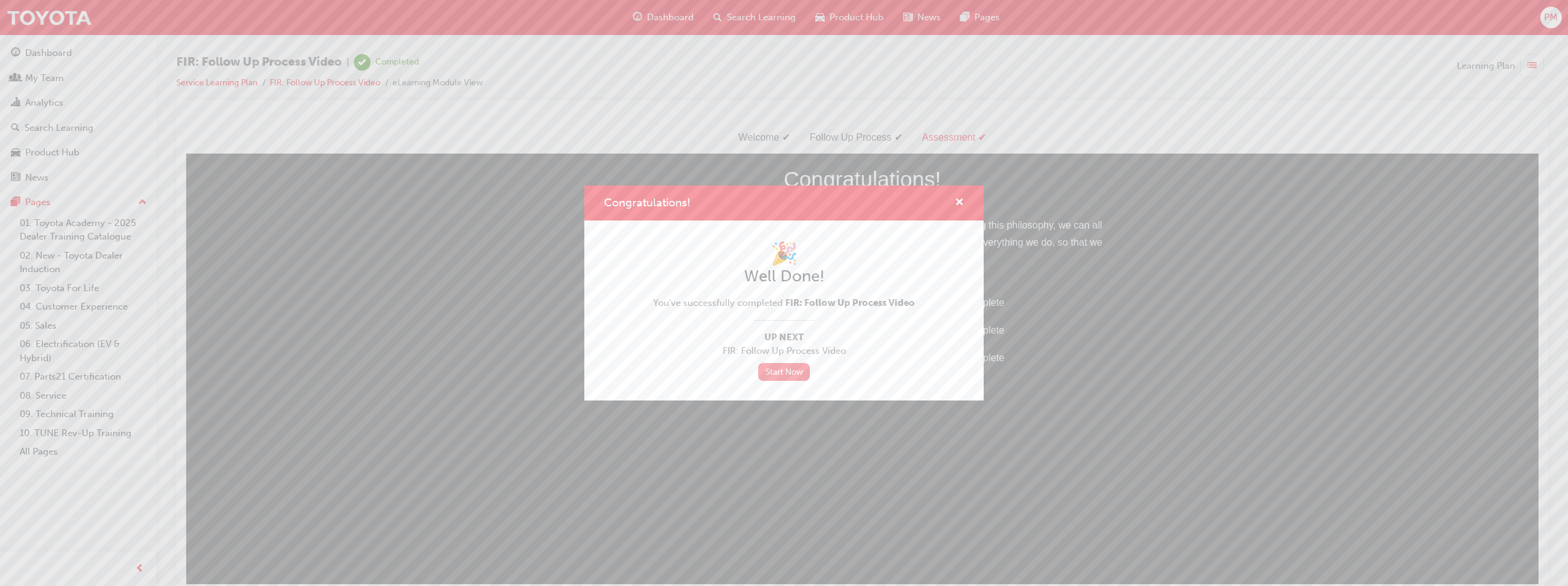
click at [781, 377] on link "Start Now" at bounding box center [783, 372] width 52 height 18
click at [65, 19] on div "Congratulations! 🎉 Well Done! You've successfully completed FIR: Follow Up Proc…" at bounding box center [784, 293] width 1568 height 586
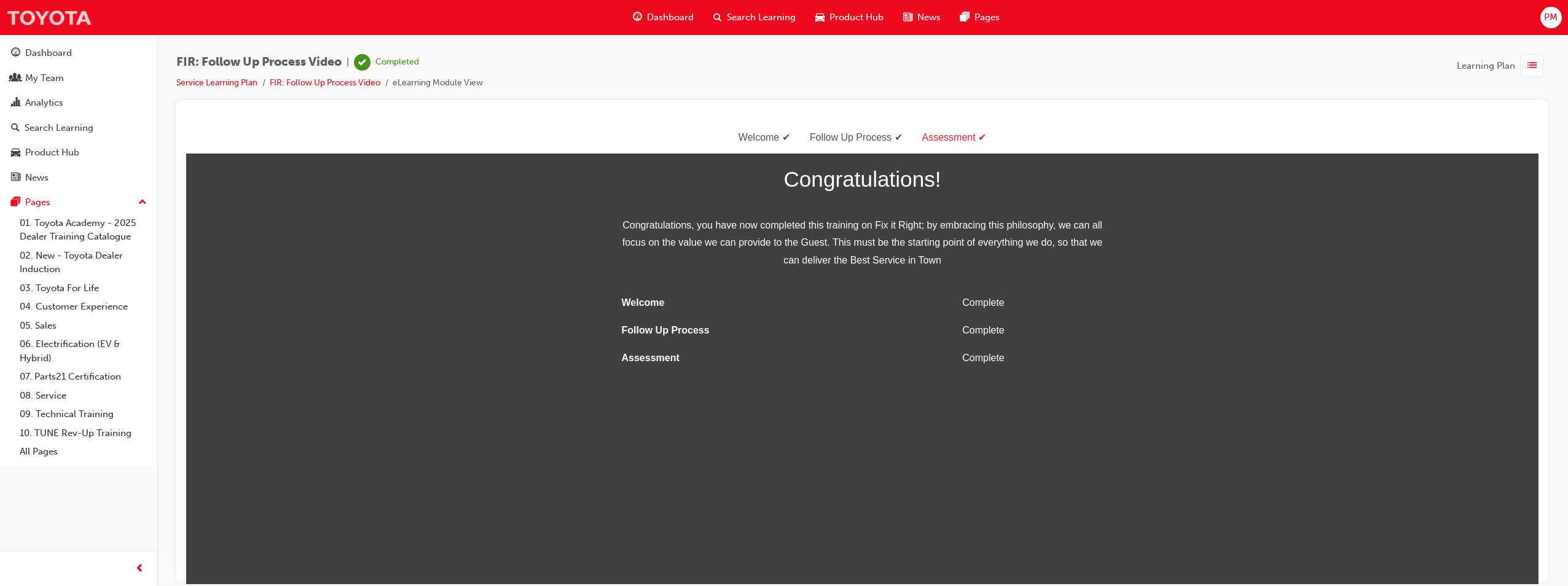
click at [58, 20] on img at bounding box center [49, 17] width 86 height 28
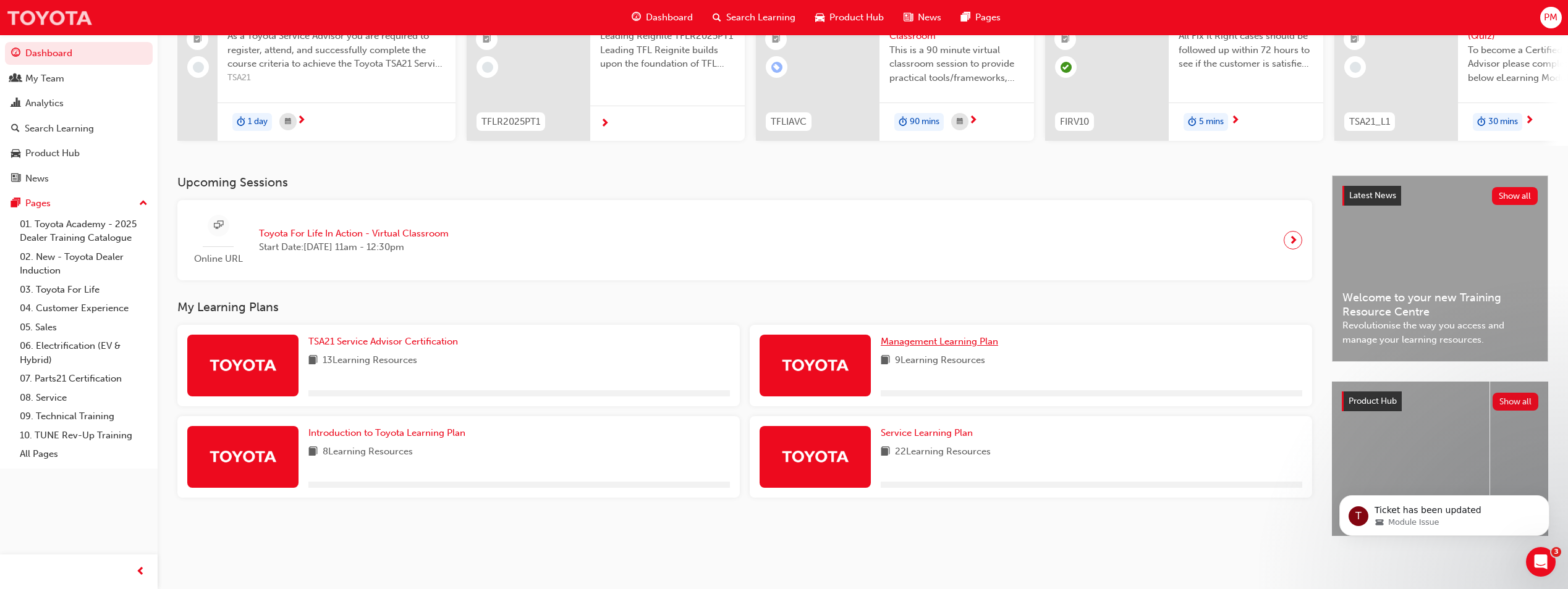
scroll to position [149, 0]
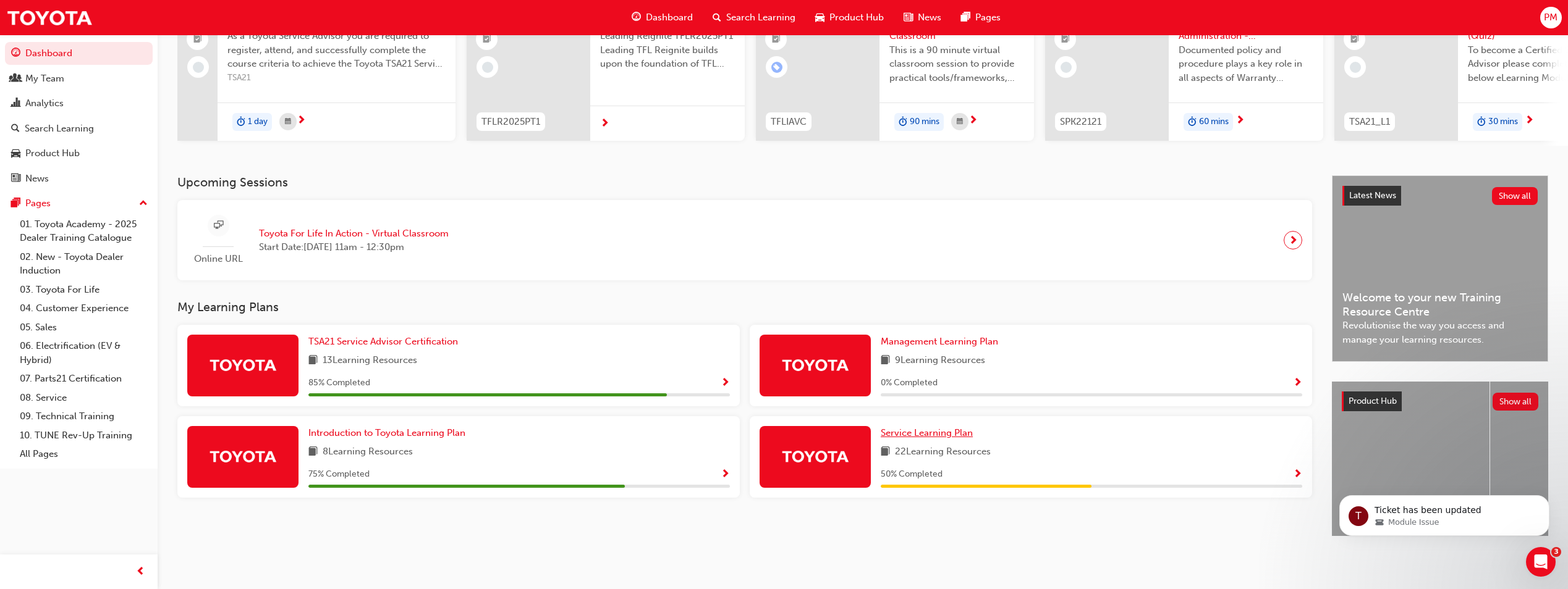
click at [933, 426] on link "Service Learning Plan" at bounding box center [929, 433] width 97 height 14
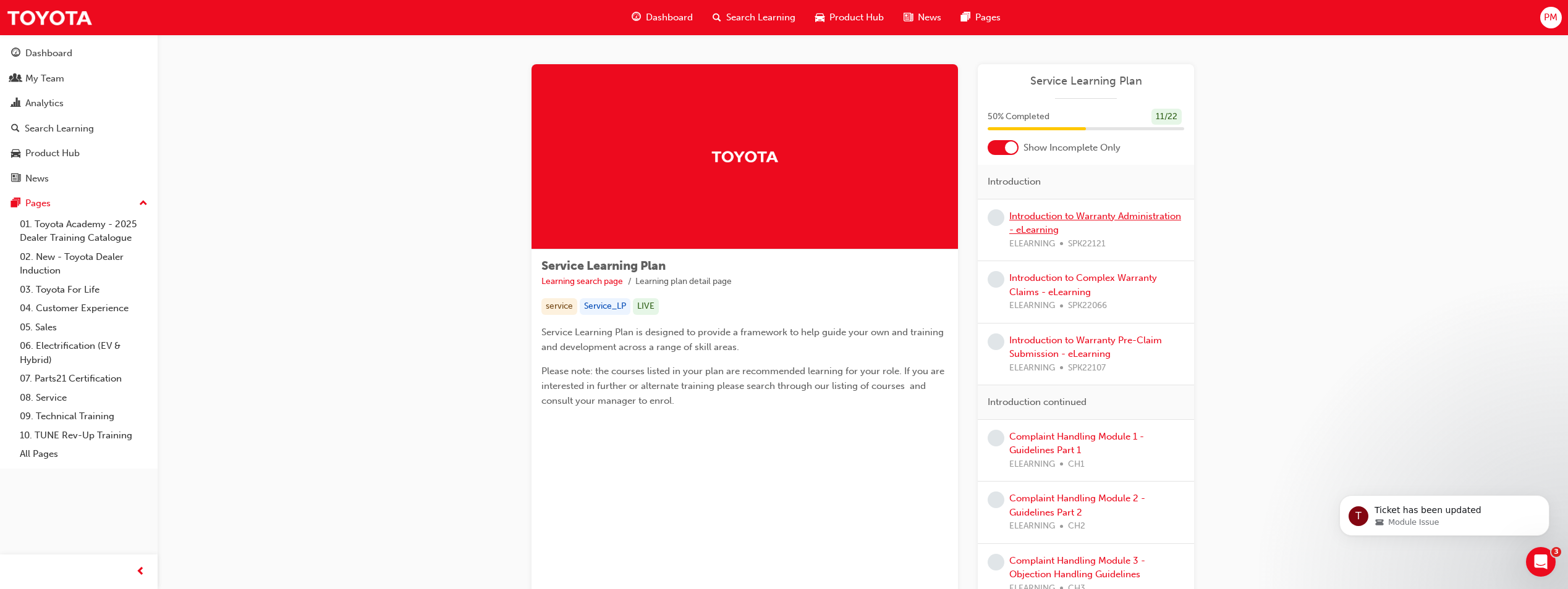
click at [1065, 217] on link "Introduction to Warranty Administration - eLearning" at bounding box center [1095, 223] width 172 height 25
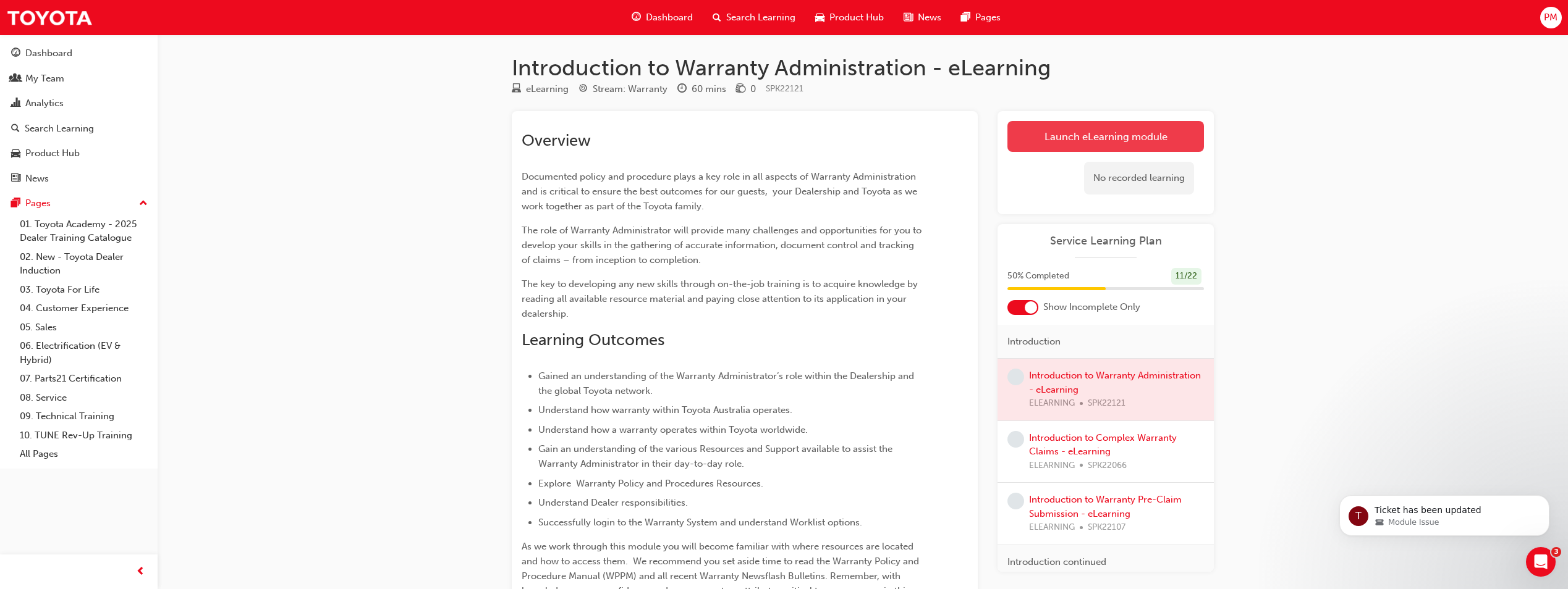
click at [1097, 141] on link "Launch eLearning module" at bounding box center [1105, 136] width 196 height 31
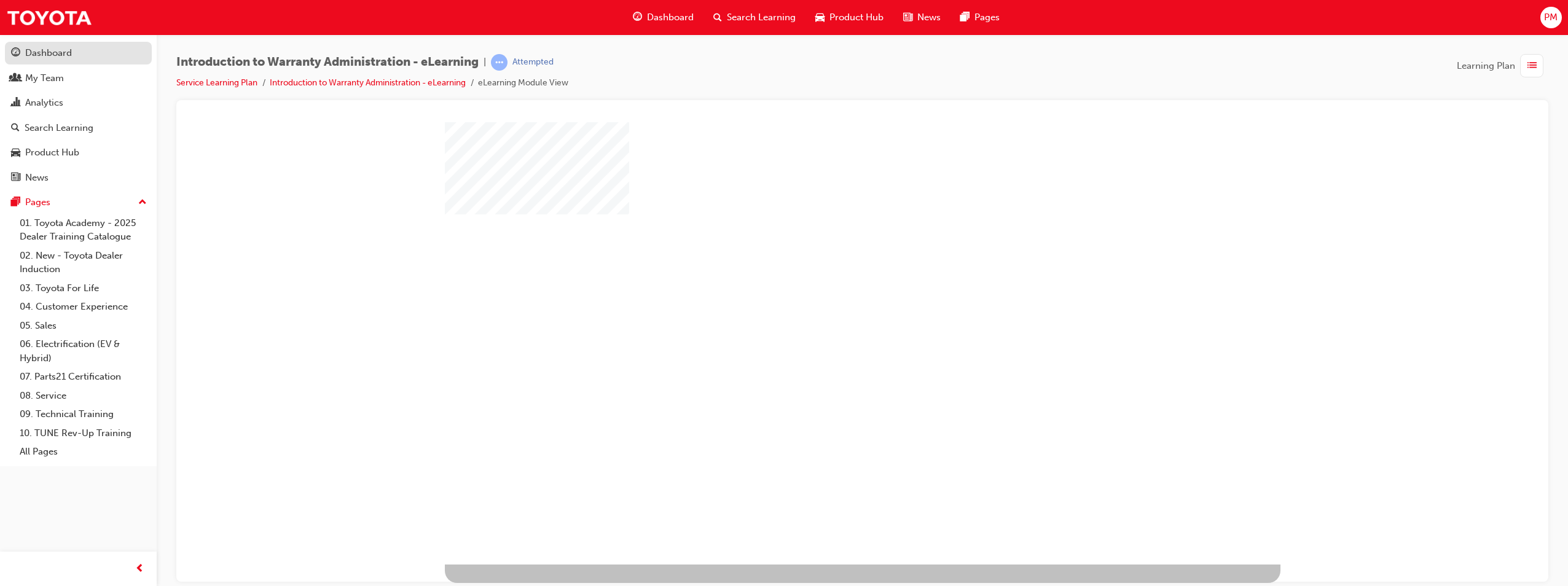
click at [60, 61] on link "Dashboard" at bounding box center [79, 53] width 147 height 23
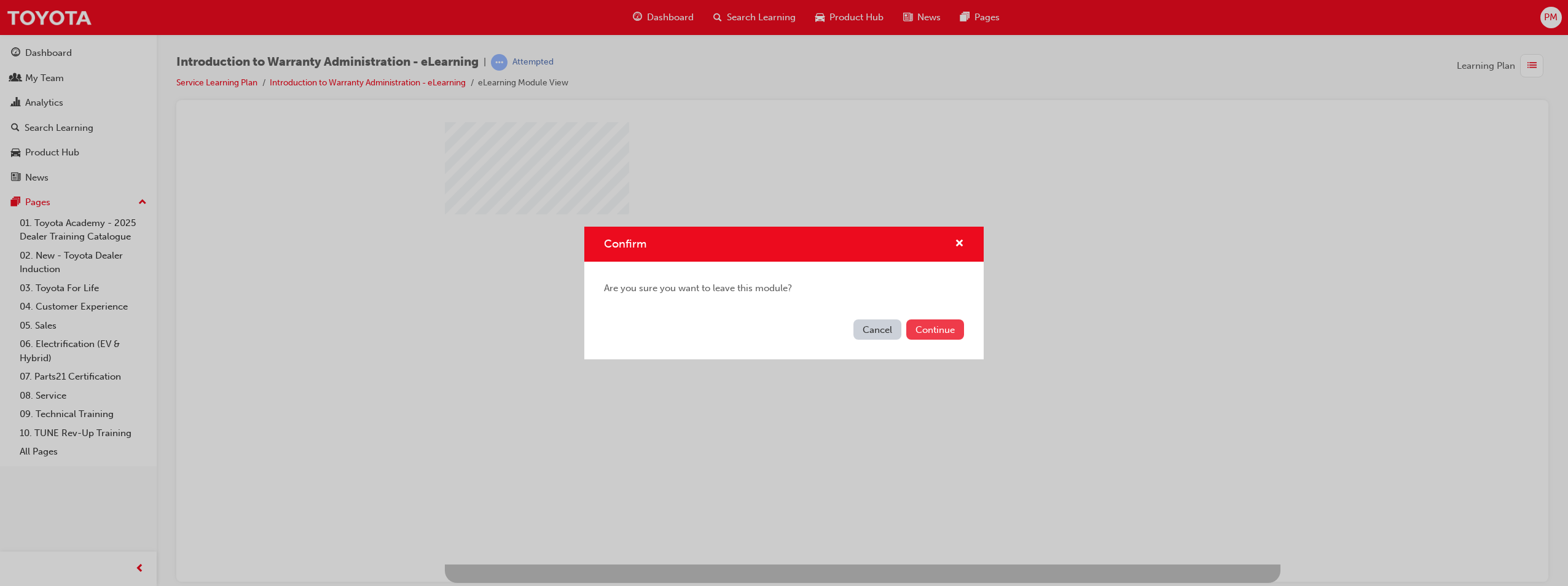
click at [913, 329] on button "Continue" at bounding box center [935, 330] width 58 height 20
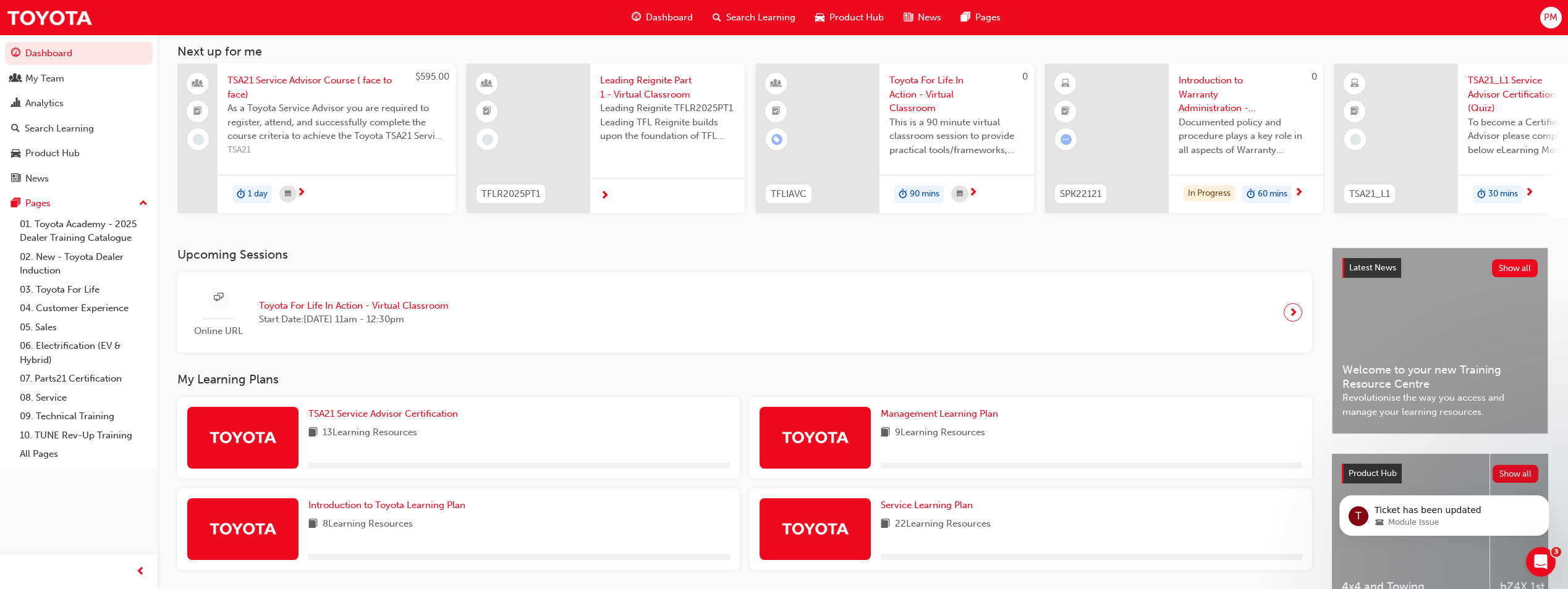
scroll to position [149, 0]
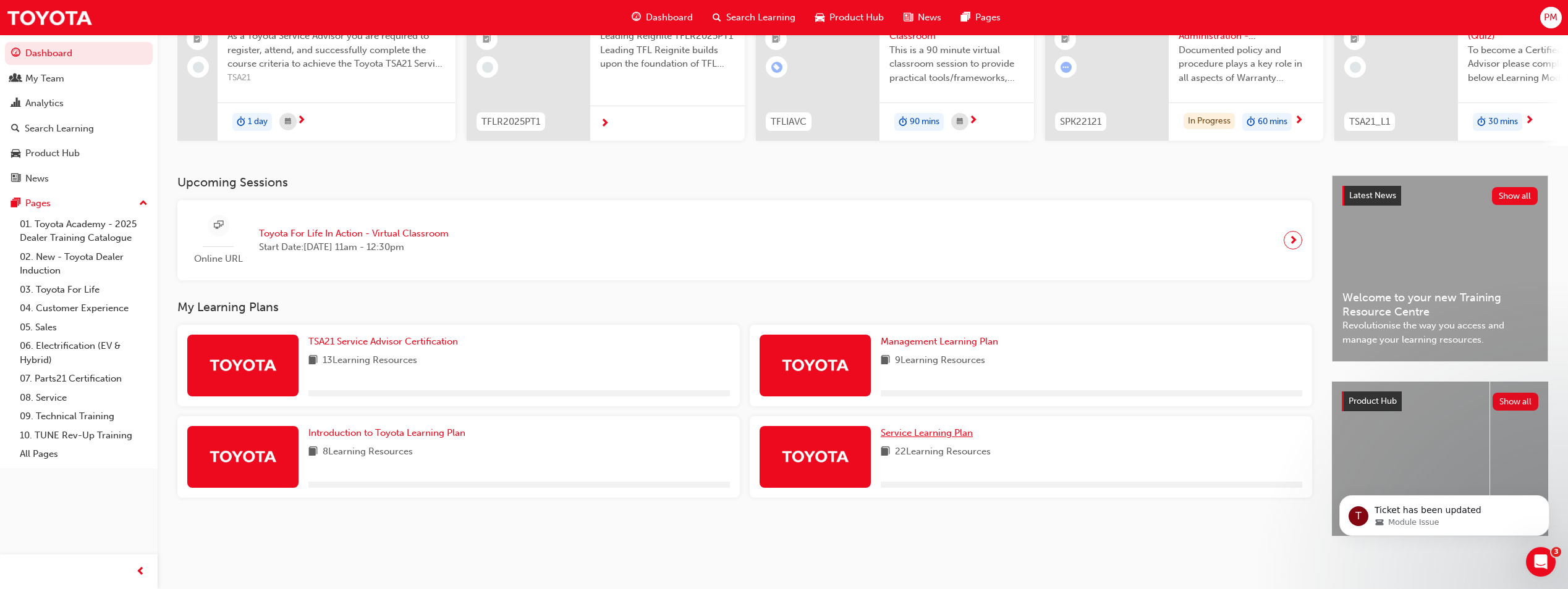
click at [955, 426] on link "Service Learning Plan" at bounding box center [929, 433] width 97 height 14
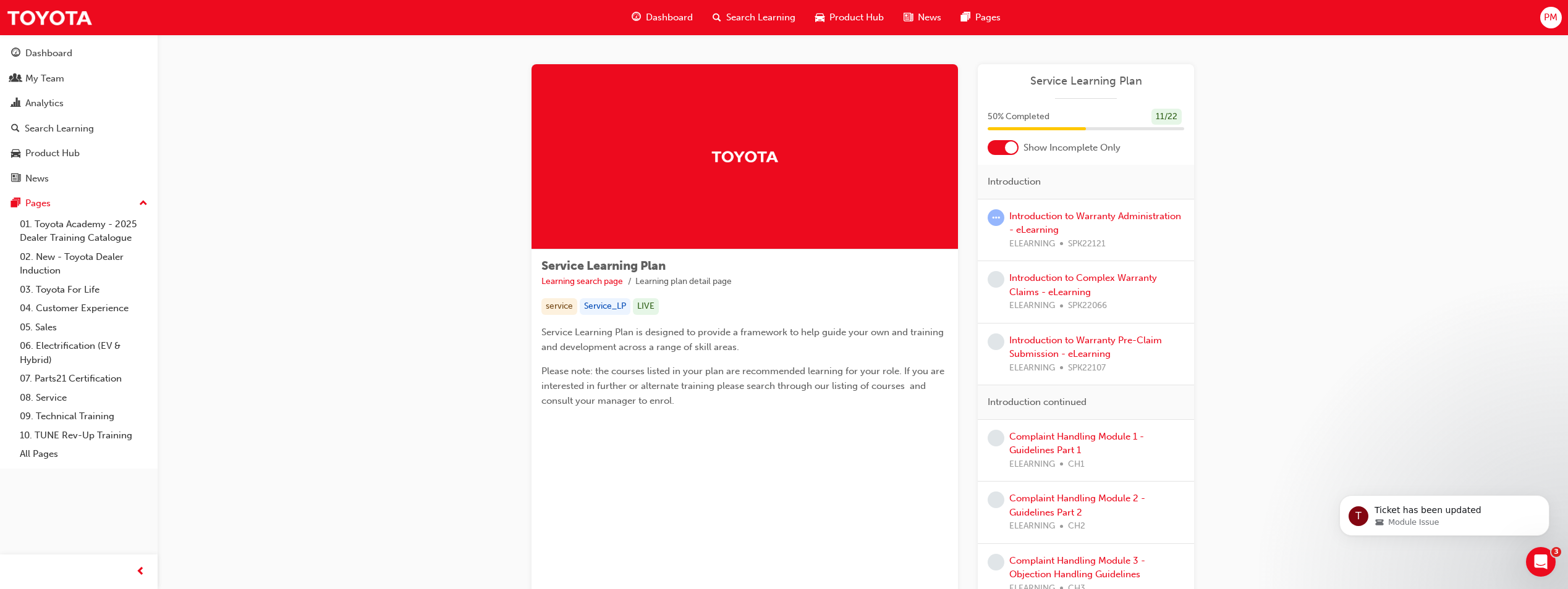
click at [1065, 228] on div "Introduction to Warranty Administration - eLearning ELEARNING SPK22121" at bounding box center [1097, 230] width 175 height 42
click at [1063, 222] on div "Introduction to Warranty Administration - eLearning ELEARNING SPK22121" at bounding box center [1097, 230] width 175 height 42
click at [1073, 215] on link "Introduction to Warranty Administration - eLearning" at bounding box center [1095, 223] width 172 height 25
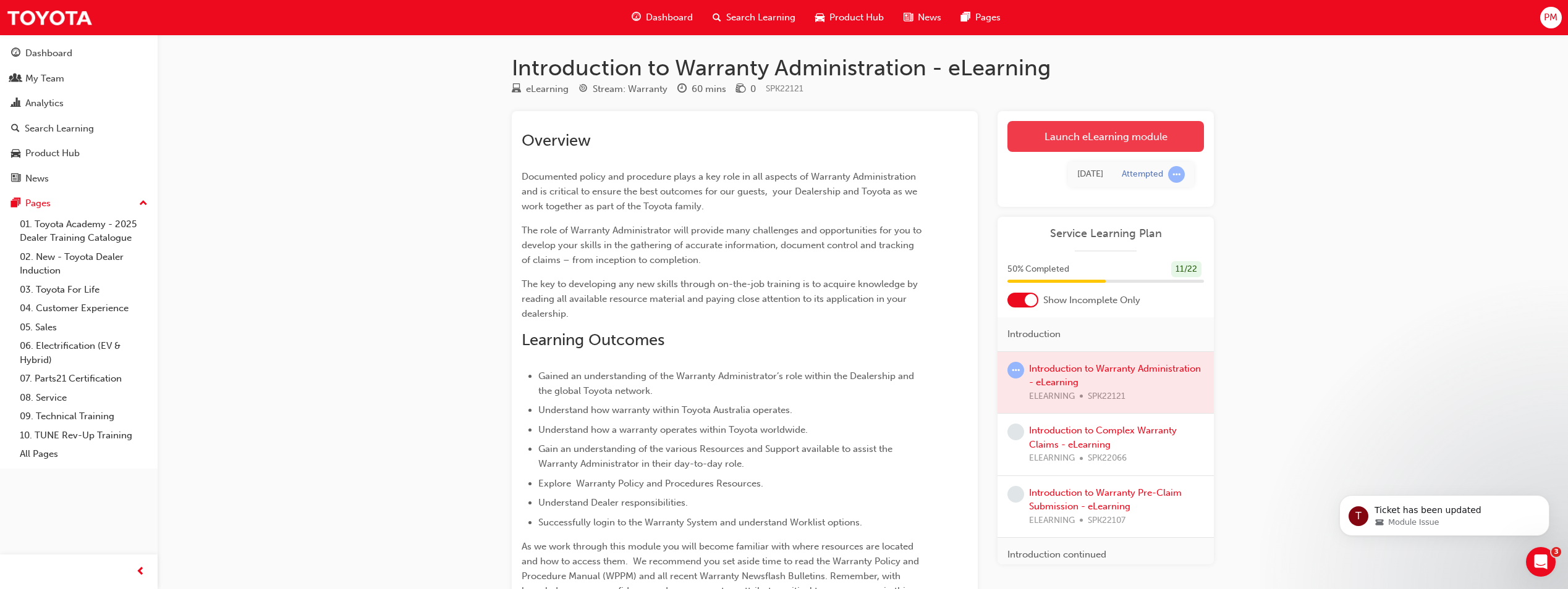
click at [1132, 148] on link "Launch eLearning module" at bounding box center [1105, 136] width 196 height 31
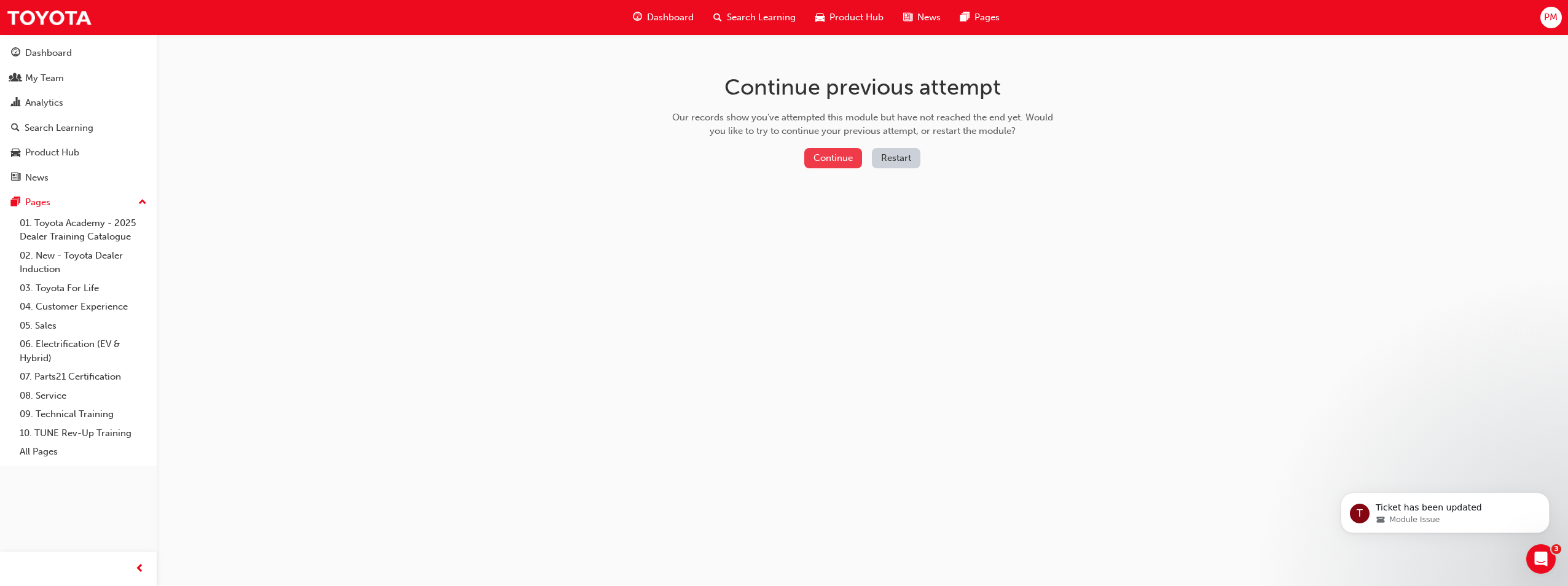
click at [830, 165] on button "Continue" at bounding box center [833, 159] width 58 height 20
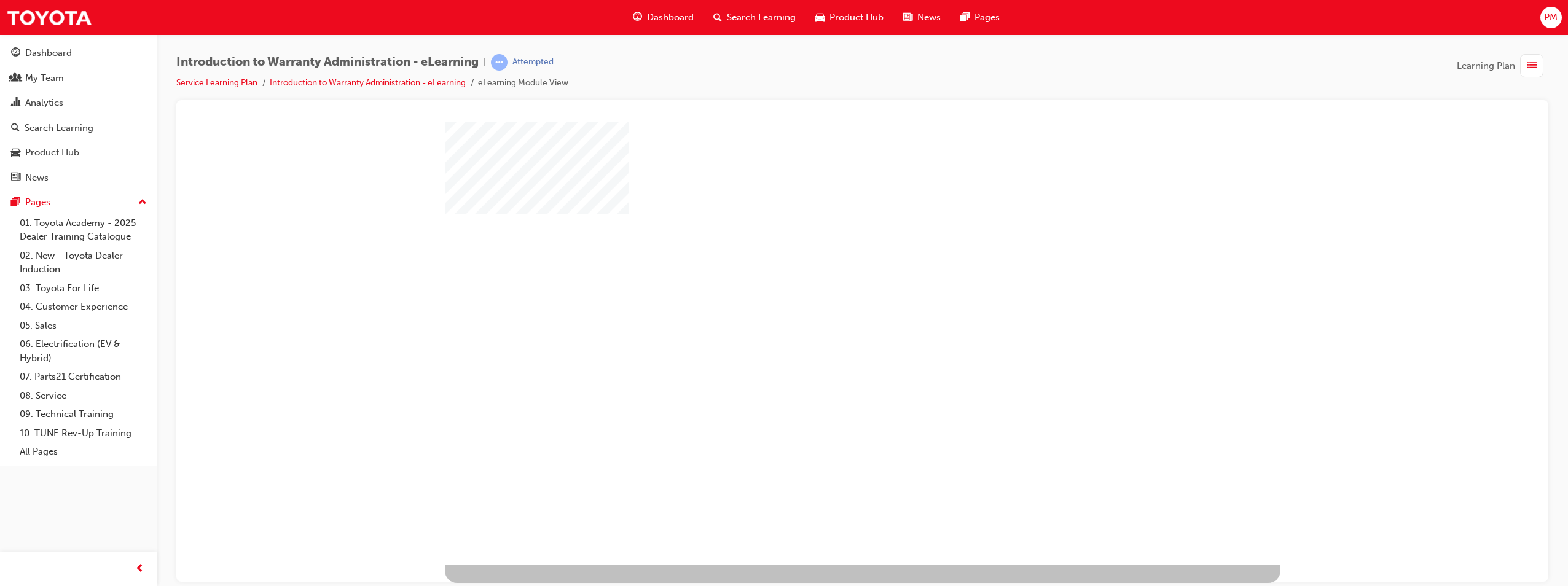
click at [827, 307] on div "play" at bounding box center [827, 307] width 0 height 0
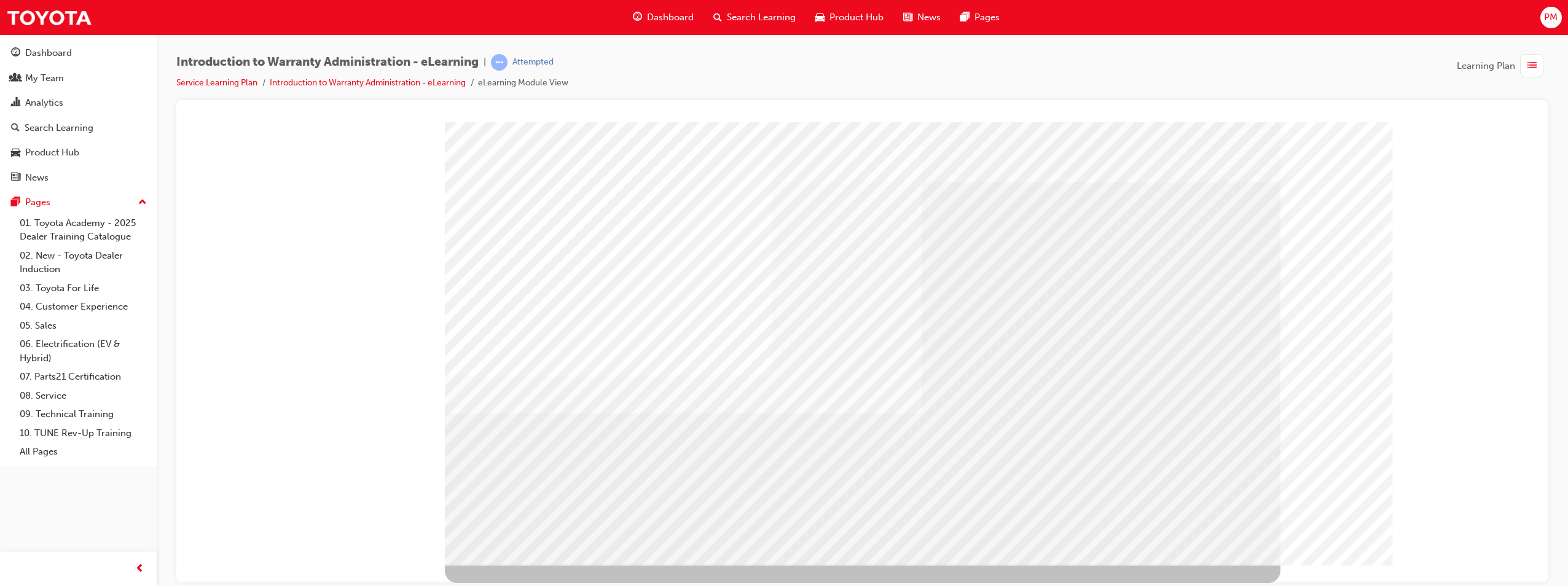
drag, startPoint x: 1205, startPoint y: 152, endPoint x: 1203, endPoint y: 161, distance: 9.2
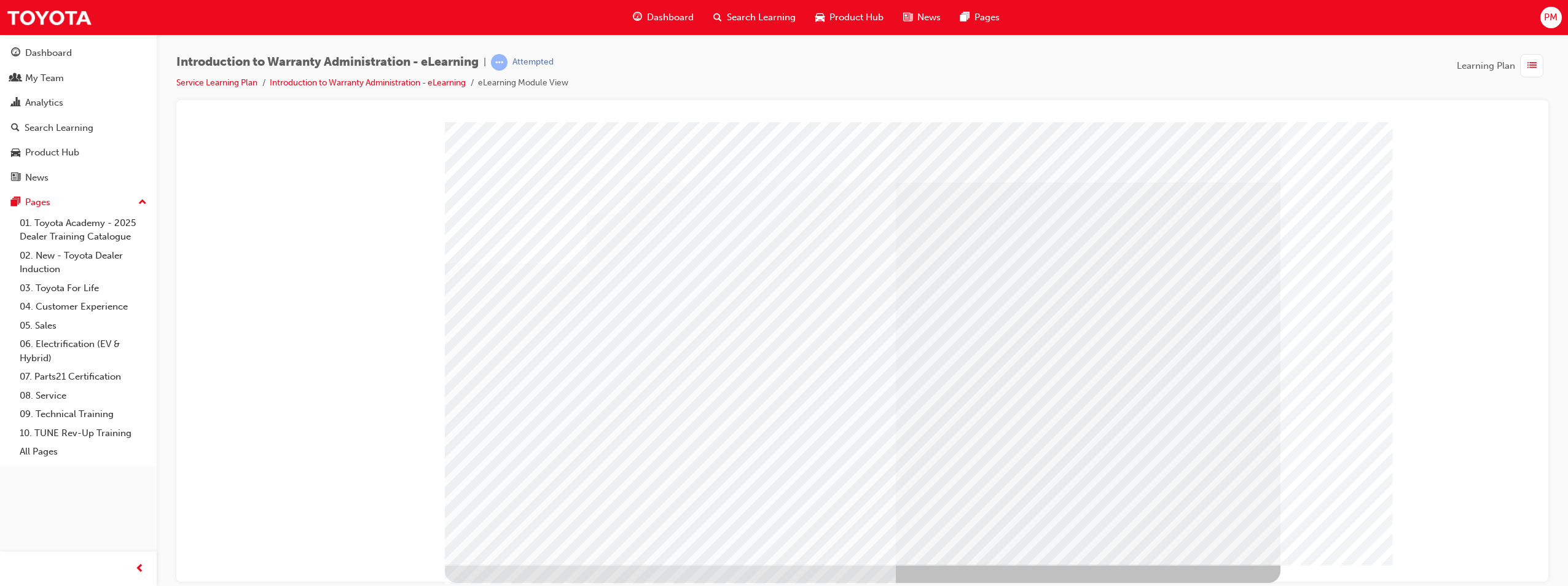
drag, startPoint x: 1023, startPoint y: 413, endPoint x: 1028, endPoint y: 416, distance: 5.8
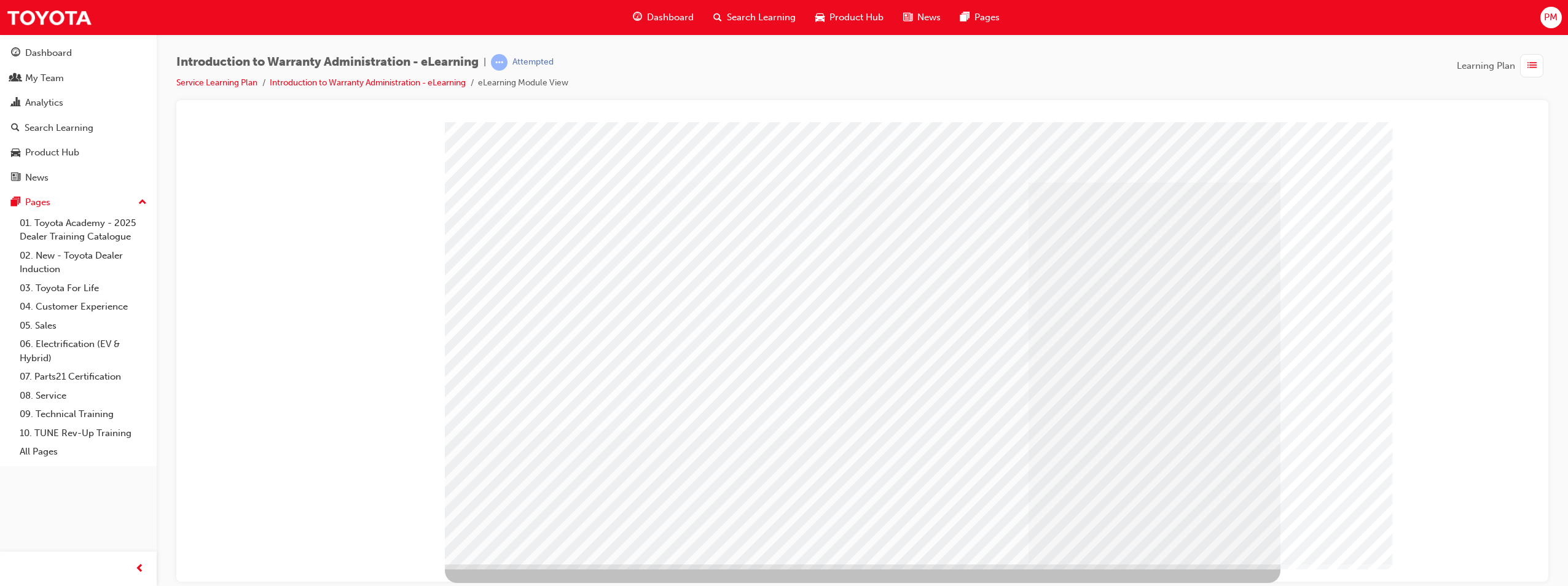
drag, startPoint x: 637, startPoint y: 244, endPoint x: 639, endPoint y: 251, distance: 7.3
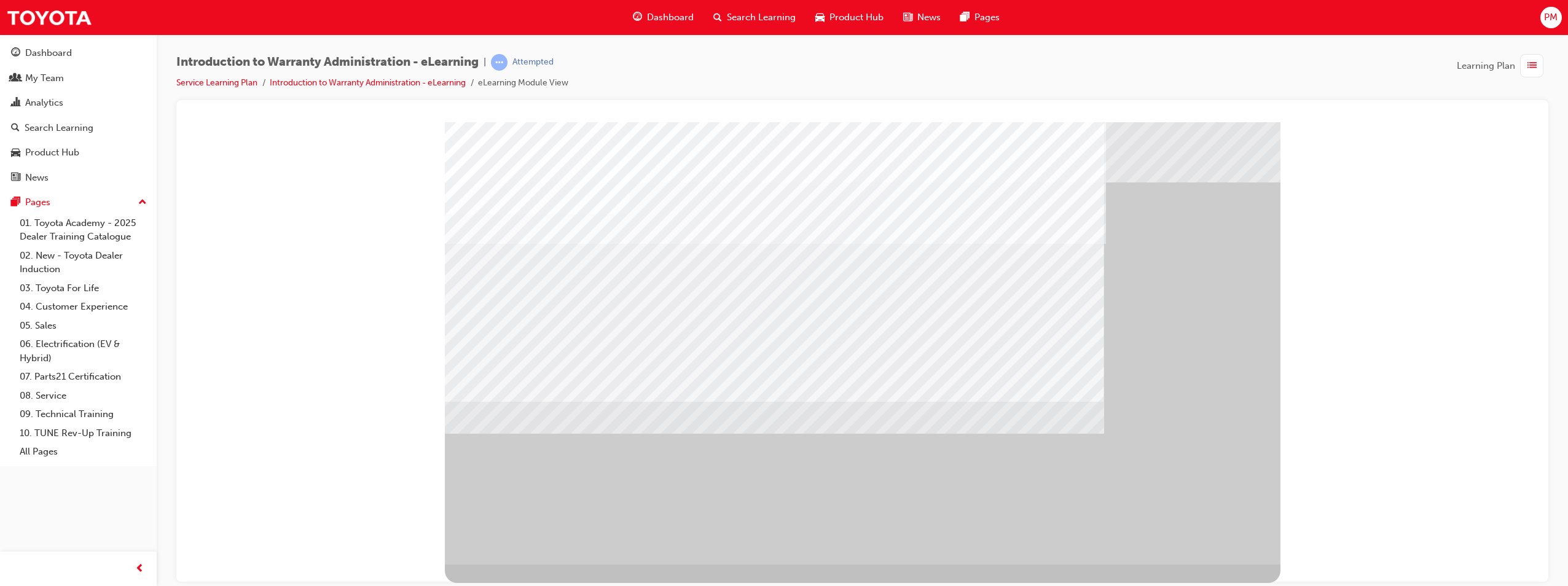
click at [1193, 550] on div "" at bounding box center [863, 343] width 835 height 443
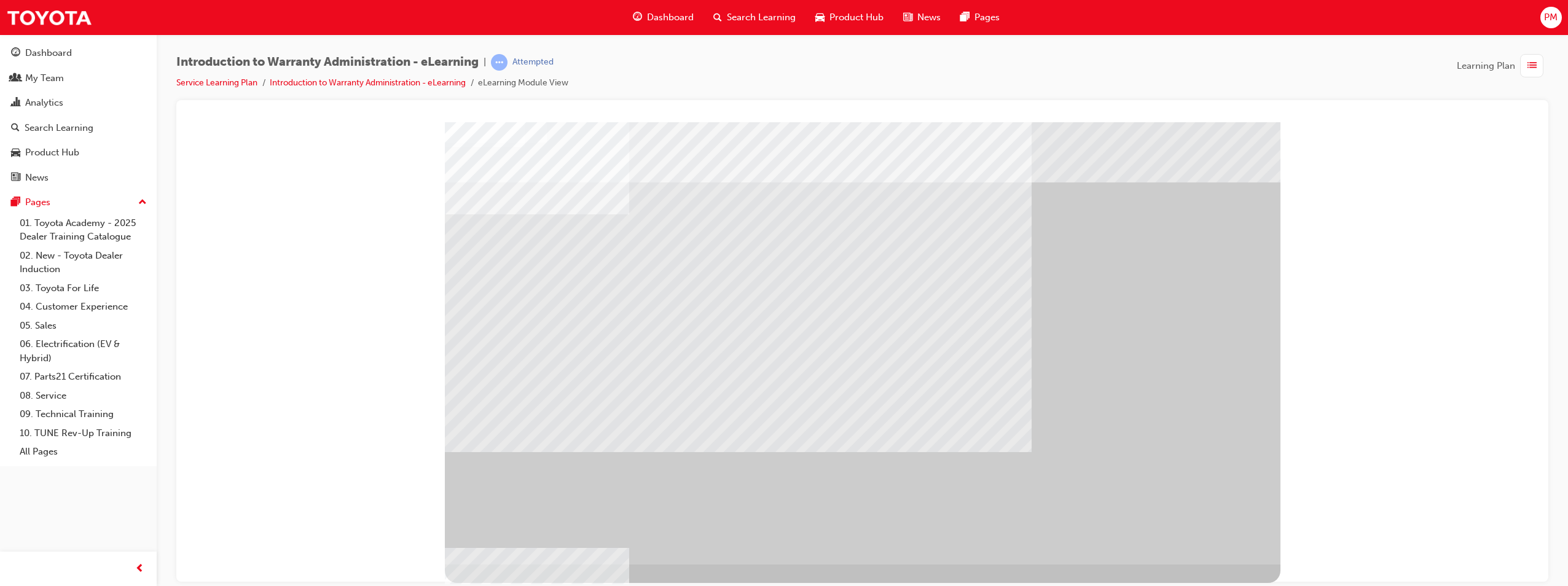
click at [1221, 548] on div "" at bounding box center [863, 343] width 835 height 443
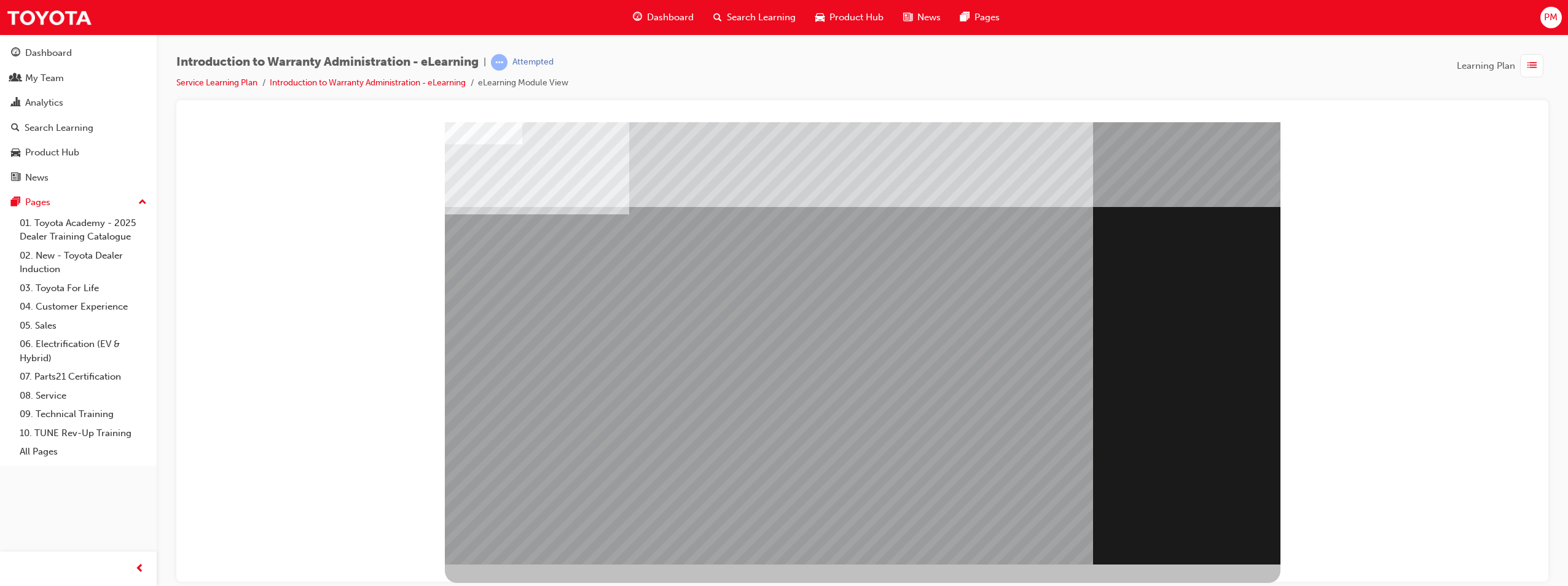
click at [1209, 523] on div "Section Title Page" at bounding box center [863, 343] width 835 height 443
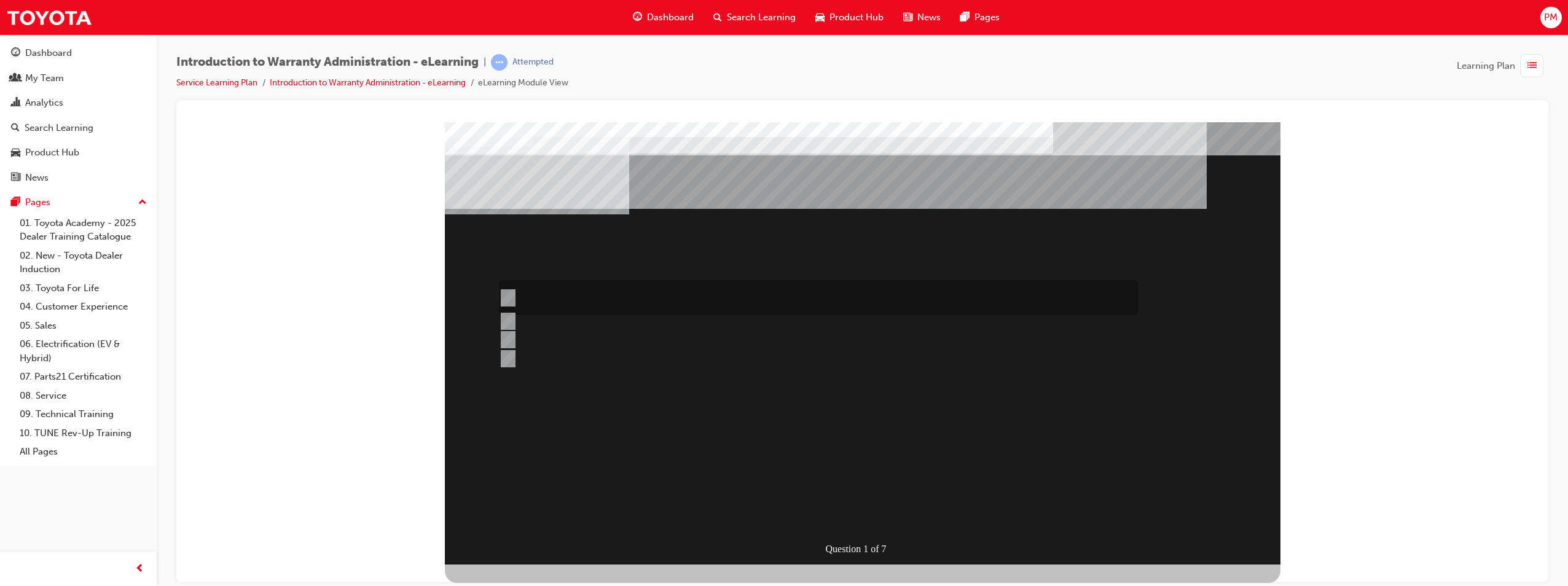
click at [781, 296] on div at bounding box center [815, 297] width 639 height 35
radio input "true"
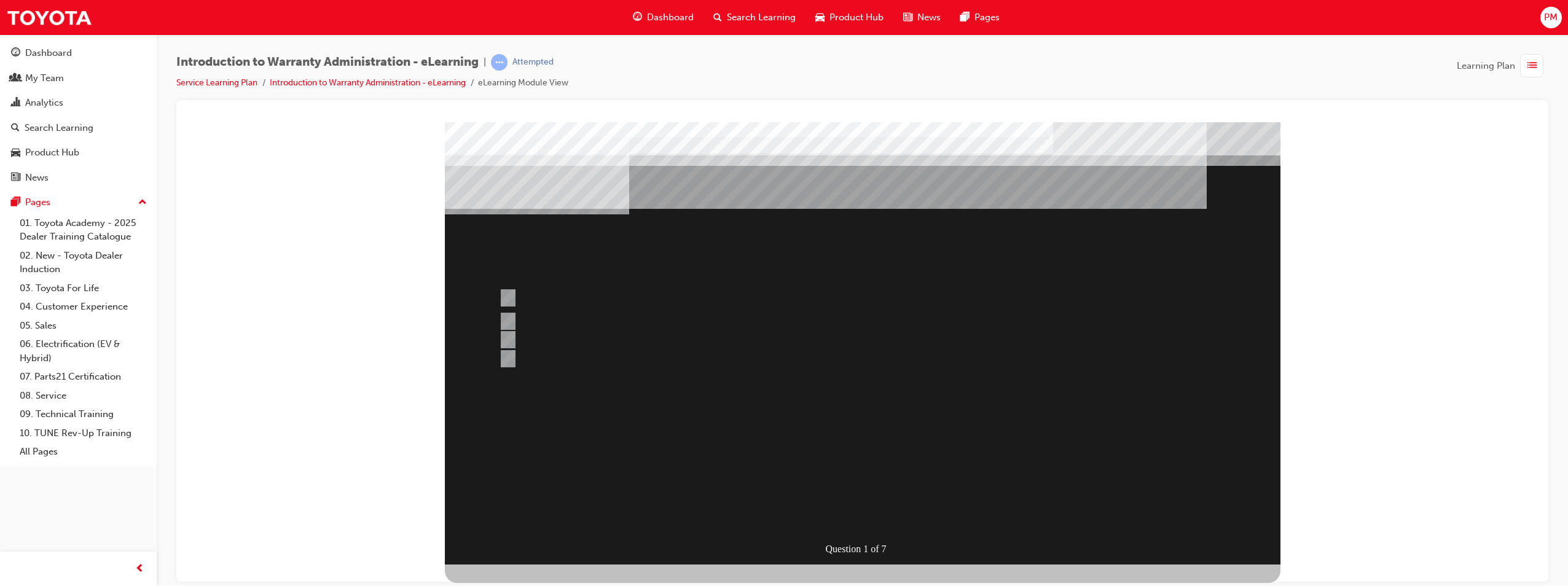
click at [930, 436] on div at bounding box center [863, 343] width 835 height 443
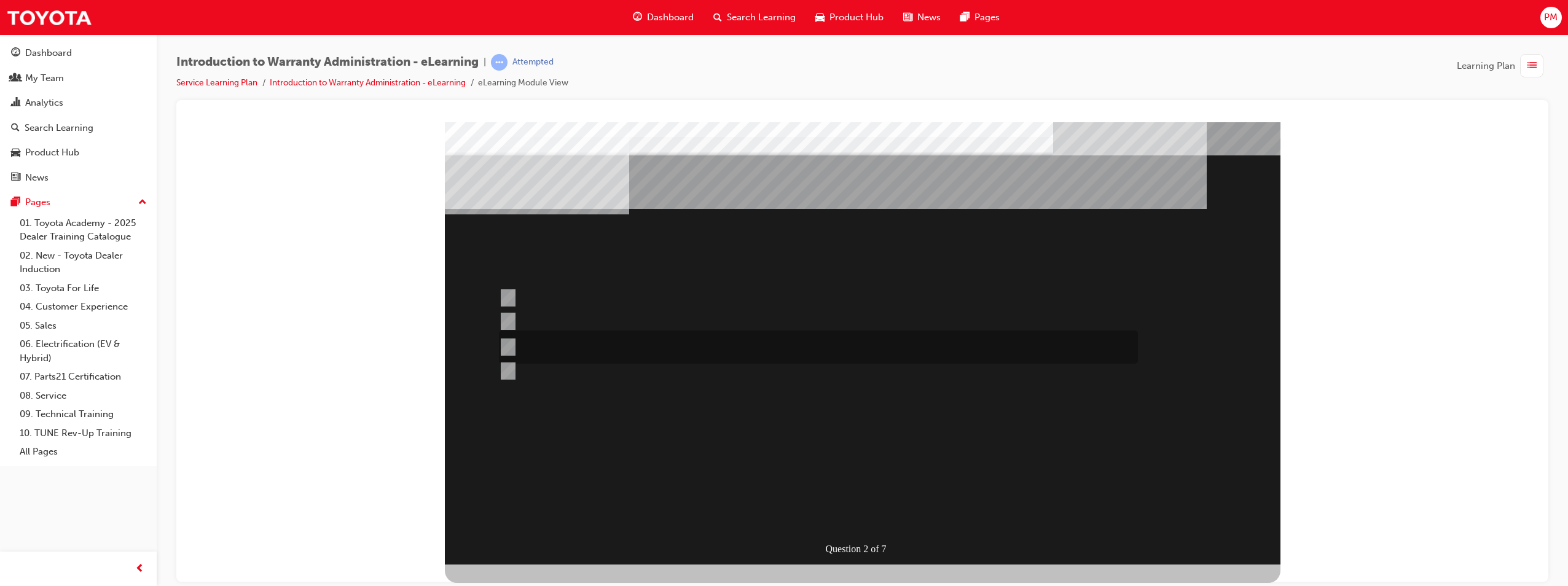
click at [616, 348] on div at bounding box center [815, 347] width 639 height 33
radio input "true"
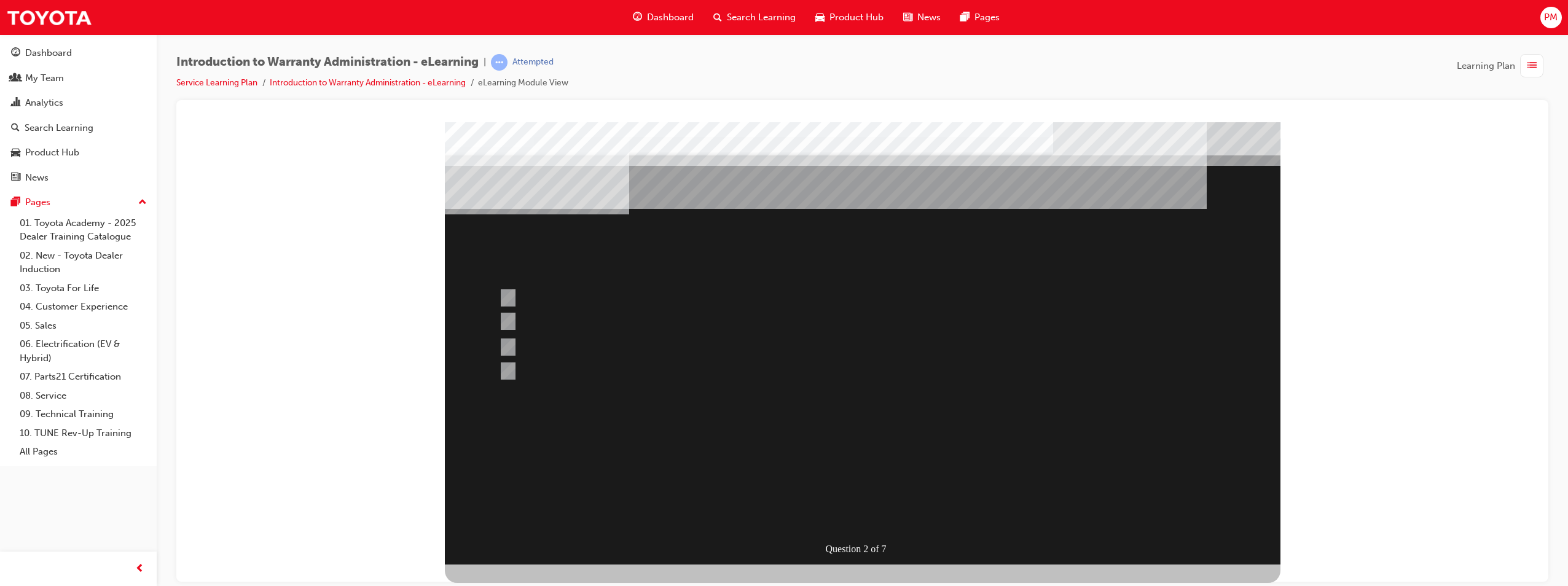
click at [916, 396] on div at bounding box center [863, 343] width 835 height 443
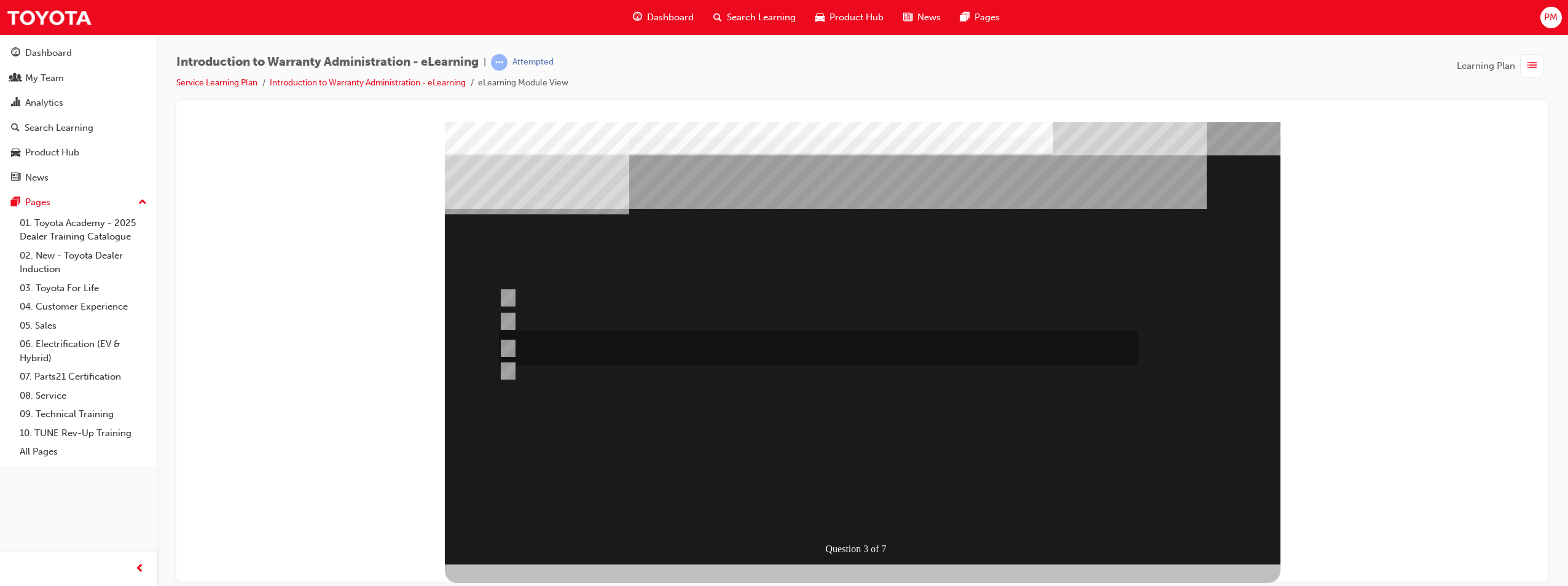
click at [735, 345] on div at bounding box center [815, 348] width 639 height 35
radio input "true"
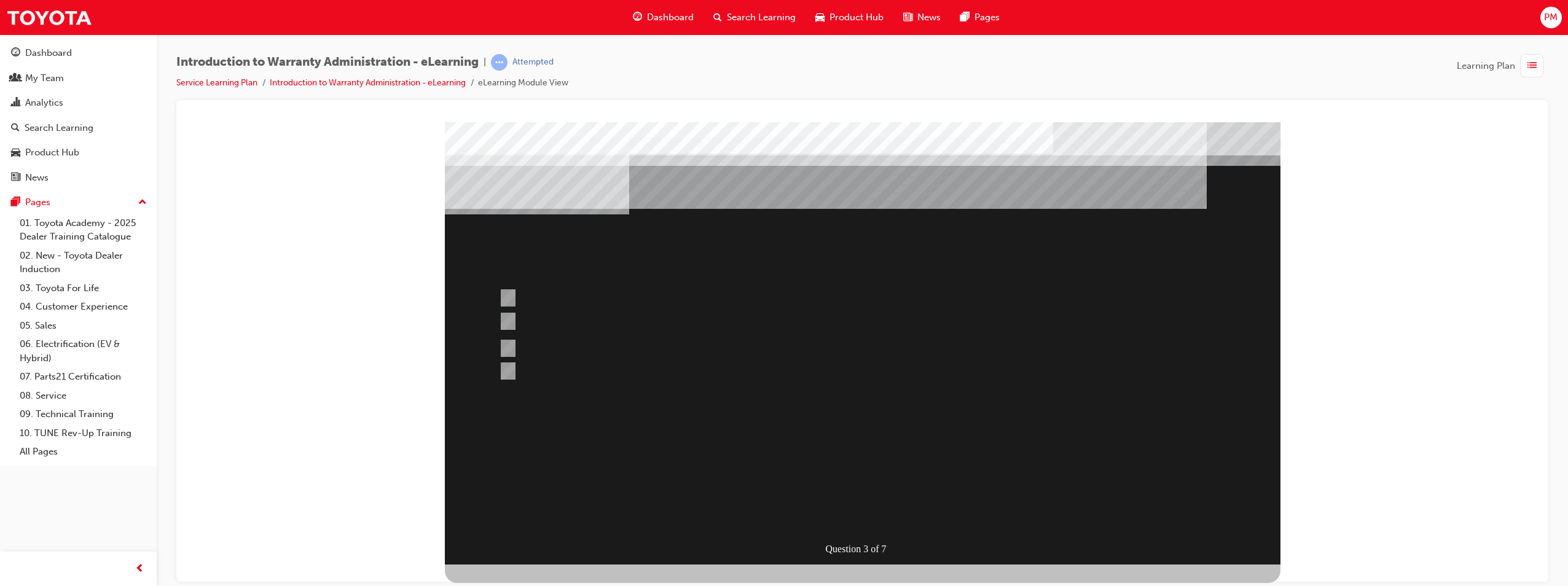
click at [906, 426] on div at bounding box center [863, 343] width 835 height 443
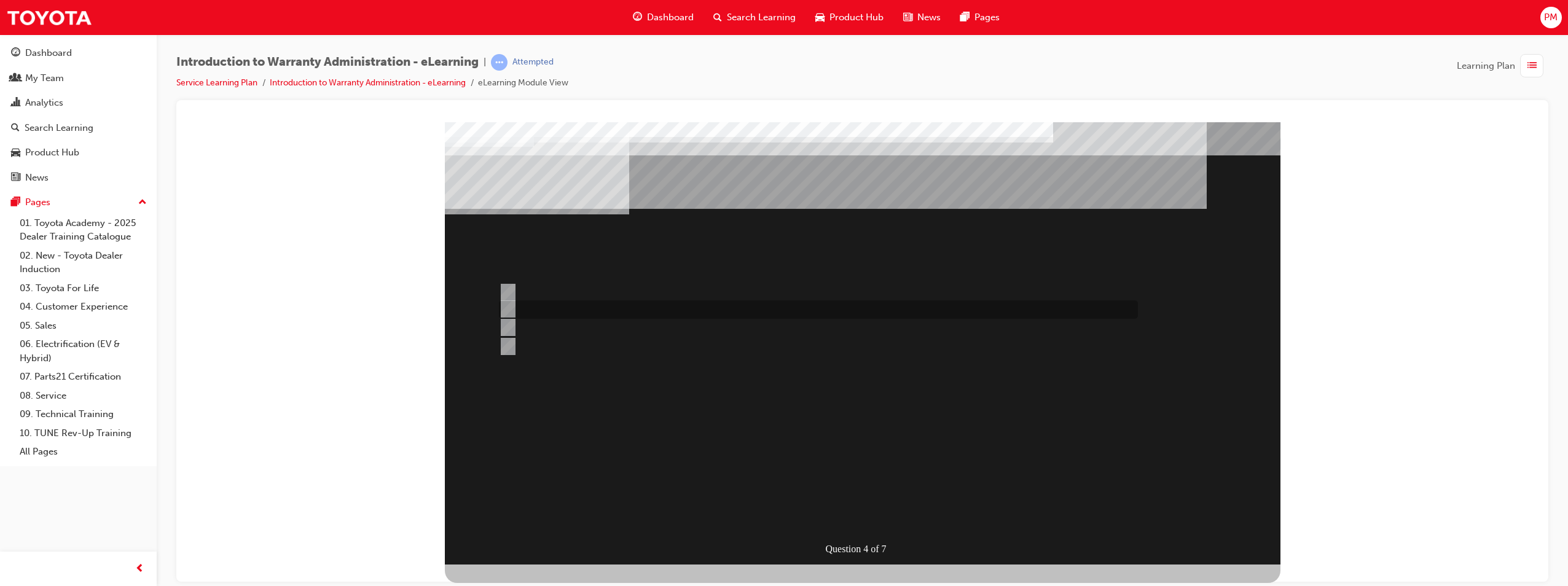
click at [554, 308] on div at bounding box center [815, 310] width 639 height 19
click at [526, 343] on div at bounding box center [815, 346] width 639 height 19
radio input "false"
radio input "true"
click at [521, 312] on div at bounding box center [815, 310] width 639 height 19
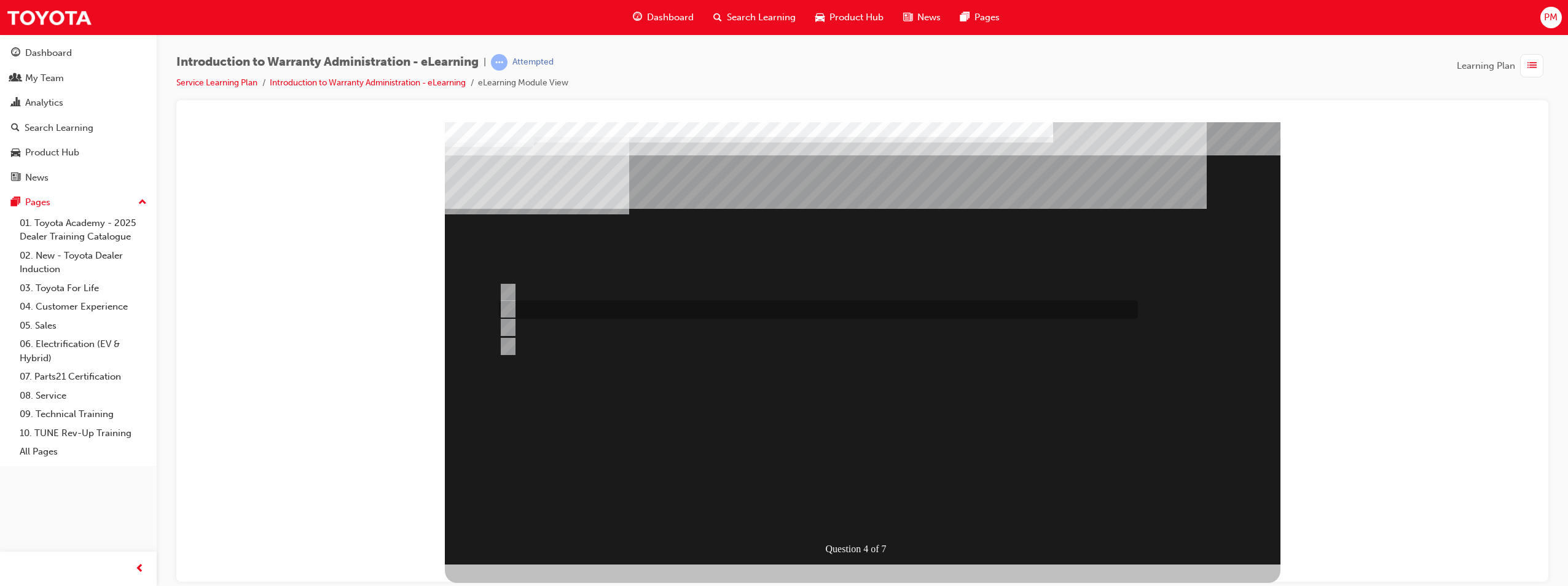
radio input "true"
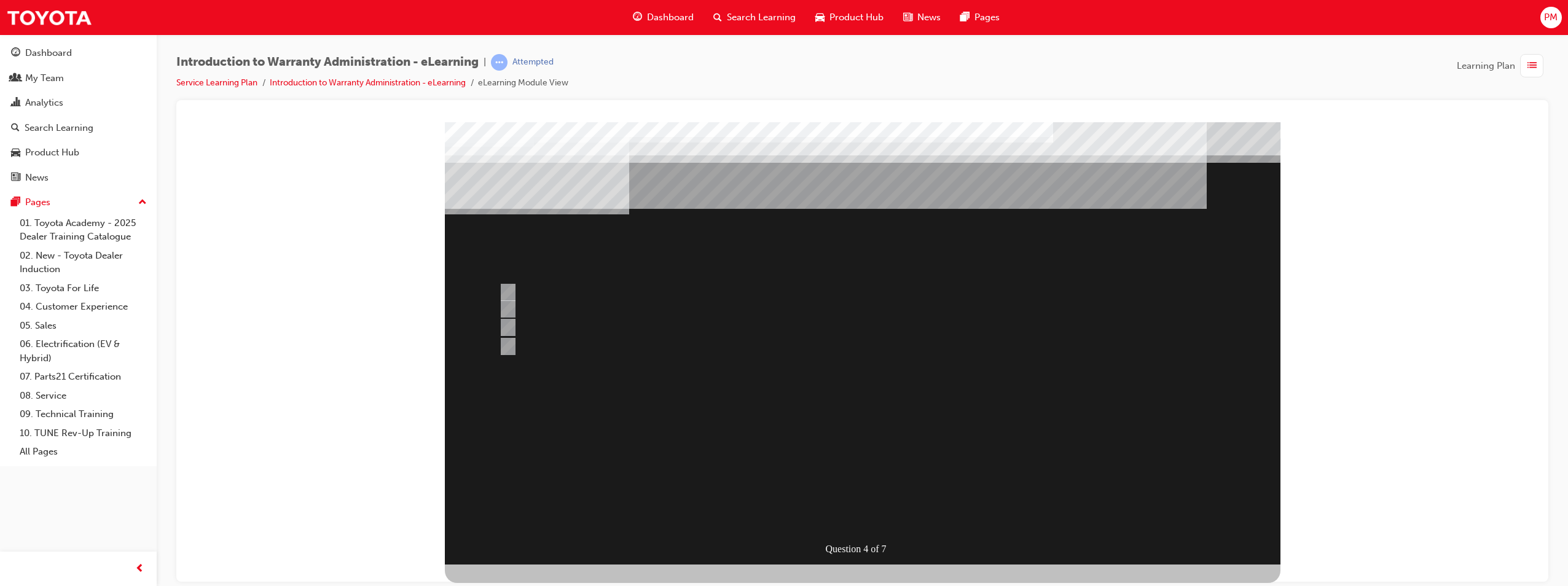
click at [515, 294] on div at bounding box center [863, 343] width 835 height 443
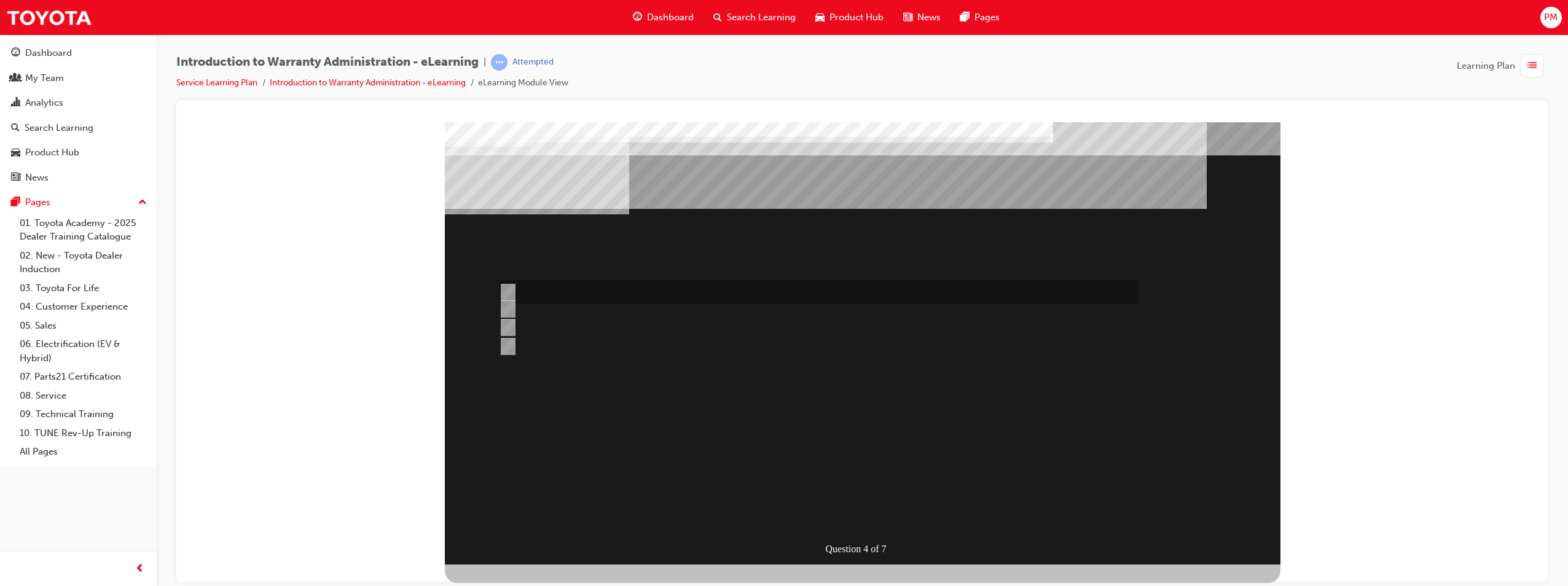
click at [506, 290] on input "Outstanding Recall Reports can be run using the reports process." at bounding box center [505, 292] width 13 height 13
radio input "true"
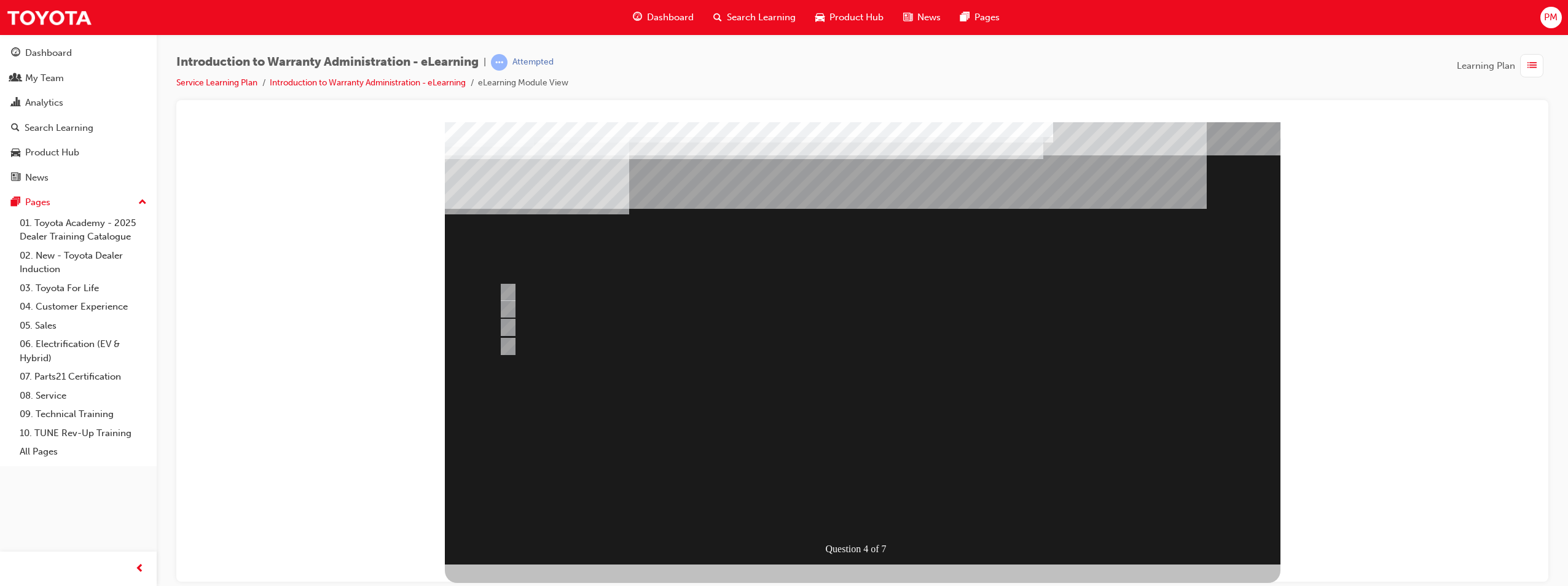
click at [688, 436] on div at bounding box center [863, 343] width 835 height 443
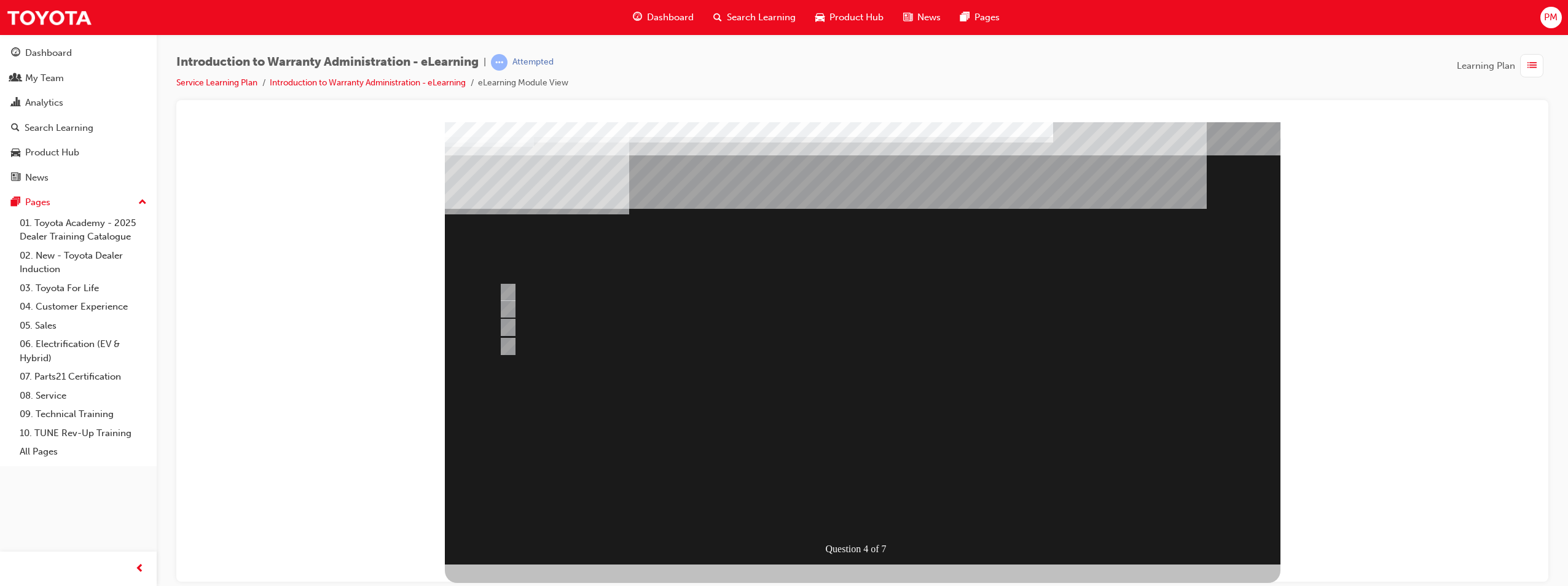
click at [904, 491] on div "" at bounding box center [863, 511] width 835 height 40
click at [508, 324] on input "All Claims submitted via WiNpaq are auto settled." at bounding box center [505, 327] width 13 height 13
radio input "true"
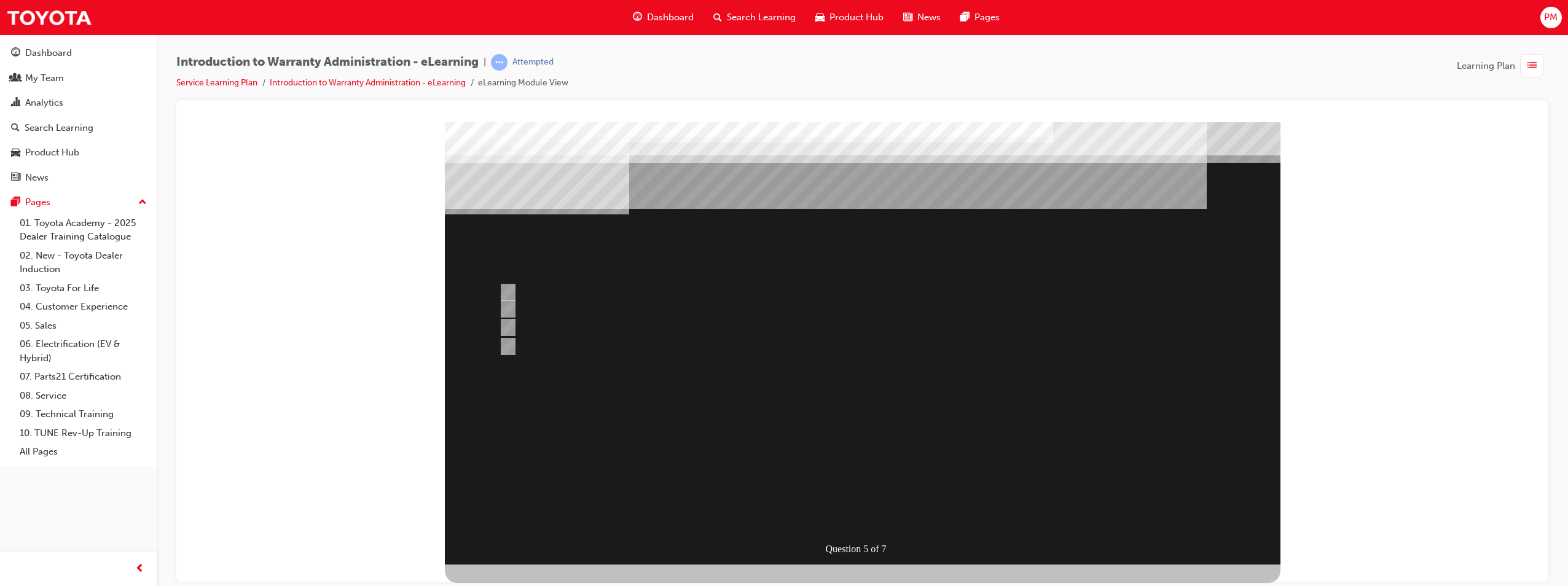
click at [506, 287] on div at bounding box center [863, 343] width 835 height 443
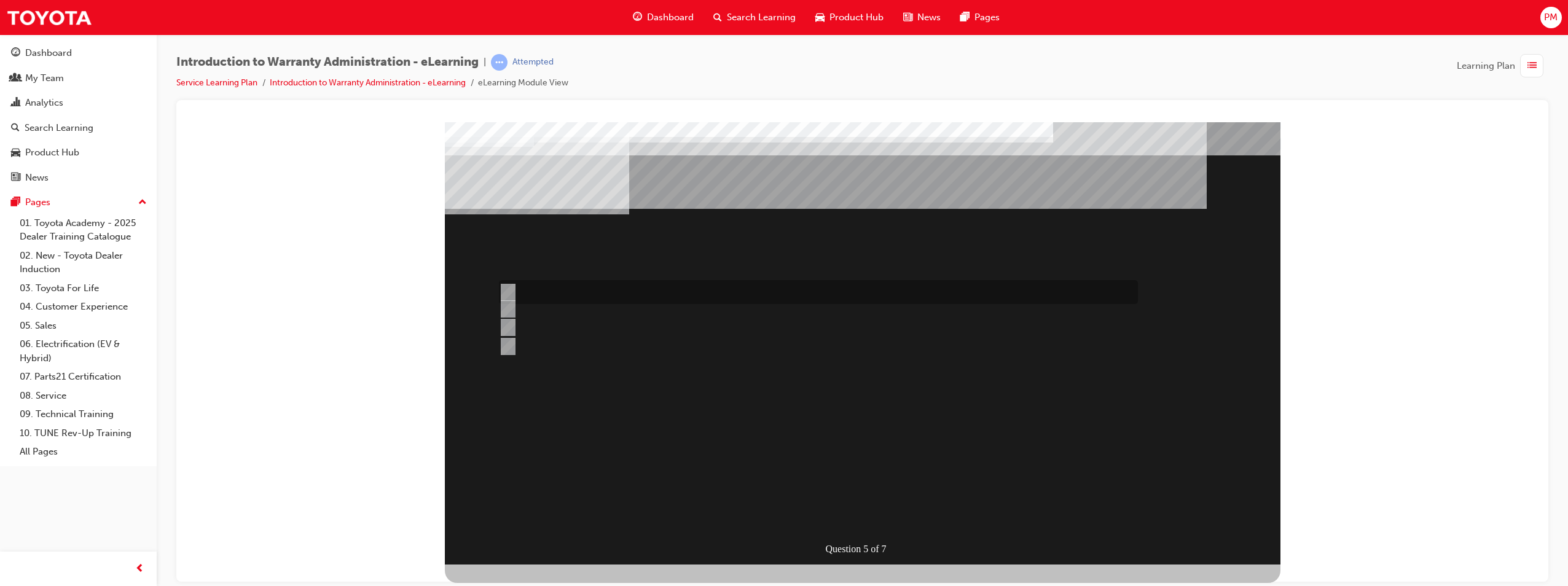
click at [513, 294] on div at bounding box center [815, 292] width 639 height 24
radio input "true"
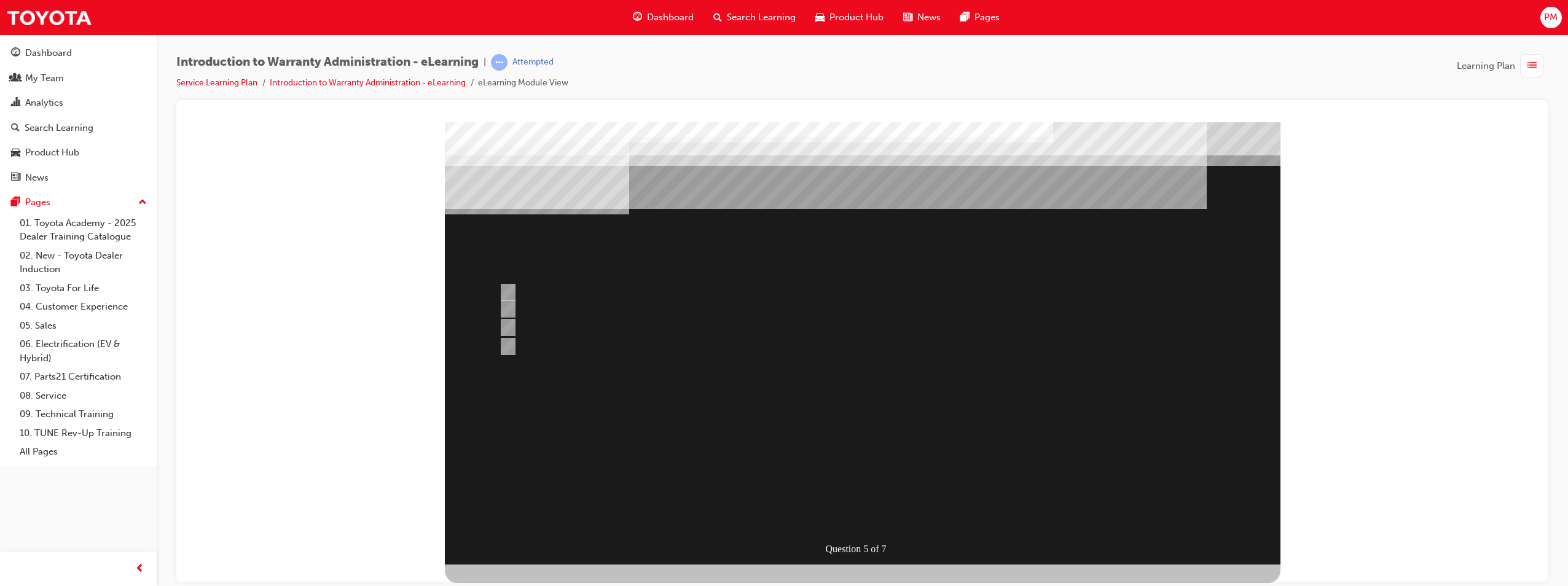
click at [934, 447] on div at bounding box center [863, 343] width 835 height 443
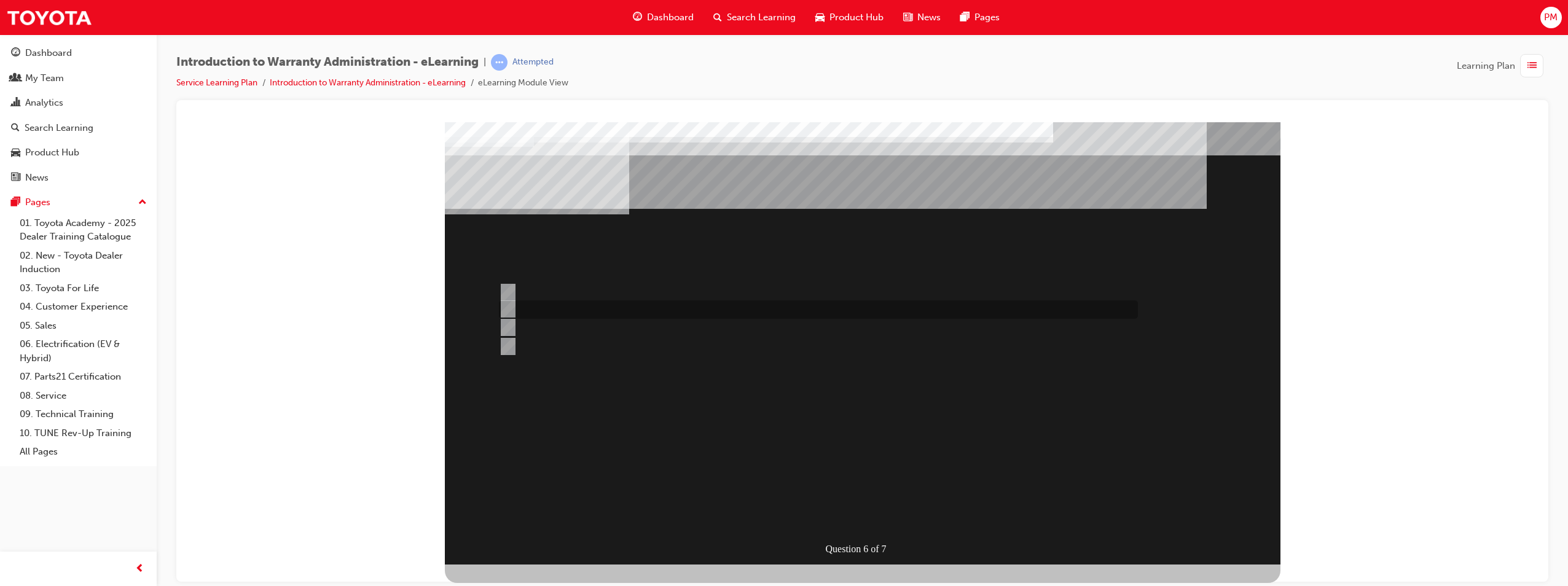
click at [514, 309] on div at bounding box center [815, 310] width 639 height 19
radio input "true"
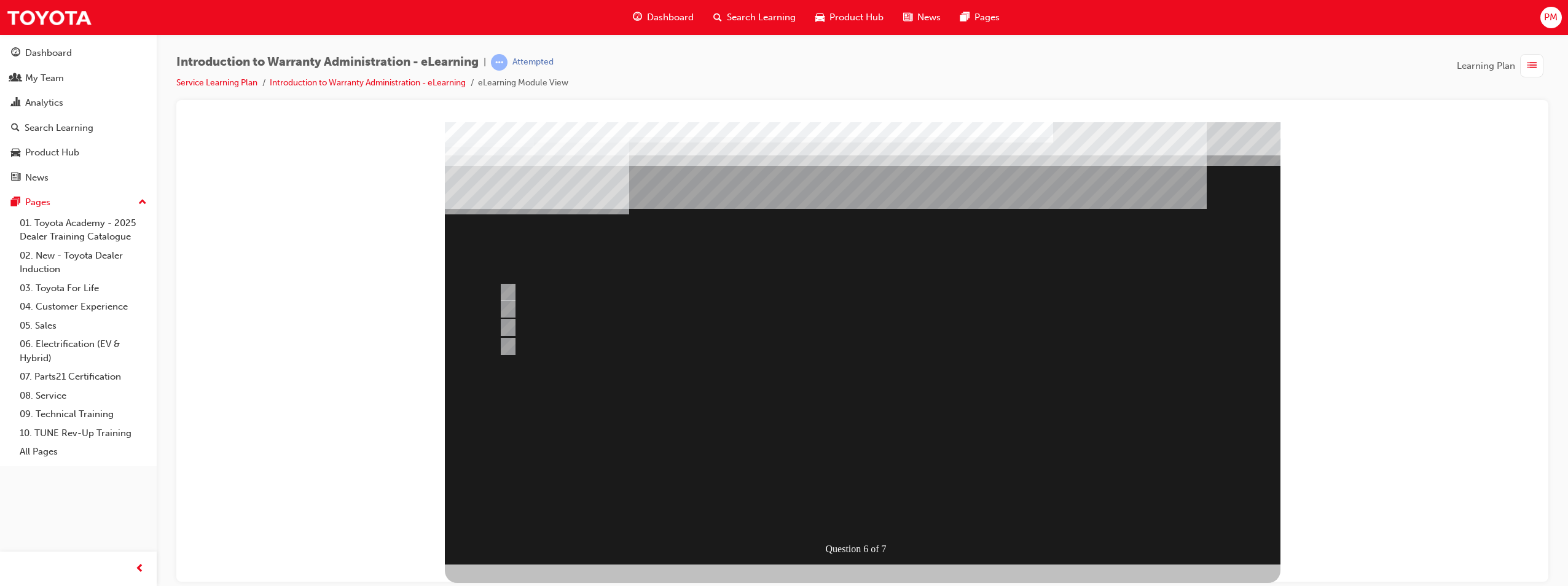
click at [932, 420] on div at bounding box center [863, 343] width 835 height 443
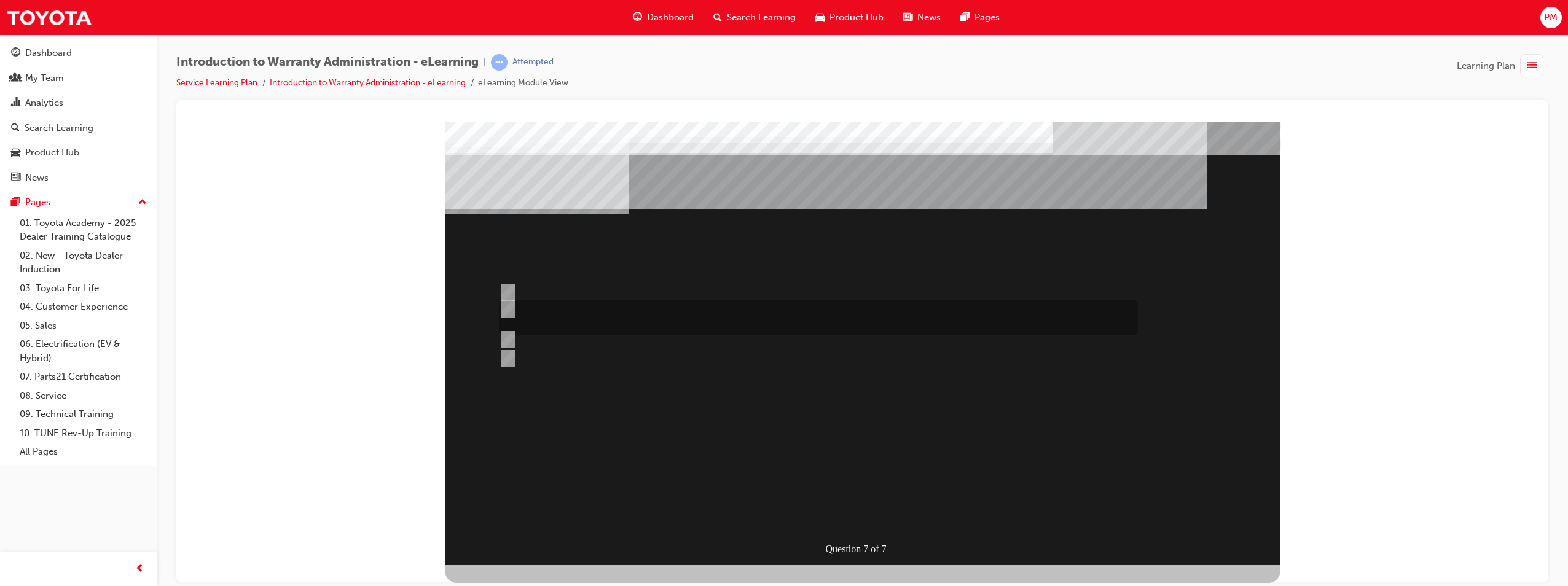
click at [696, 311] on div at bounding box center [815, 318] width 639 height 35
radio input "true"
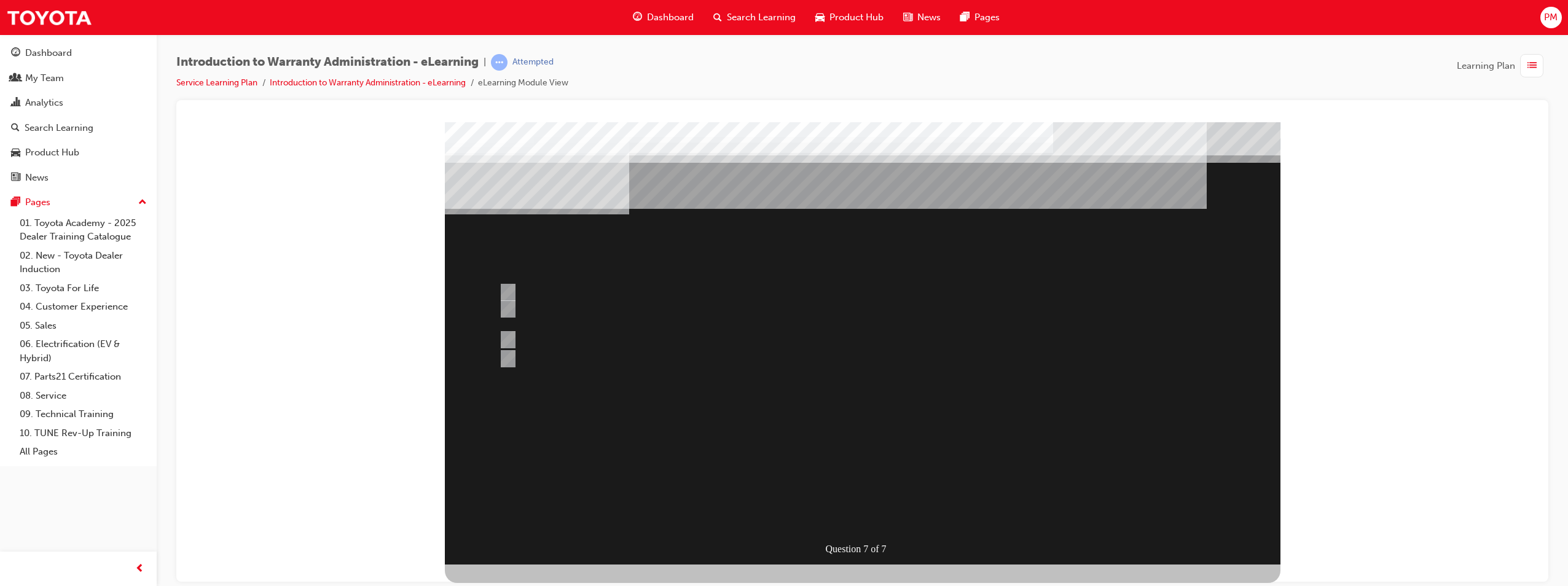
click at [512, 351] on div at bounding box center [863, 343] width 835 height 443
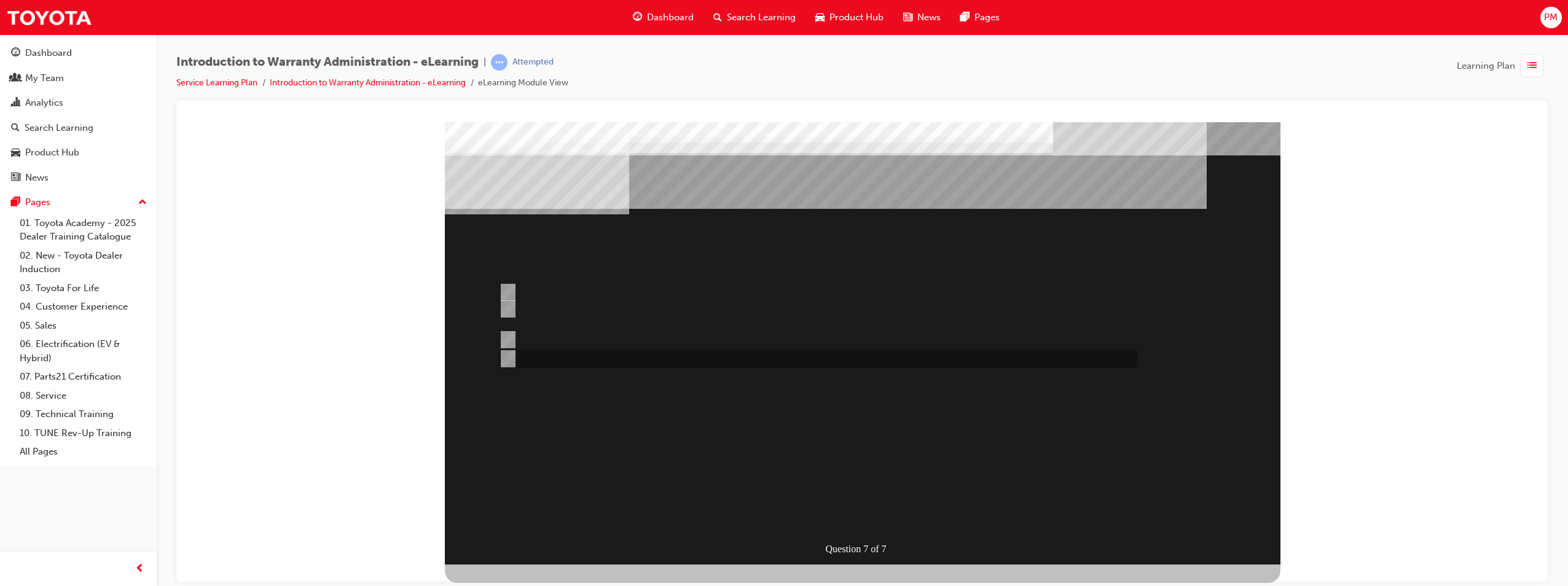
click at [509, 360] on input "“T” Codes required for Claim compilation can be found in the WPPM." at bounding box center [505, 358] width 13 height 13
radio input "true"
click at [925, 458] on div at bounding box center [863, 343] width 835 height 443
click at [913, 507] on div "" at bounding box center [863, 527] width 835 height 40
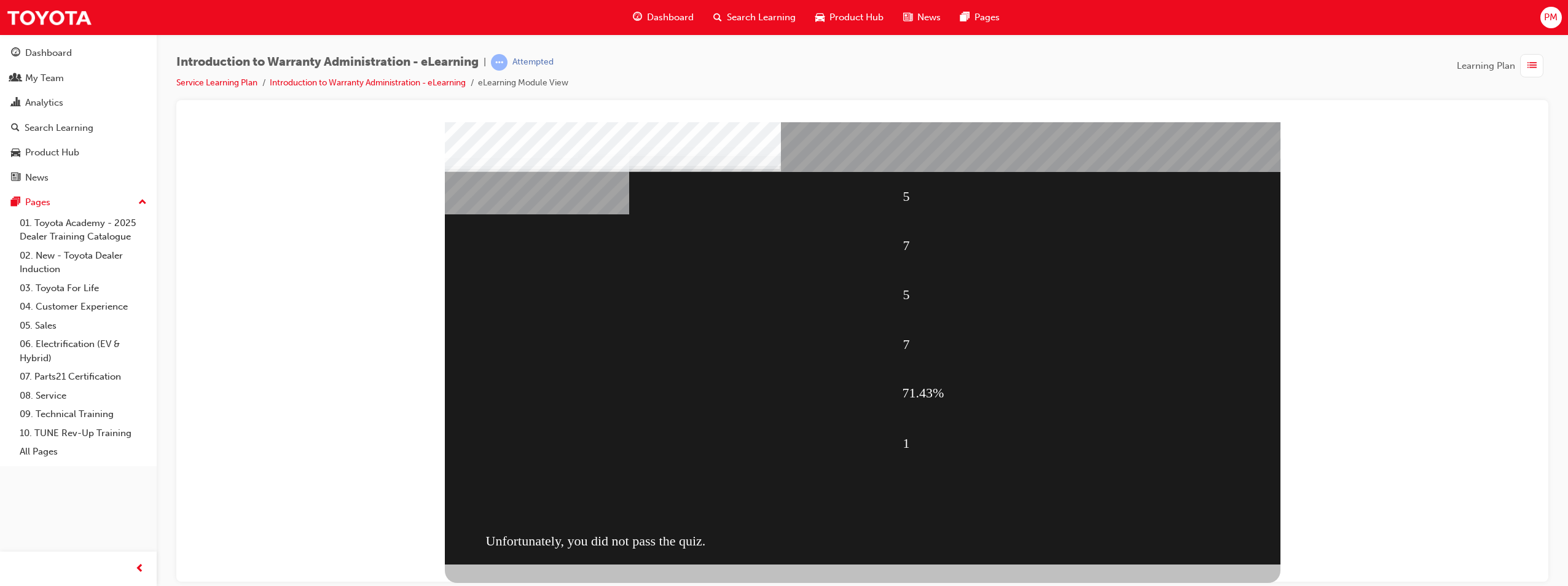
click at [868, 414] on div "5 7 5 7 71.43% 1 Unfortunately, you did not pass the quiz." at bounding box center [863, 343] width 835 height 443
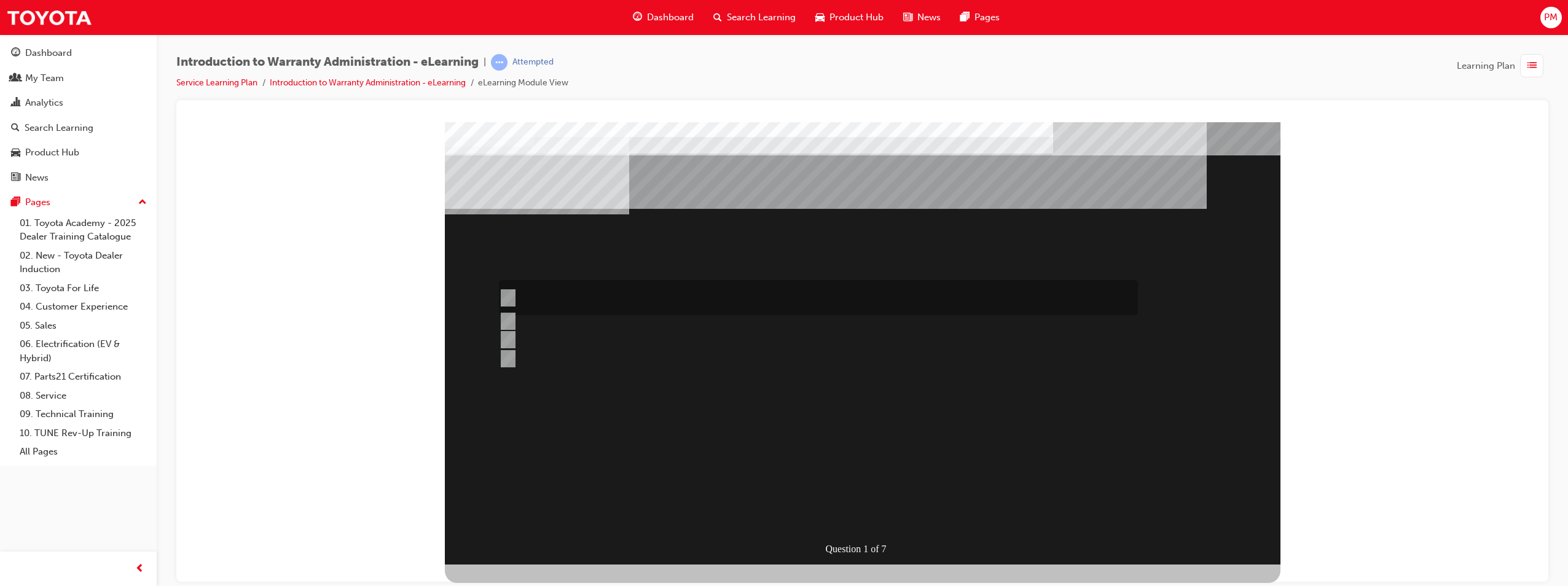
click at [537, 306] on div at bounding box center [815, 297] width 639 height 35
radio input "true"
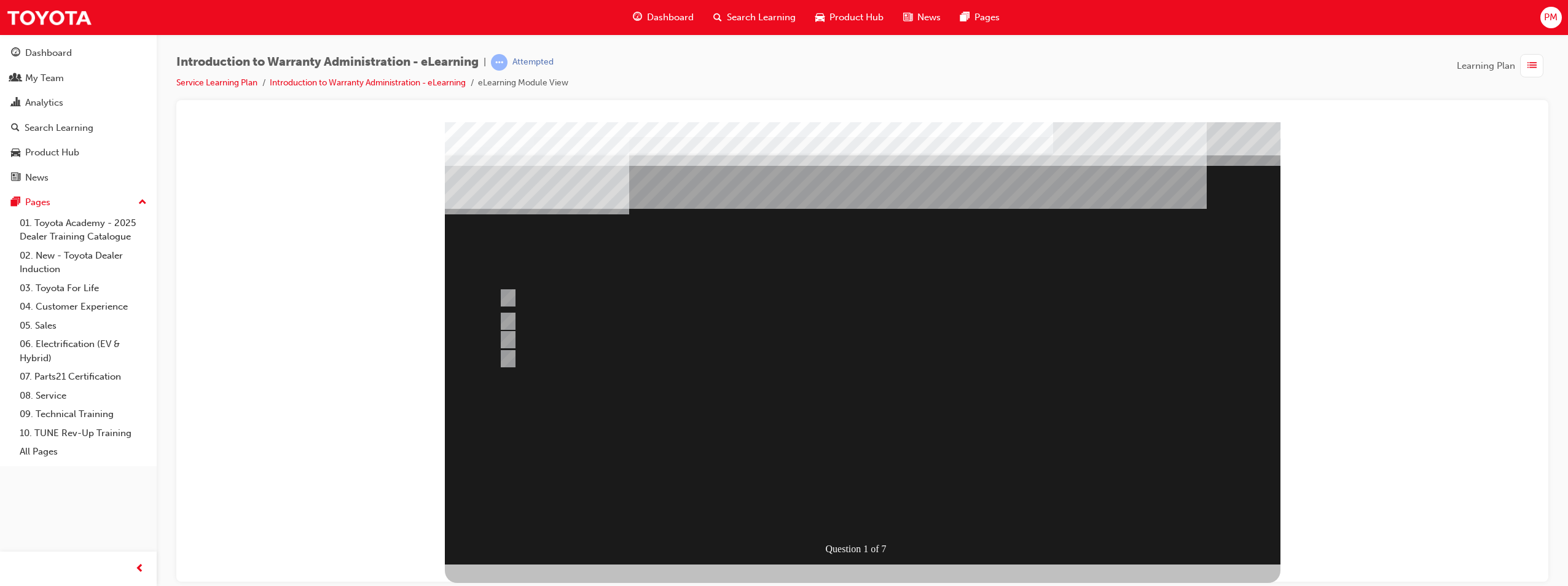
click at [965, 373] on div at bounding box center [863, 343] width 835 height 443
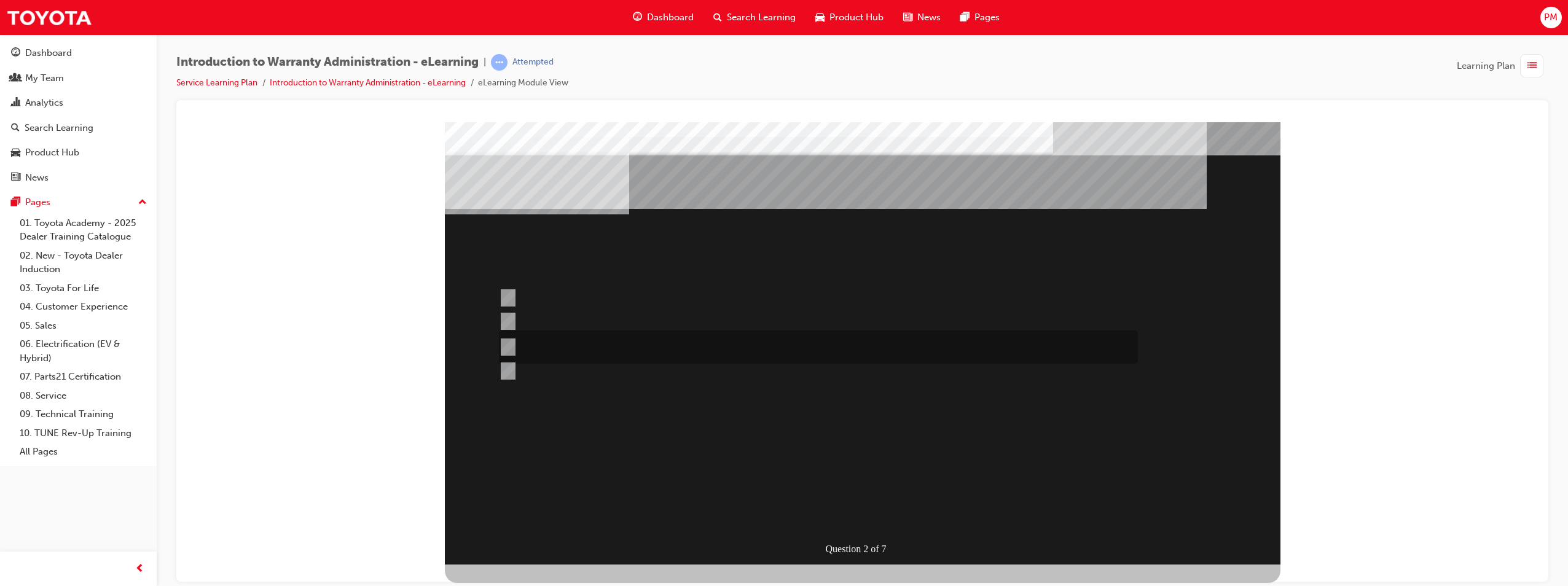
click at [555, 351] on div at bounding box center [815, 347] width 639 height 33
radio input "true"
click at [855, 502] on div "" at bounding box center [744, 484] width 599 height 37
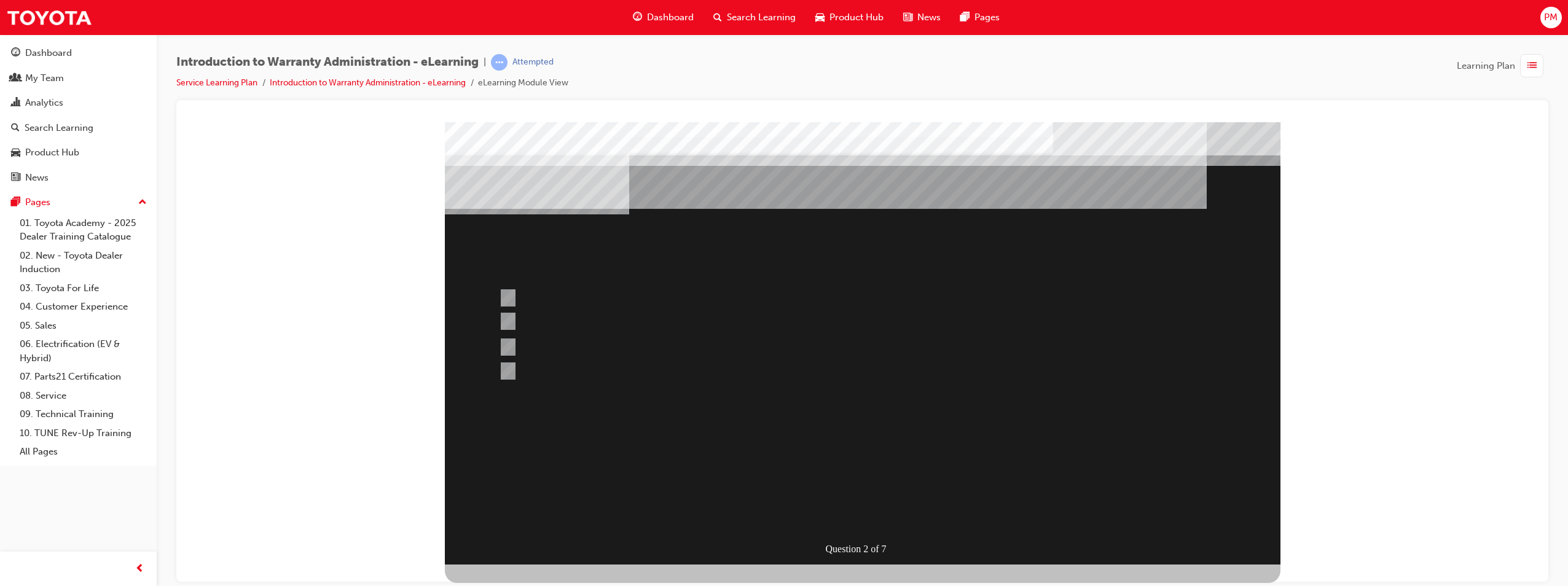
click at [951, 427] on div at bounding box center [863, 343] width 835 height 443
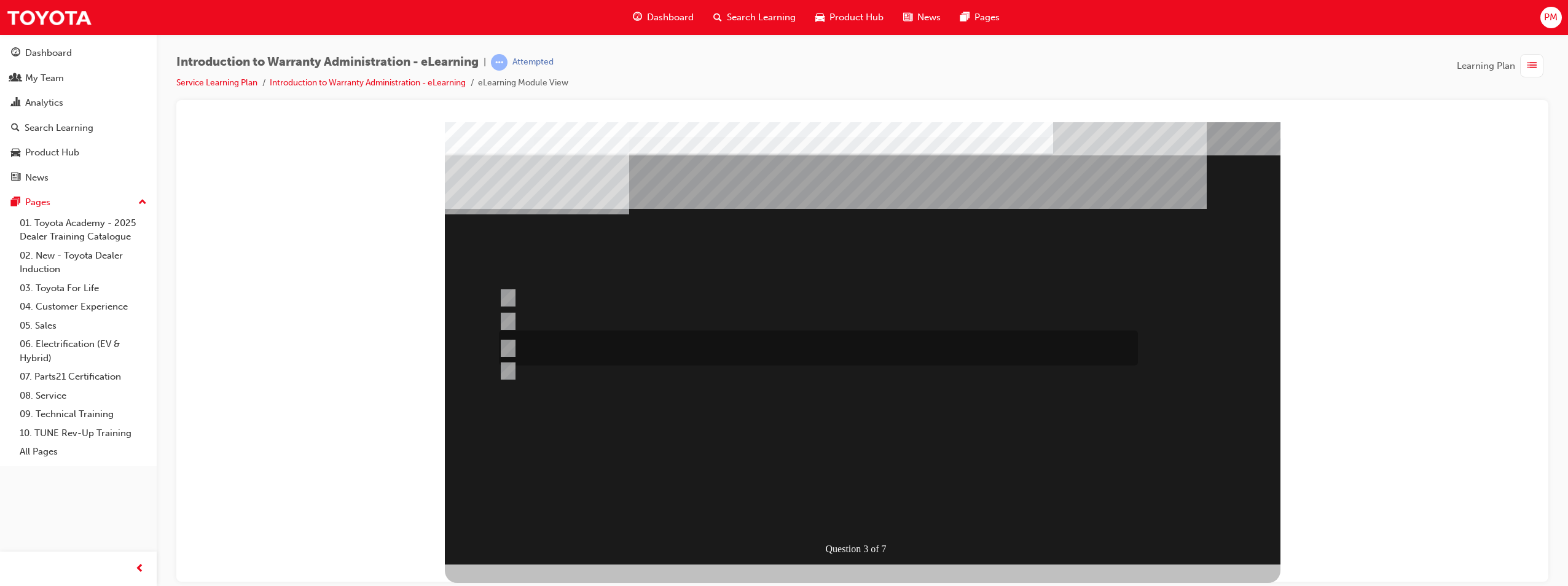
click at [521, 351] on div at bounding box center [815, 348] width 639 height 35
radio input "true"
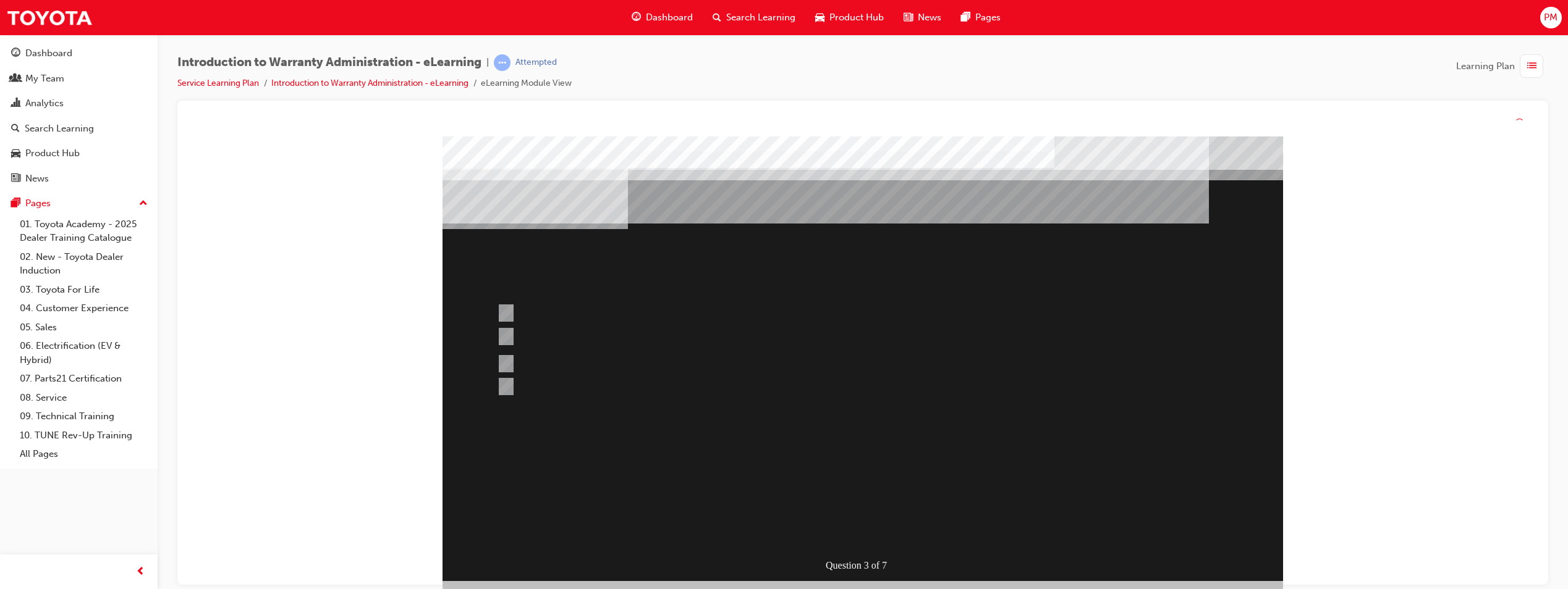
drag, startPoint x: 953, startPoint y: 417, endPoint x: 954, endPoint y: 431, distance: 14.0
click at [954, 417] on div at bounding box center [863, 359] width 840 height 445
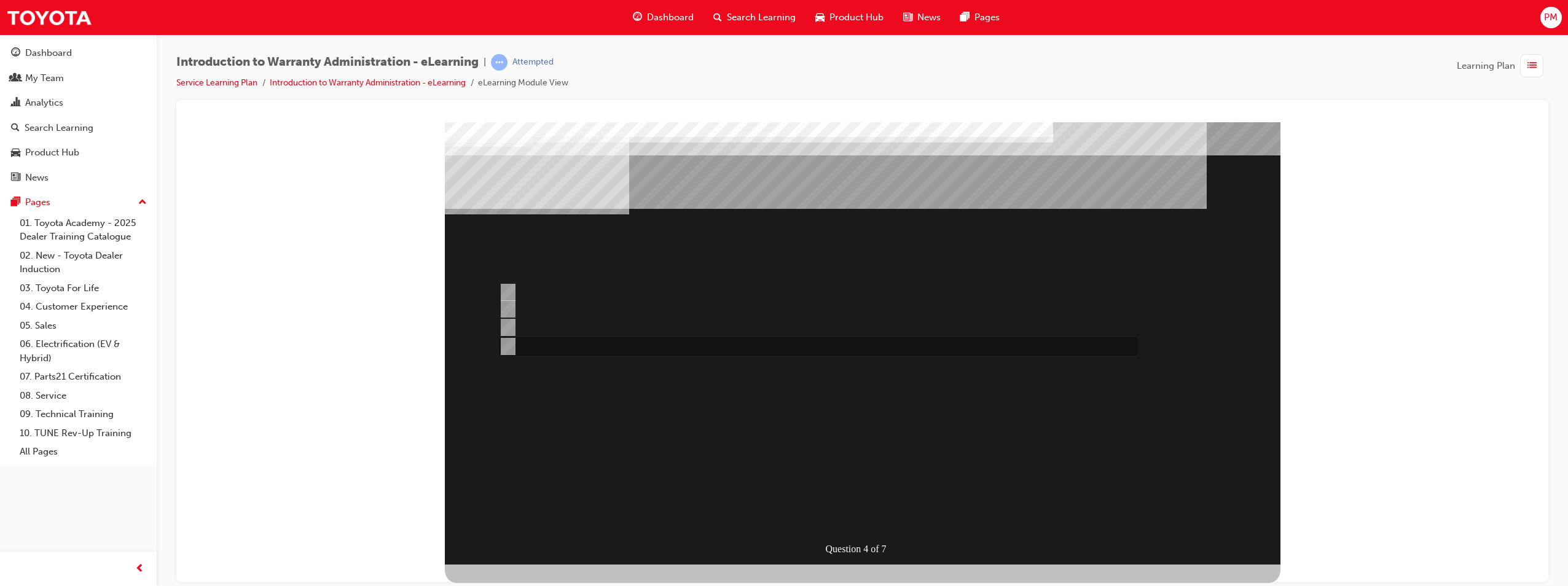
click at [505, 347] on input "Outstanding CSE (Customer Service Exercise) Reports can be run using WiNpaq." at bounding box center [505, 346] width 13 height 13
radio input "true"
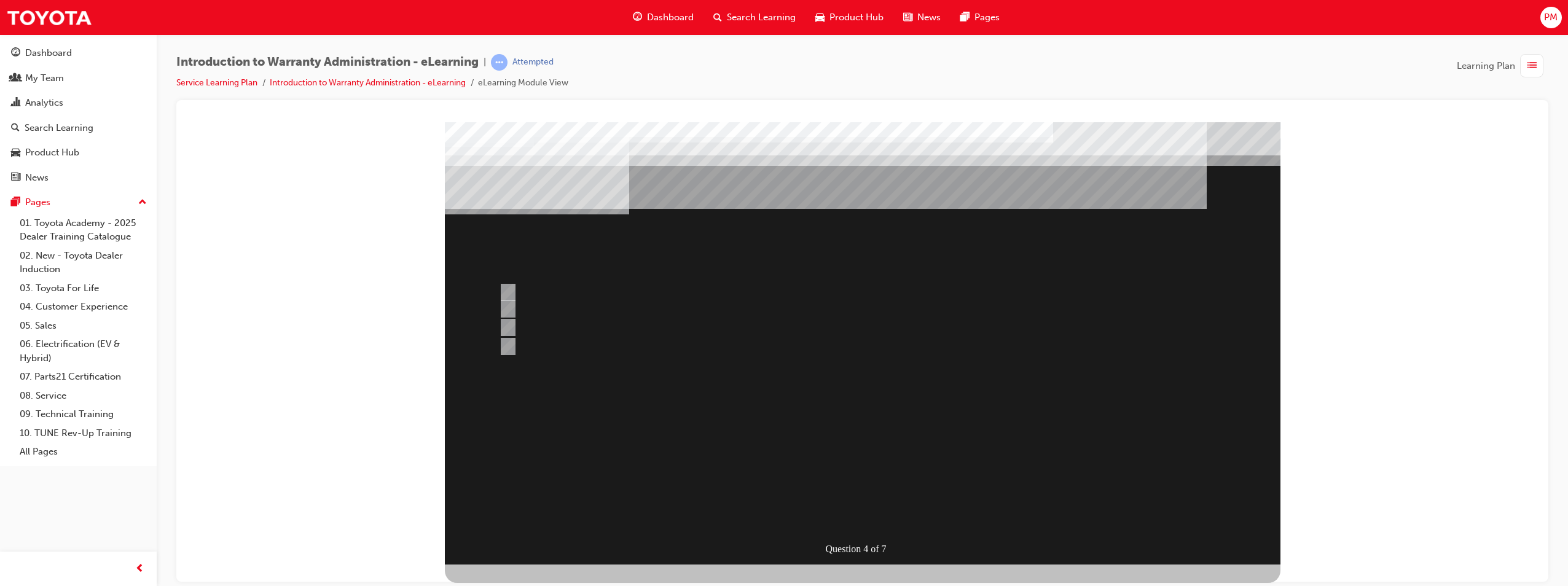
click at [947, 394] on div at bounding box center [863, 343] width 835 height 443
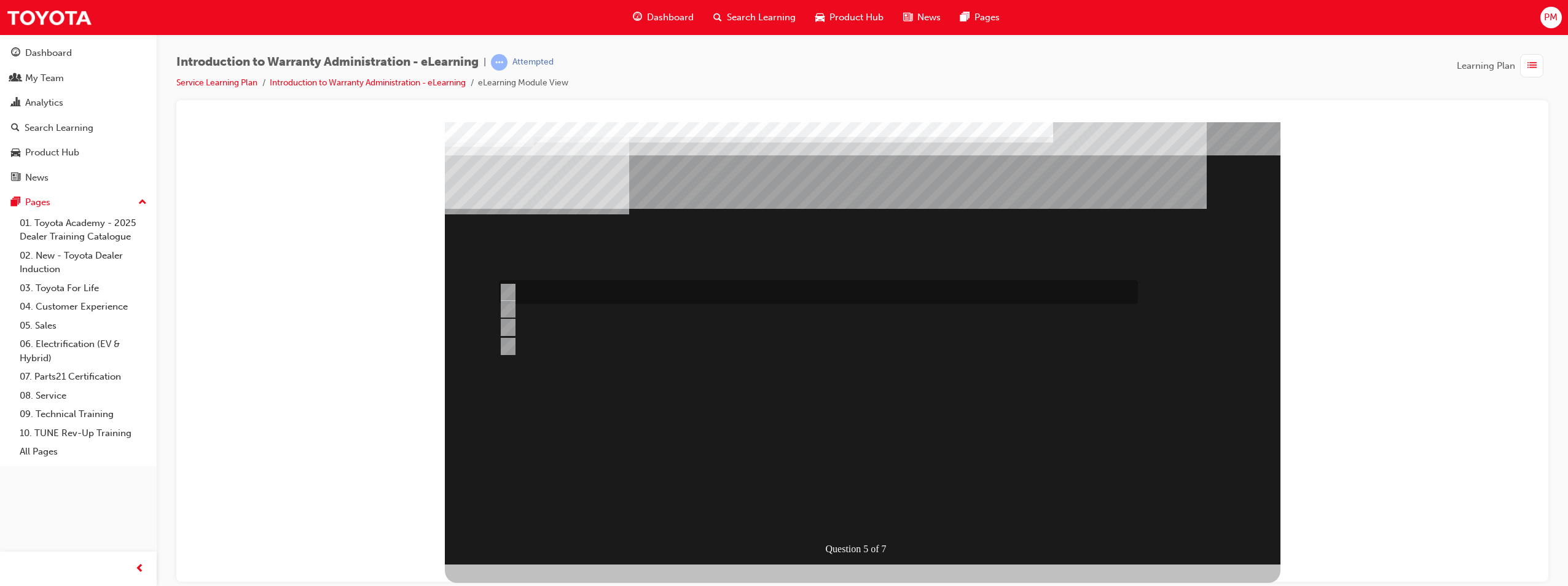
click at [504, 289] on input "> 90%" at bounding box center [505, 292] width 13 height 13
radio input "true"
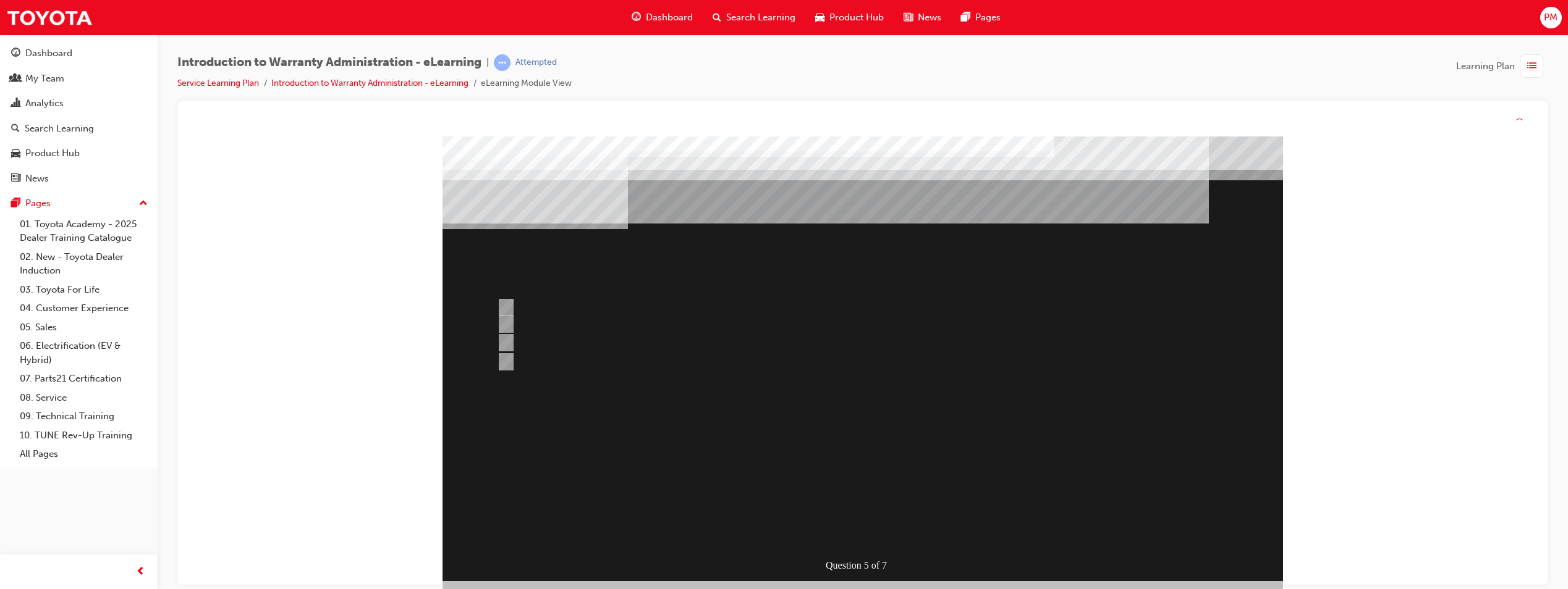
click at [962, 392] on div at bounding box center [863, 359] width 840 height 445
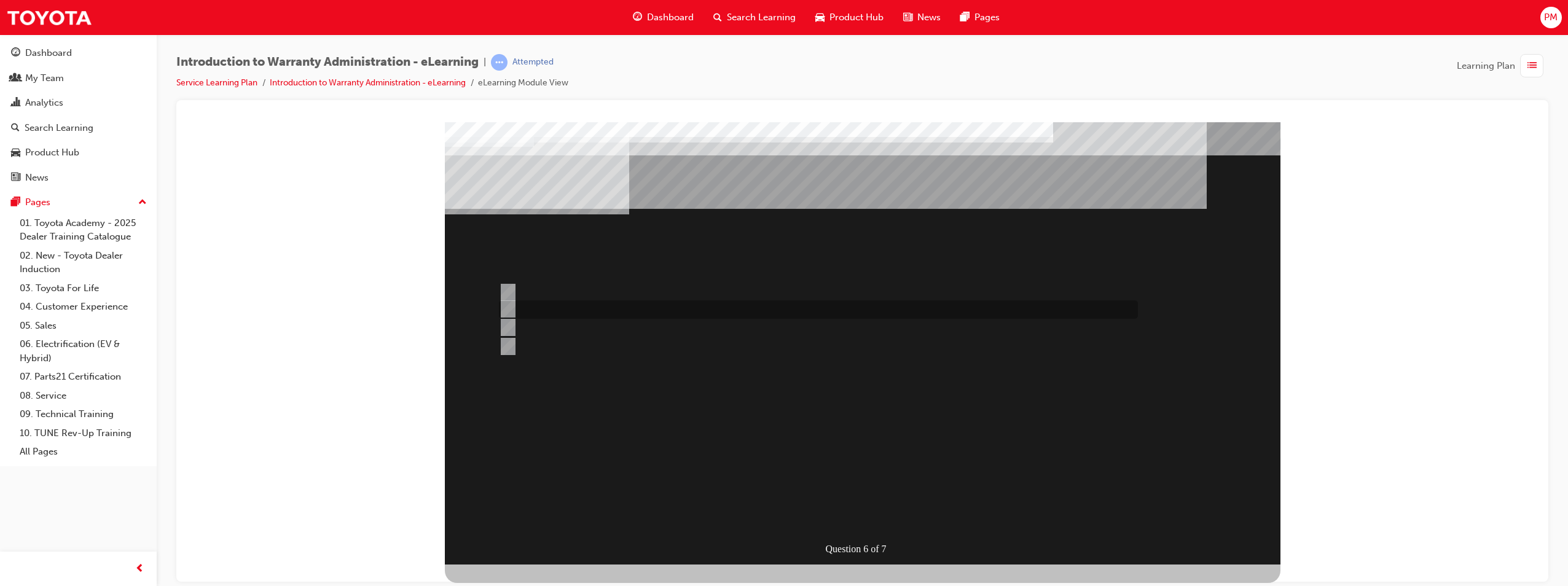
click at [516, 306] on div at bounding box center [815, 310] width 639 height 19
radio input "true"
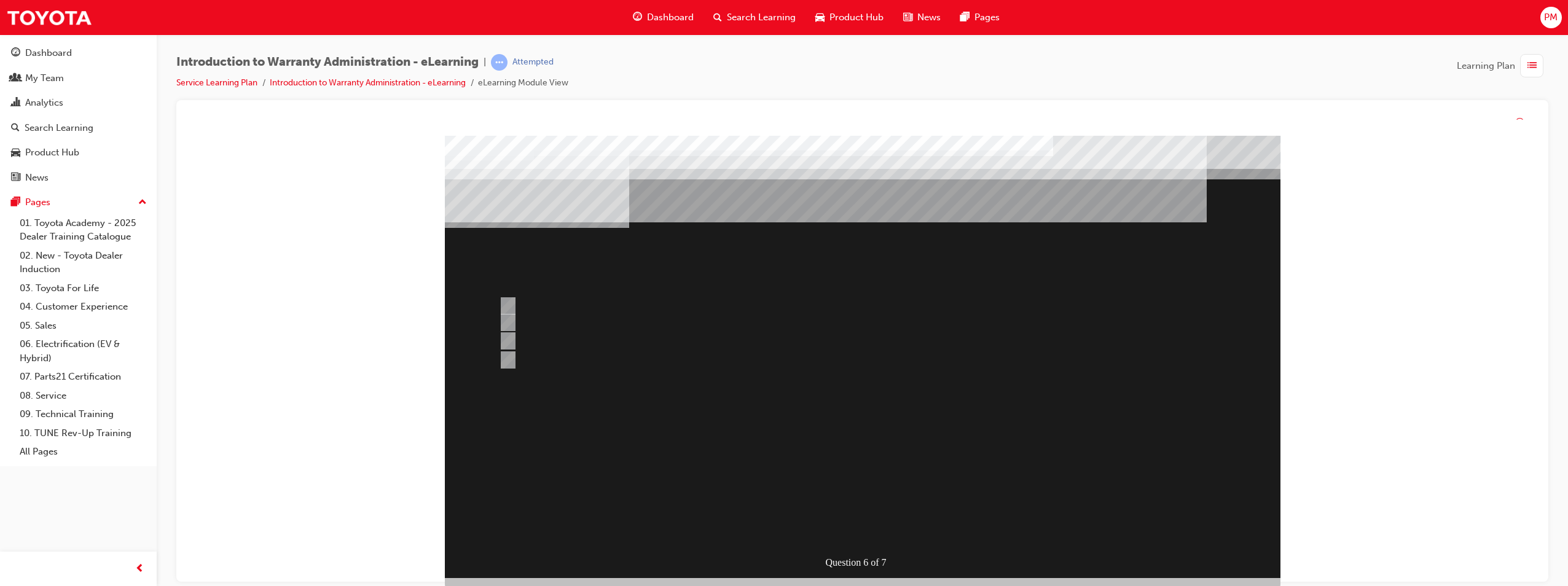
click at [893, 437] on div at bounding box center [863, 357] width 835 height 443
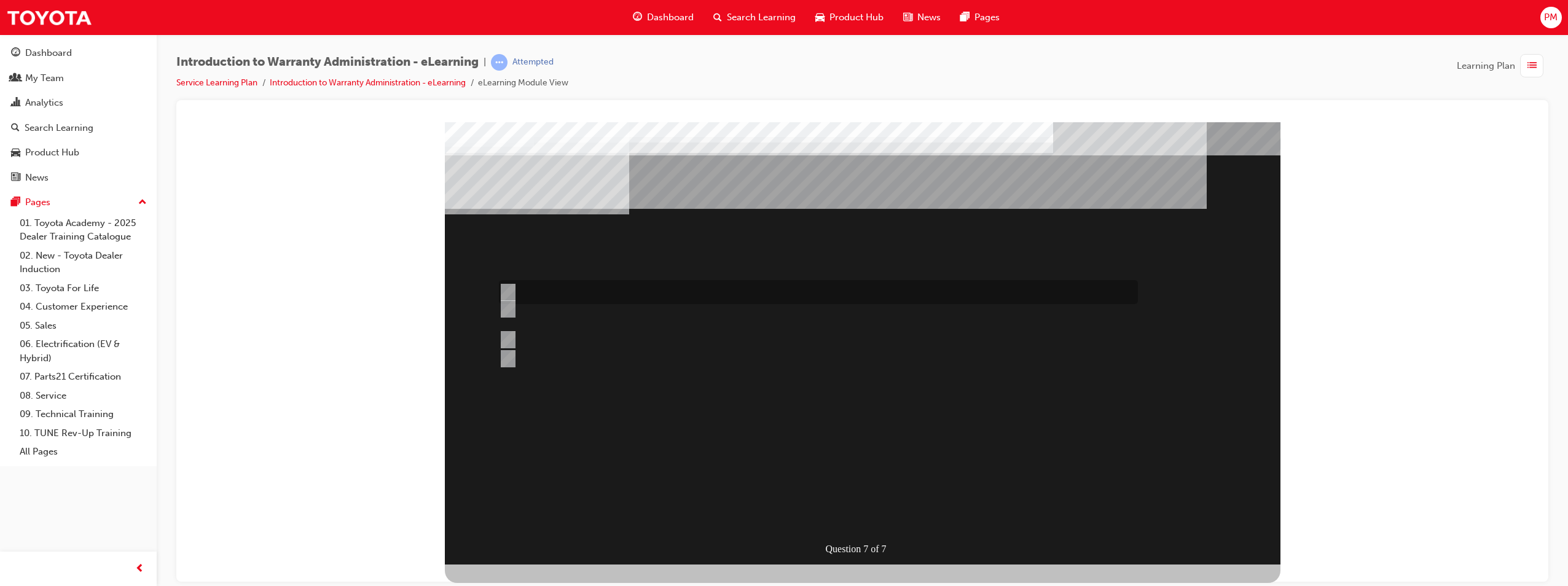
click at [550, 296] on div at bounding box center [815, 292] width 639 height 24
radio input "true"
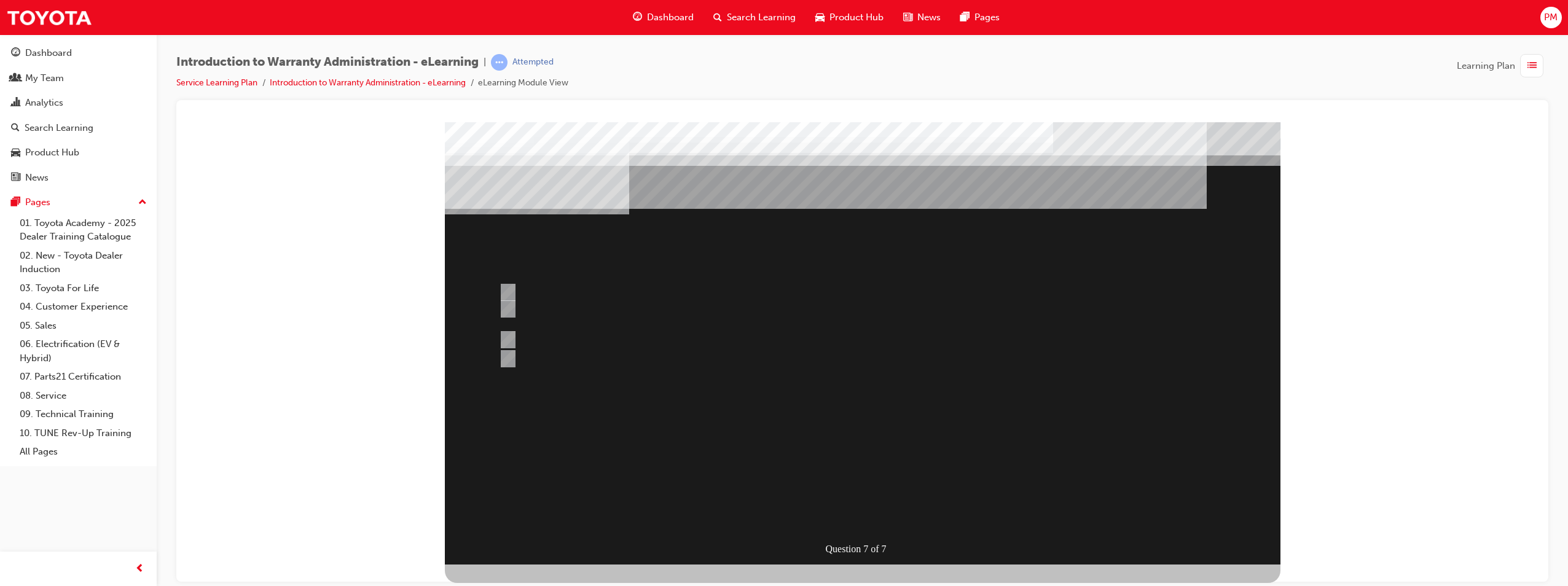
click at [921, 362] on div at bounding box center [863, 343] width 835 height 443
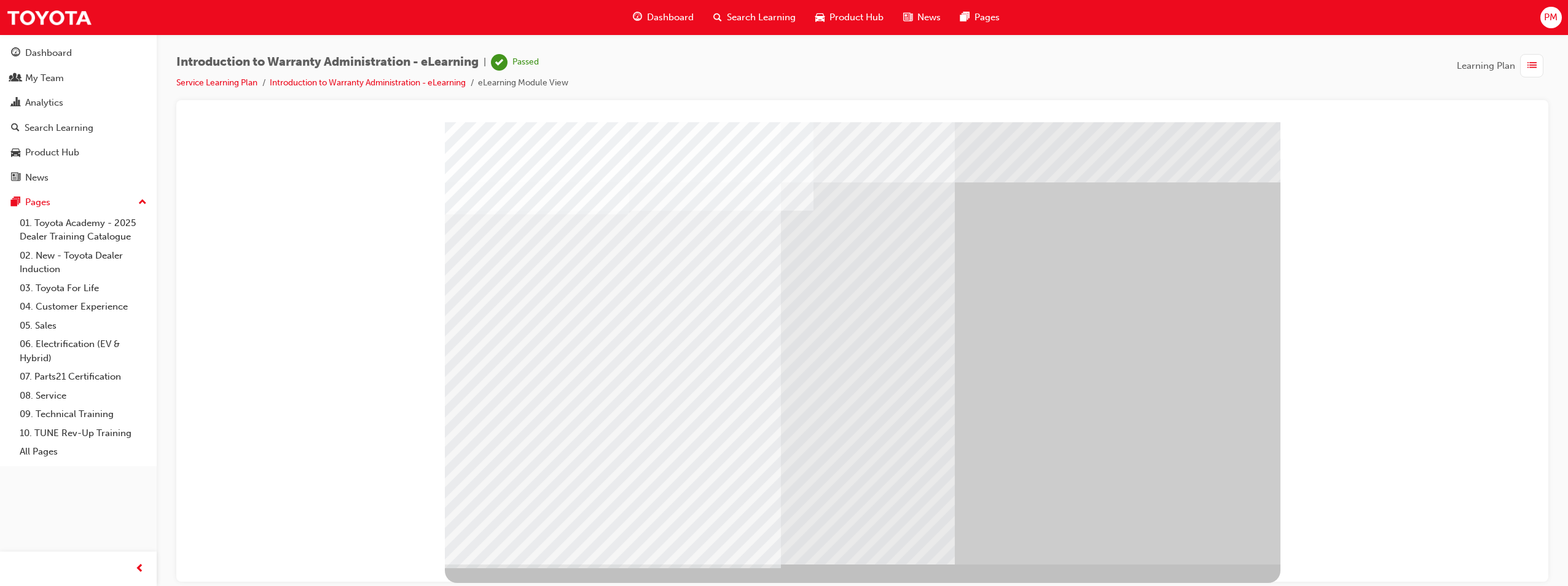
click at [49, 49] on div "Dashboard" at bounding box center [48, 53] width 47 height 14
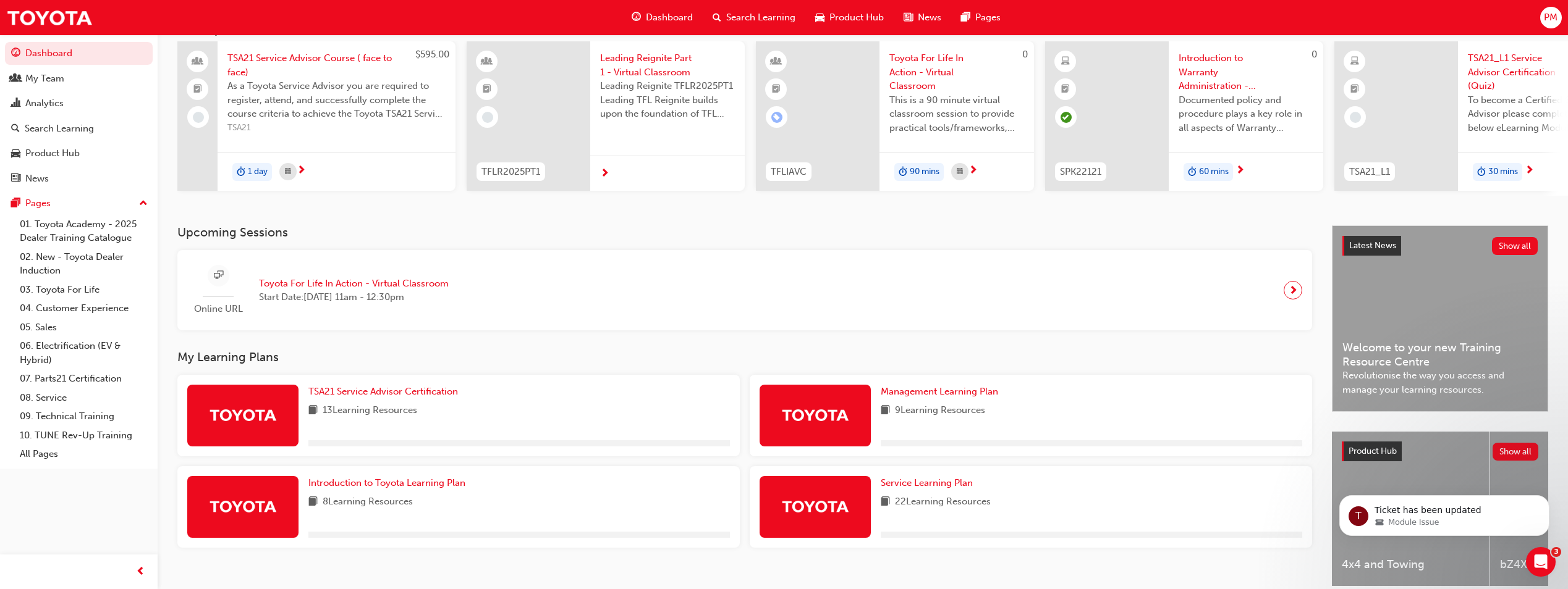
scroll to position [149, 0]
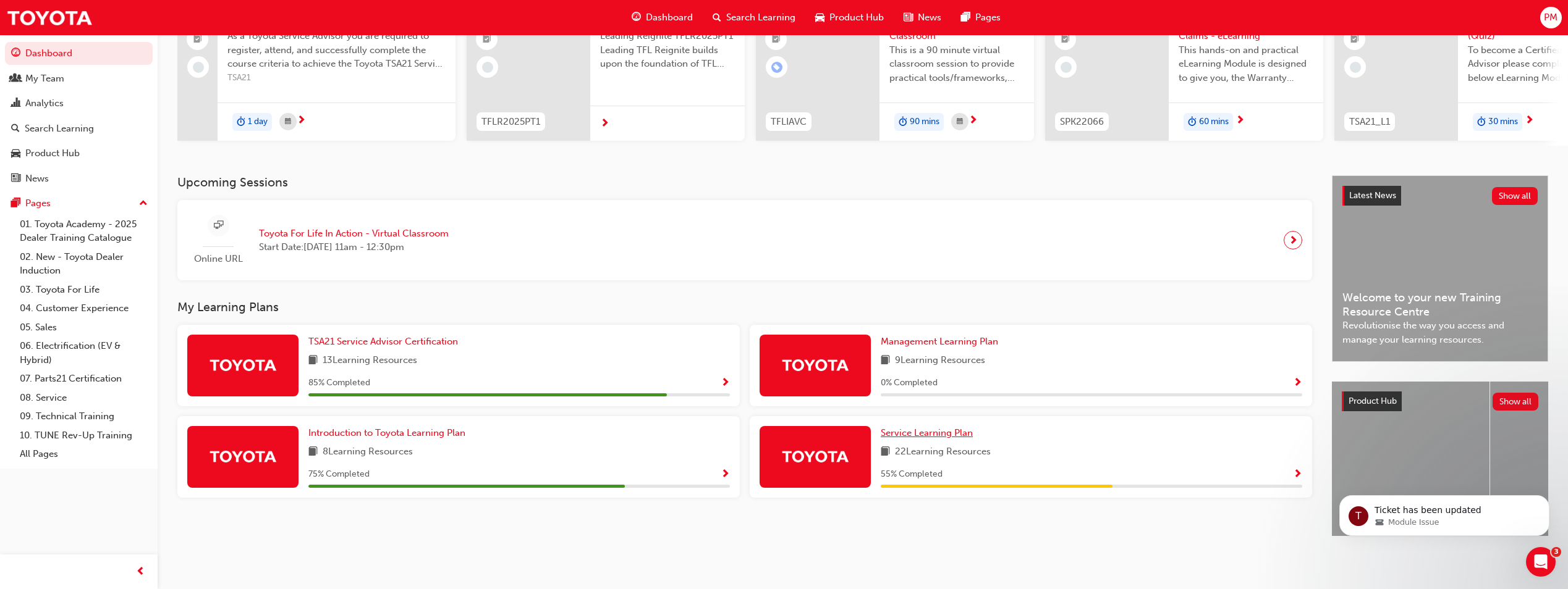
click at [934, 433] on span "Service Learning Plan" at bounding box center [927, 433] width 92 height 11
